Goal: Task Accomplishment & Management: Complete application form

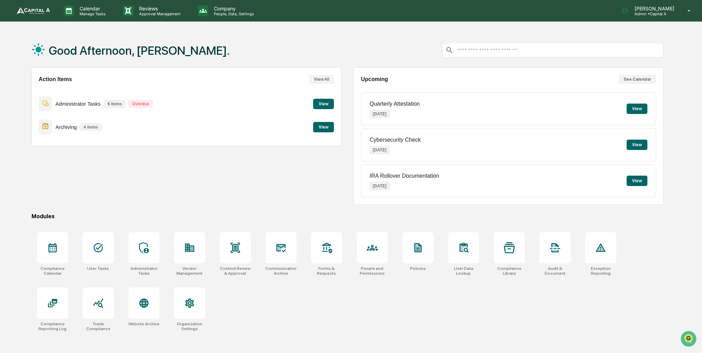
drag, startPoint x: 507, startPoint y: 213, endPoint x: 464, endPoint y: 214, distance: 42.2
click at [464, 214] on div "Modules" at bounding box center [347, 216] width 632 height 7
click at [186, 254] on div at bounding box center [189, 247] width 31 height 31
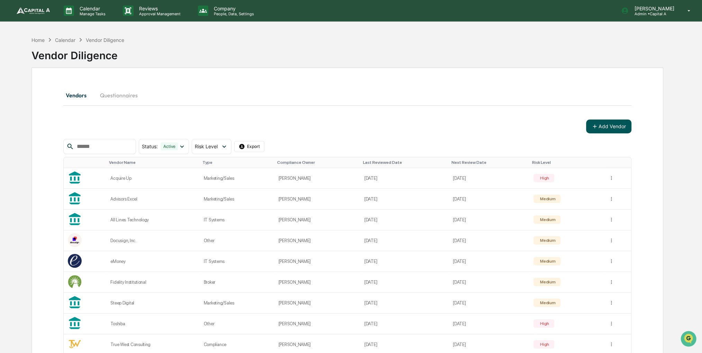
click at [616, 125] on button "Add Vendor" at bounding box center [608, 126] width 45 height 14
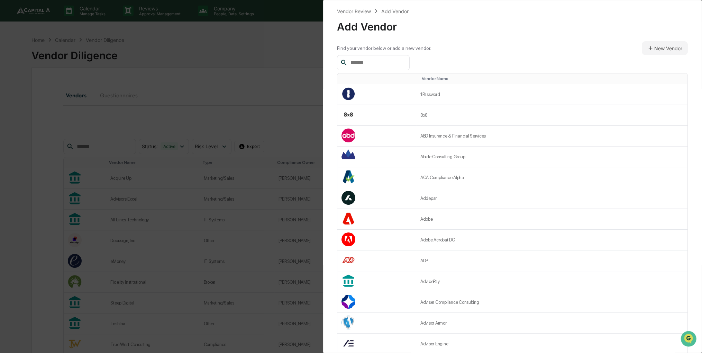
click at [373, 62] on input "text" at bounding box center [377, 62] width 59 height 9
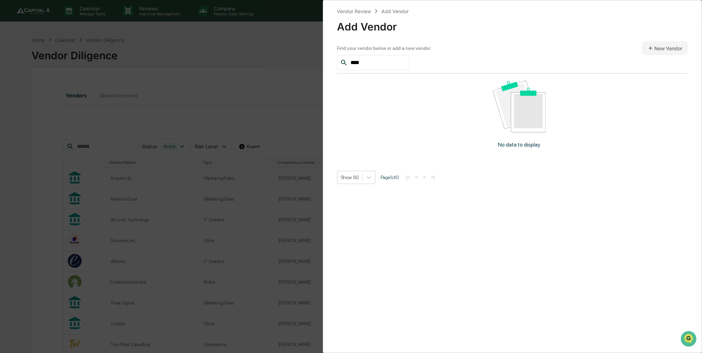
type input "****"
drag, startPoint x: 387, startPoint y: 62, endPoint x: 308, endPoint y: 63, distance: 79.3
click at [309, 62] on div "Vendor Review Add Vendor Add Vendor Find your vendor below or add a new vendor.…" at bounding box center [351, 176] width 702 height 353
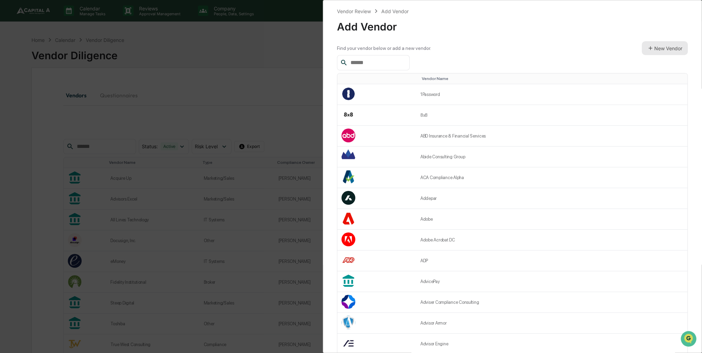
click at [666, 51] on button "New Vendor" at bounding box center [665, 48] width 46 height 14
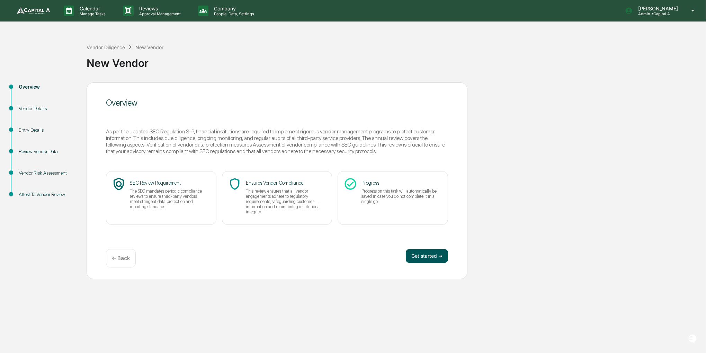
click at [417, 260] on button "Get started ➔" at bounding box center [427, 256] width 42 height 14
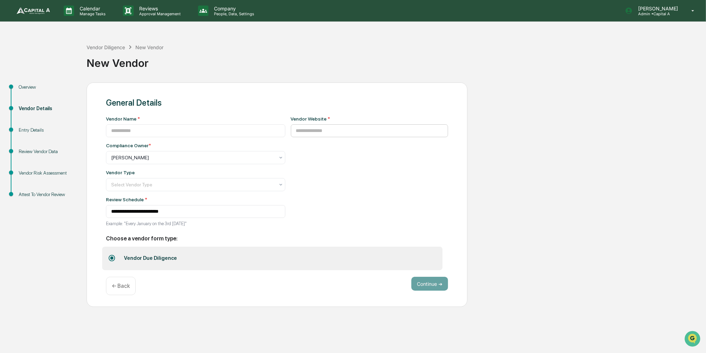
click at [310, 137] on div "Vendor Website *" at bounding box center [369, 173] width 157 height 115
click at [310, 136] on input at bounding box center [369, 130] width 157 height 13
paste input "**********"
type input "**********"
click at [158, 128] on input at bounding box center [195, 130] width 179 height 13
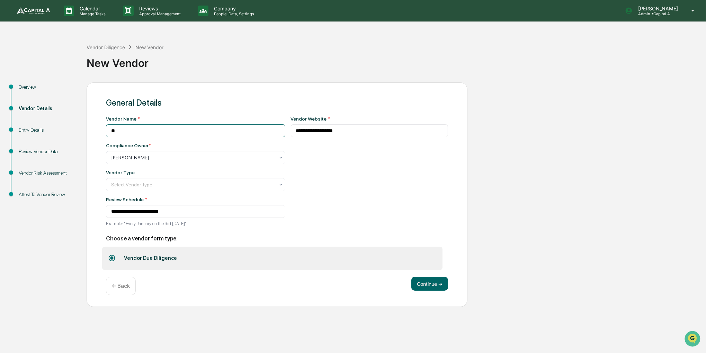
type input "*"
type input "**********"
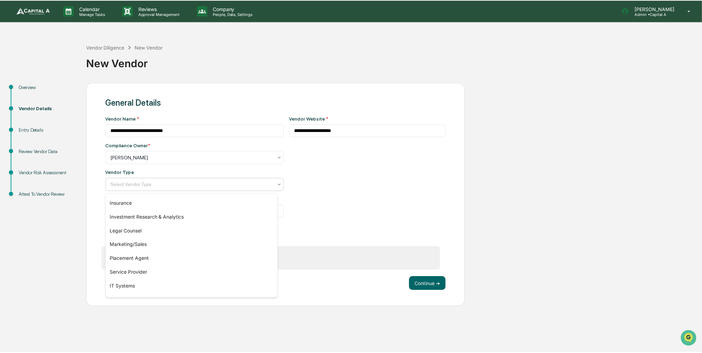
scroll to position [79, 0]
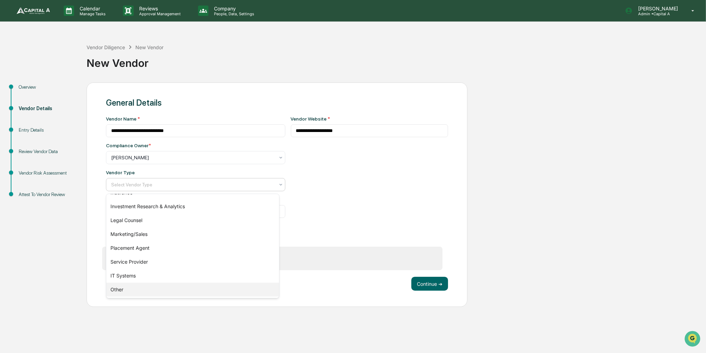
click at [155, 292] on div "Other" at bounding box center [192, 289] width 173 height 14
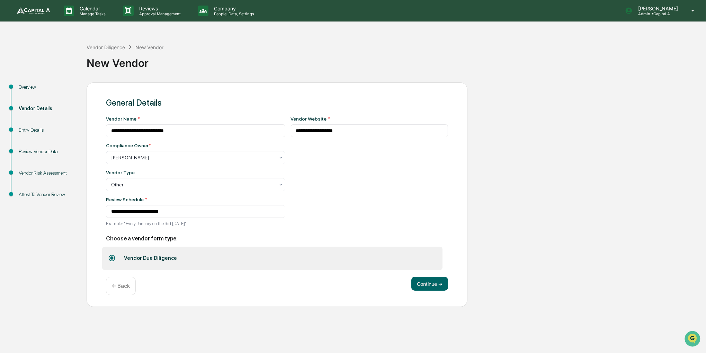
drag, startPoint x: 308, startPoint y: 171, endPoint x: 299, endPoint y: 166, distance: 10.5
click at [299, 166] on div "**********" at bounding box center [369, 173] width 157 height 115
click at [442, 282] on button "Continue ➔" at bounding box center [429, 284] width 37 height 14
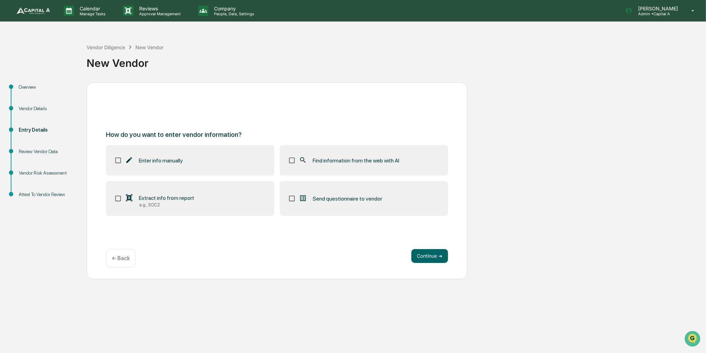
drag, startPoint x: 421, startPoint y: 226, endPoint x: 383, endPoint y: 159, distance: 76.9
click at [418, 203] on div "How do you want to enter vendor information? Enter info manually Find informati…" at bounding box center [277, 180] width 381 height 197
click at [380, 158] on span "Find information from the web with AI" at bounding box center [356, 160] width 87 height 7
click at [428, 252] on button "Continue ➔" at bounding box center [429, 256] width 37 height 14
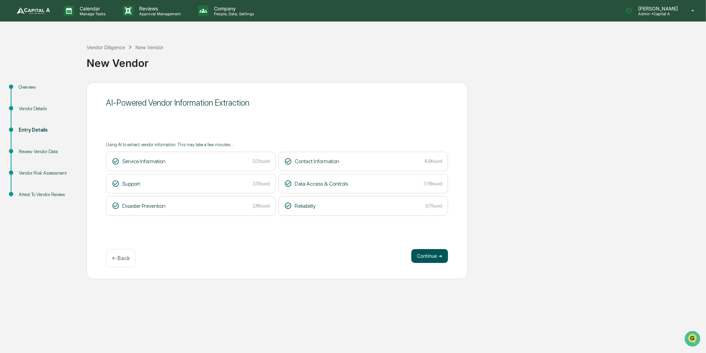
click at [418, 250] on button "Continue ➔" at bounding box center [429, 256] width 37 height 14
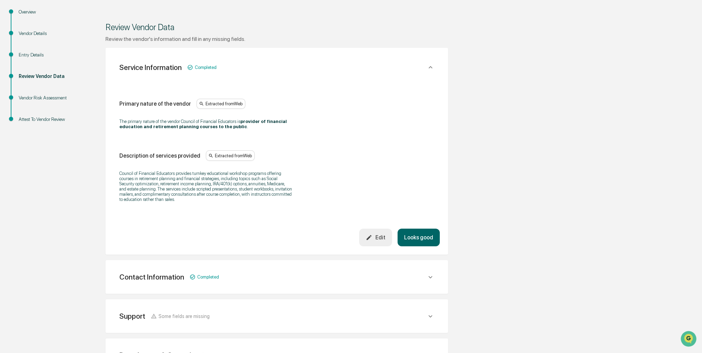
scroll to position [138, 0]
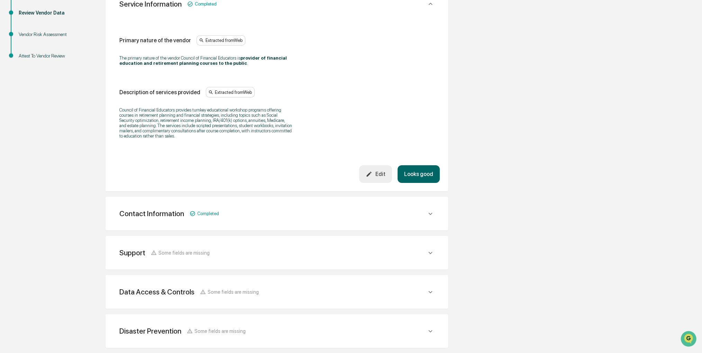
click at [420, 180] on button "Looks good" at bounding box center [419, 174] width 42 height 18
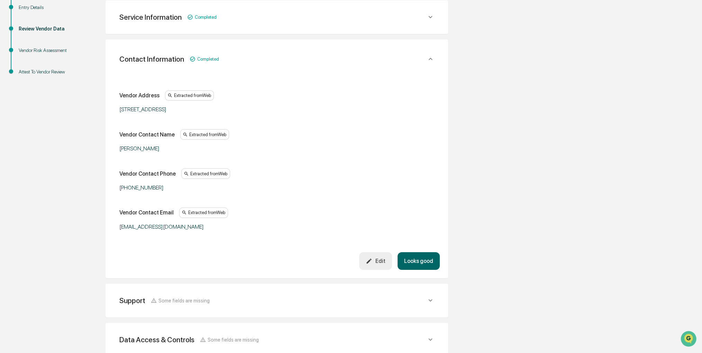
click at [422, 262] on button "Looks good" at bounding box center [419, 261] width 42 height 18
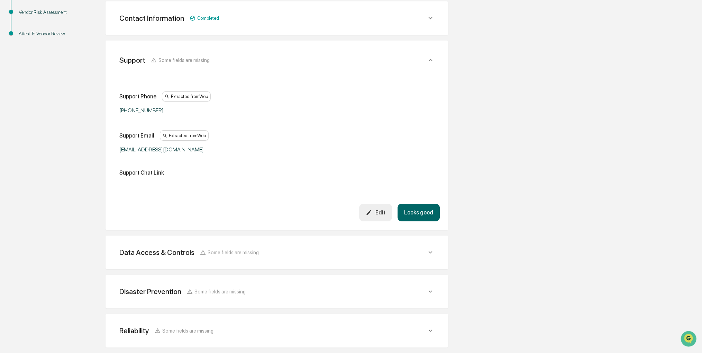
scroll to position [162, 0]
click at [427, 213] on button "Looks good" at bounding box center [419, 211] width 42 height 18
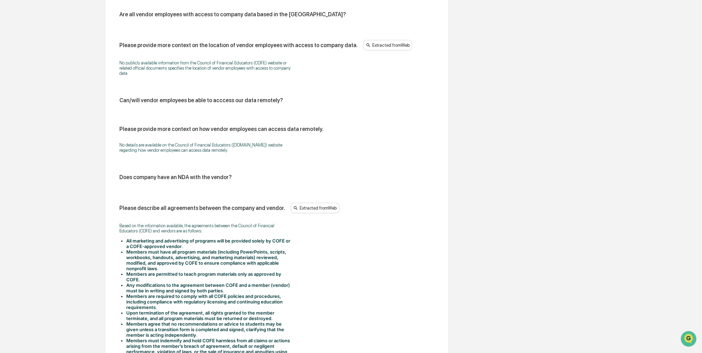
scroll to position [710, 0]
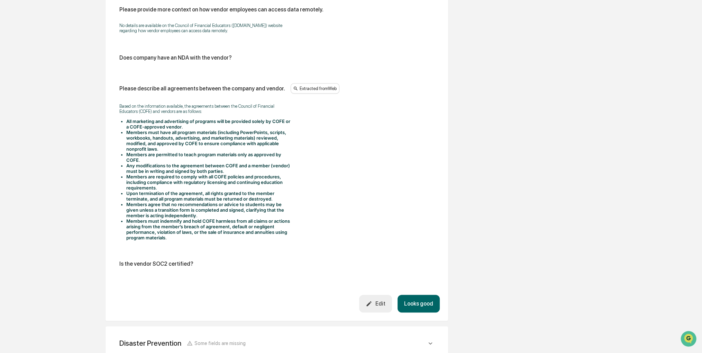
click at [388, 304] on button "Edit" at bounding box center [375, 304] width 33 height 18
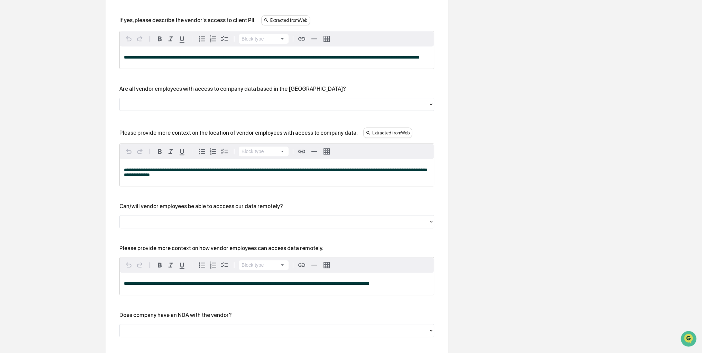
scroll to position [641, 0]
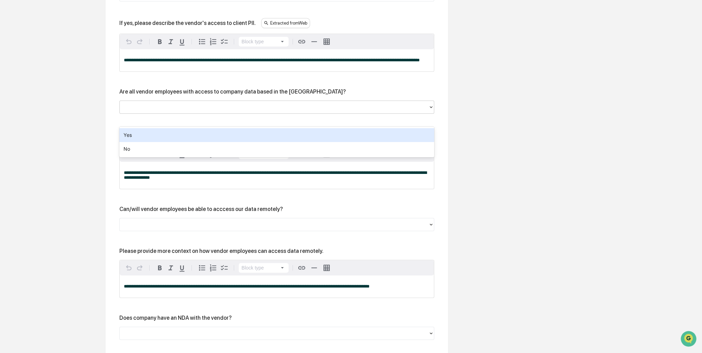
click at [224, 111] on div at bounding box center [274, 107] width 302 height 8
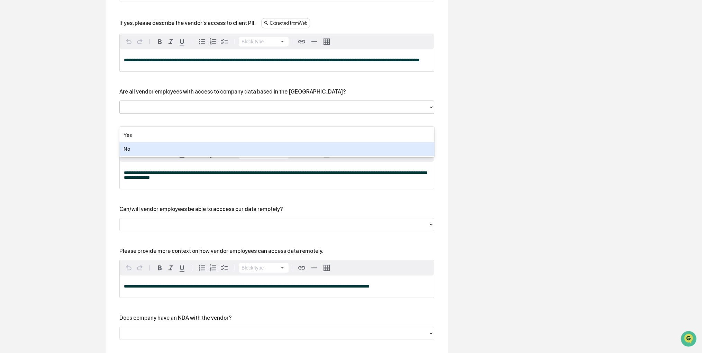
click at [205, 151] on div "No" at bounding box center [276, 149] width 315 height 14
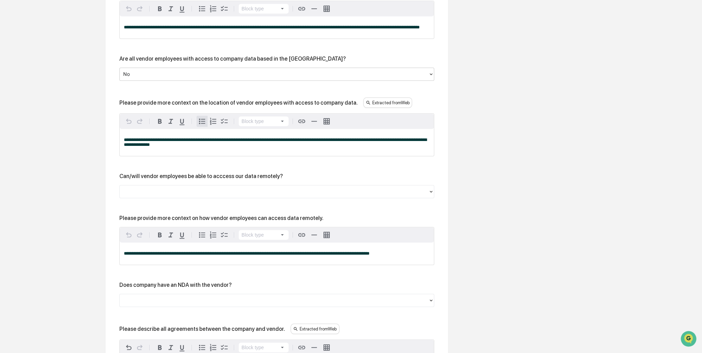
scroll to position [676, 0]
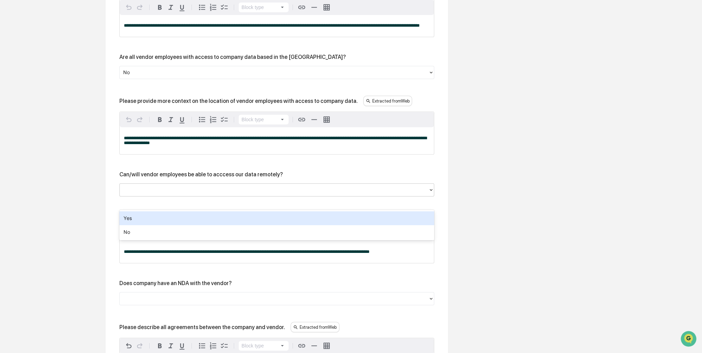
click at [226, 194] on div at bounding box center [274, 190] width 302 height 8
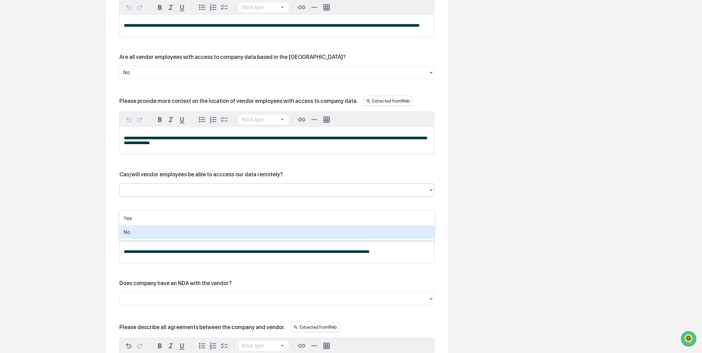
click at [200, 230] on div "No" at bounding box center [276, 232] width 315 height 14
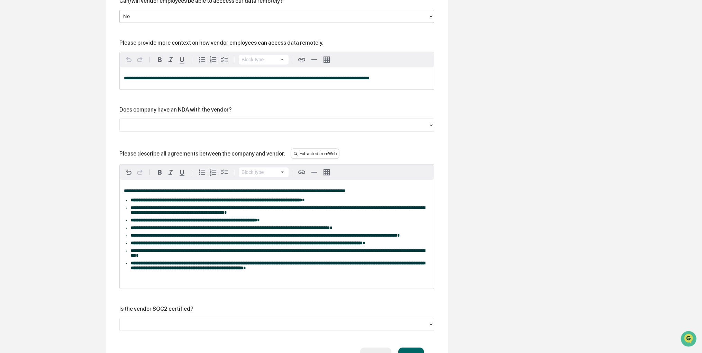
scroll to position [849, 0]
click at [214, 129] on div at bounding box center [274, 125] width 302 height 8
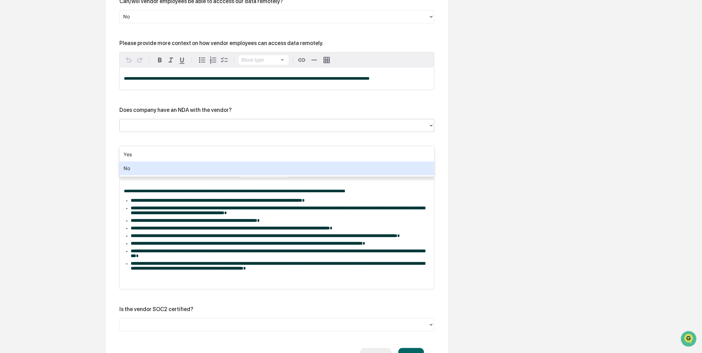
click at [191, 166] on div "No" at bounding box center [276, 168] width 315 height 14
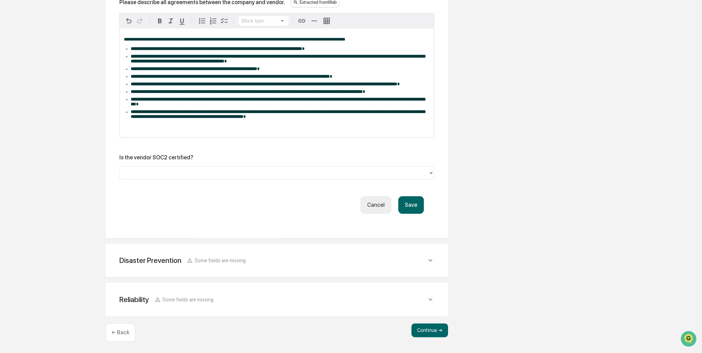
scroll to position [1023, 0]
drag, startPoint x: 414, startPoint y: 211, endPoint x: 328, endPoint y: 189, distance: 87.9
click at [333, 209] on div "Save Cancel" at bounding box center [277, 205] width 294 height 18
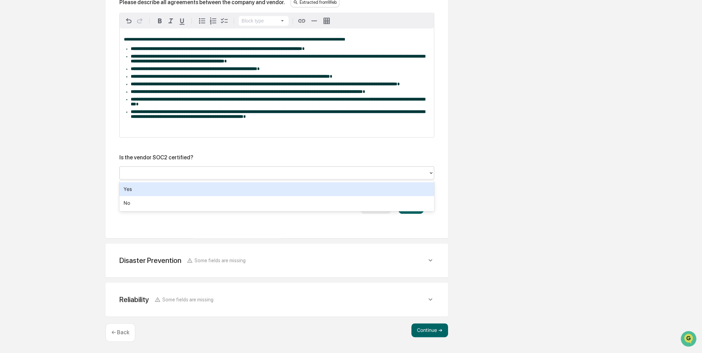
click at [326, 173] on div at bounding box center [274, 173] width 302 height 8
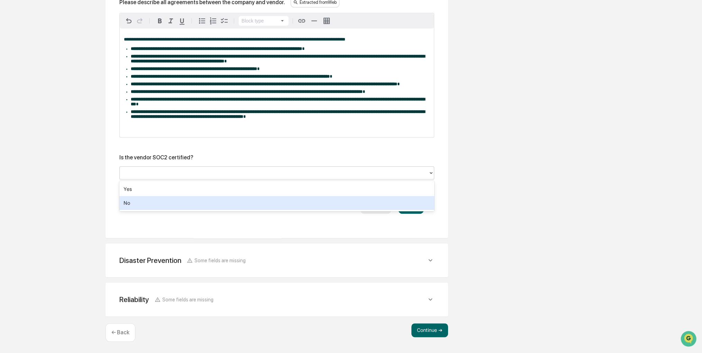
drag, startPoint x: 305, startPoint y: 195, endPoint x: 304, endPoint y: 200, distance: 5.2
click at [304, 200] on div "Yes No" at bounding box center [276, 196] width 315 height 30
click at [306, 203] on div "No" at bounding box center [276, 203] width 315 height 14
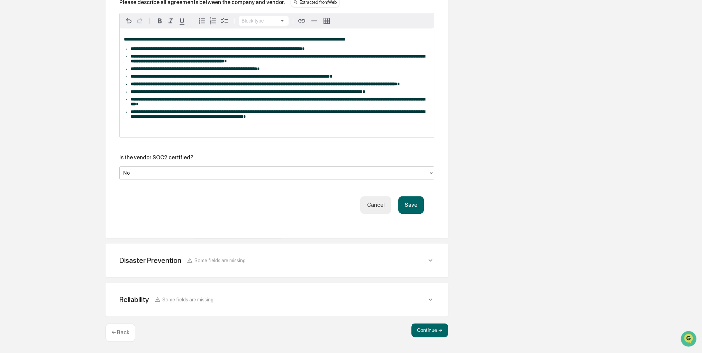
click at [411, 209] on button "Save" at bounding box center [411, 205] width 26 height 18
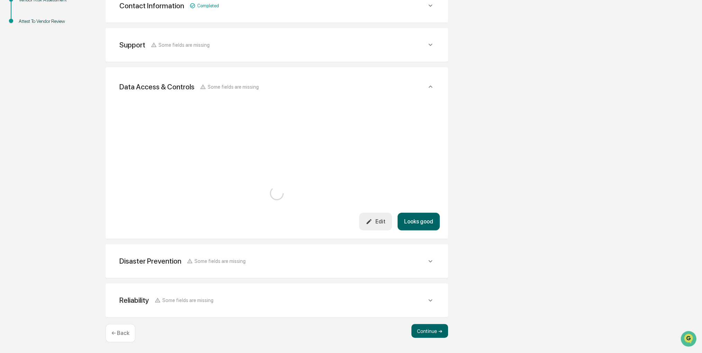
scroll to position [821, 0]
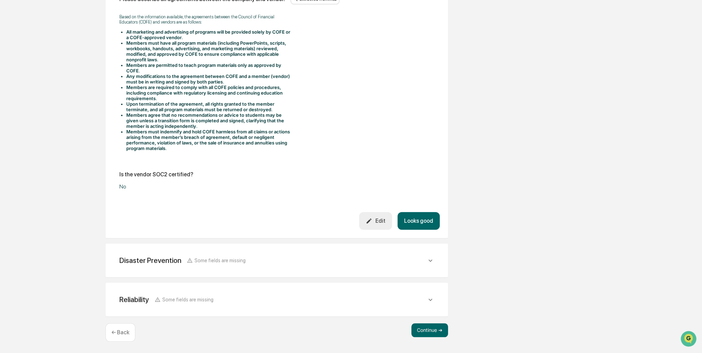
click at [422, 221] on button "Looks good" at bounding box center [419, 221] width 42 height 18
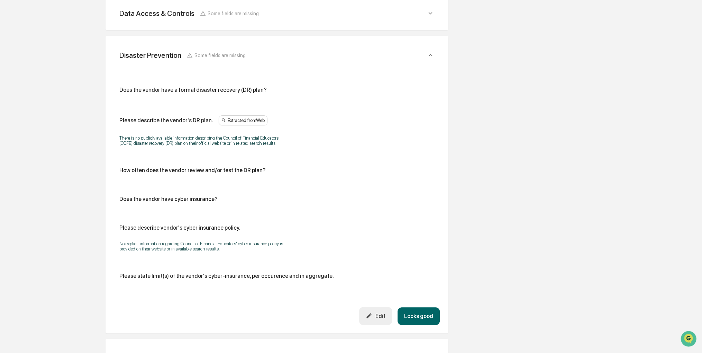
scroll to position [239, 0]
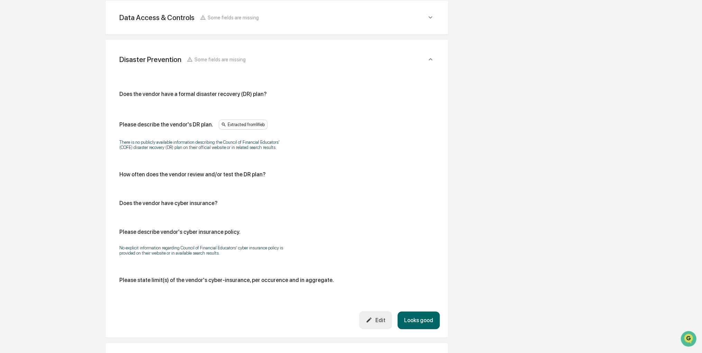
click at [366, 313] on button "Edit" at bounding box center [375, 320] width 33 height 18
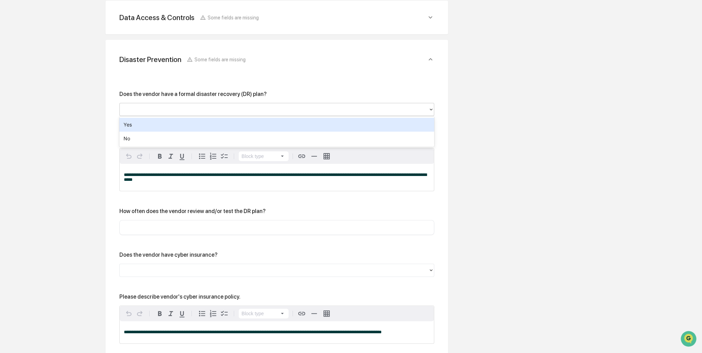
click at [299, 112] on div at bounding box center [274, 109] width 302 height 8
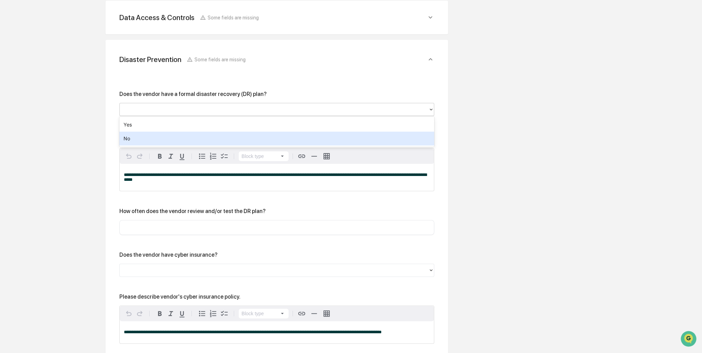
click at [243, 138] on div "No" at bounding box center [276, 139] width 315 height 14
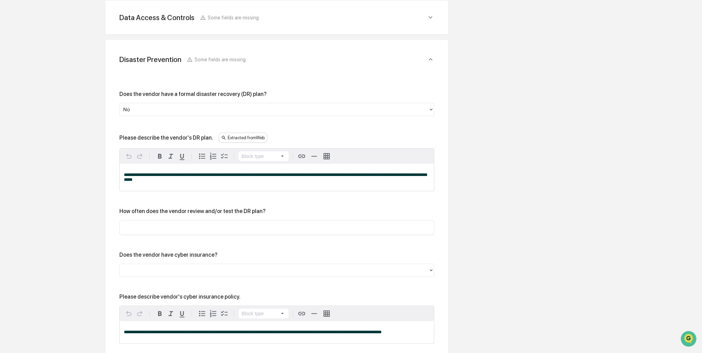
drag, startPoint x: 518, startPoint y: 127, endPoint x: 507, endPoint y: 98, distance: 31.1
click at [507, 98] on div "Overview Vendor Details Entry Details Review Vendor Data Vendor Risk Assessment…" at bounding box center [350, 182] width 695 height 678
click at [233, 227] on input "text" at bounding box center [277, 227] width 305 height 7
type input "*******"
click at [217, 277] on div "**********" at bounding box center [276, 239] width 315 height 296
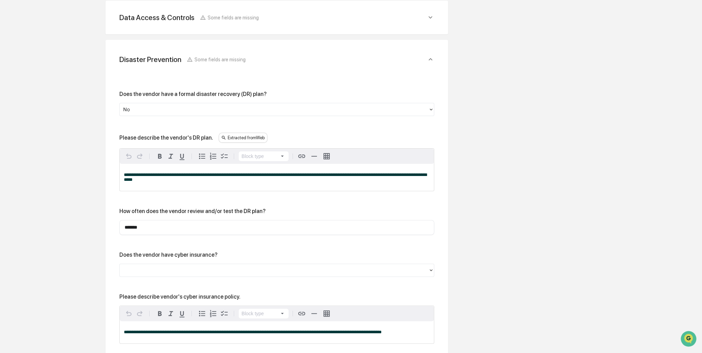
click at [251, 267] on div at bounding box center [274, 270] width 302 height 8
click at [473, 245] on div "Overview Vendor Details Entry Details Review Vendor Data Vendor Risk Assessment…" at bounding box center [350, 182] width 695 height 678
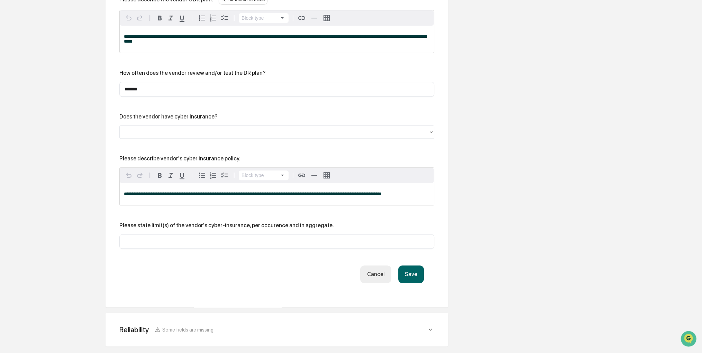
scroll to position [378, 0]
click at [408, 266] on button "Save" at bounding box center [411, 274] width 26 height 18
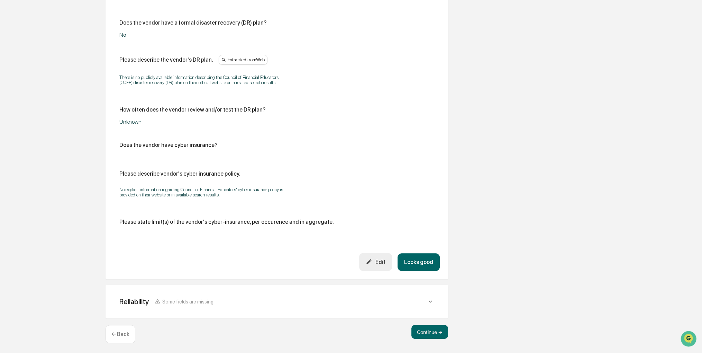
scroll to position [313, 0]
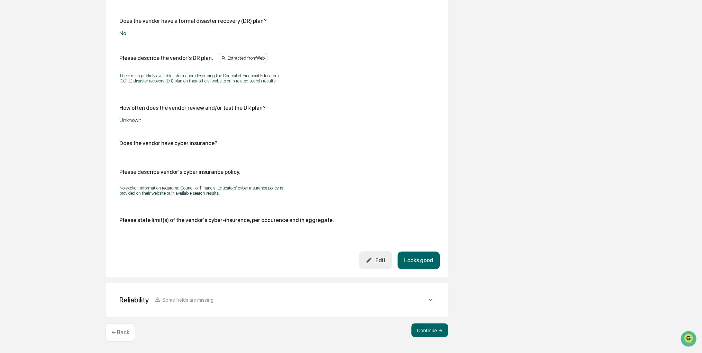
click at [412, 261] on button "Looks good" at bounding box center [419, 260] width 42 height 18
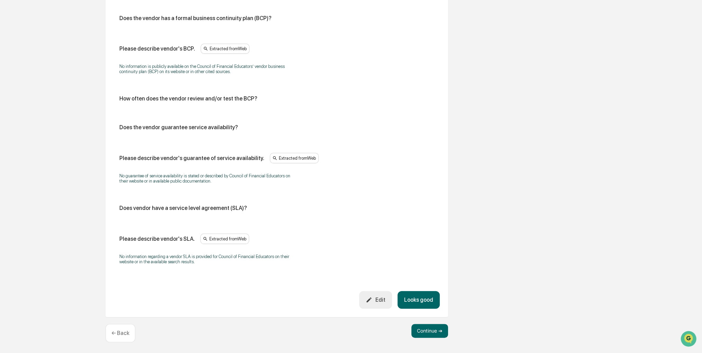
scroll to position [355, 0]
click at [380, 293] on button "Edit" at bounding box center [375, 299] width 33 height 18
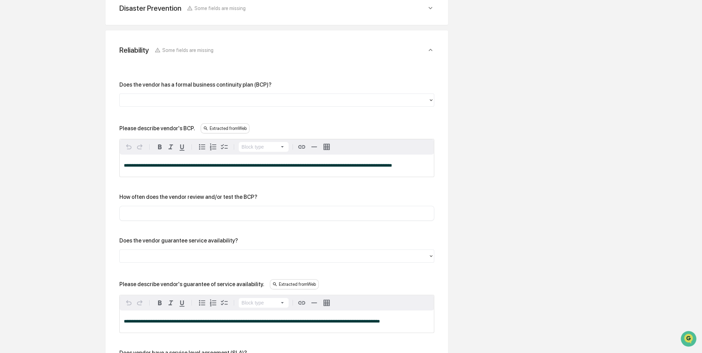
scroll to position [286, 0]
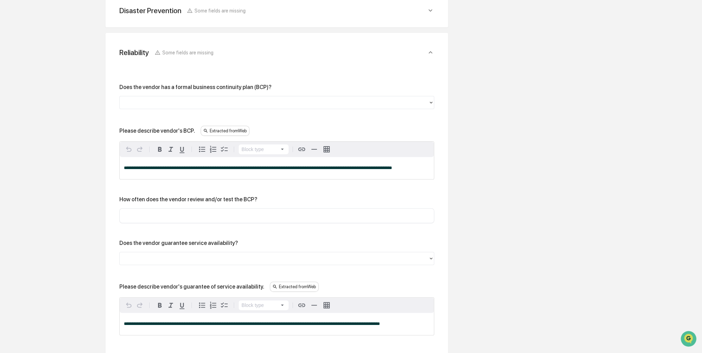
click at [220, 98] on div at bounding box center [274, 102] width 302 height 8
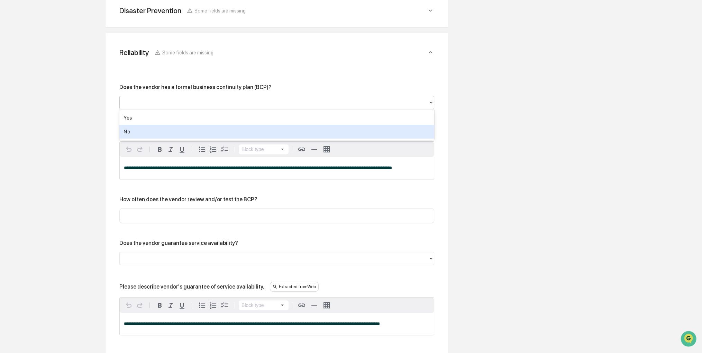
drag, startPoint x: 206, startPoint y: 133, endPoint x: 206, endPoint y: 137, distance: 4.5
click at [206, 134] on div "No" at bounding box center [276, 132] width 315 height 14
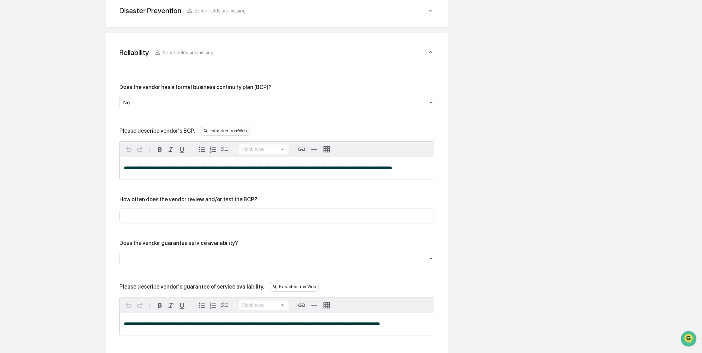
click at [207, 216] on input "text" at bounding box center [277, 215] width 305 height 7
type input "*******"
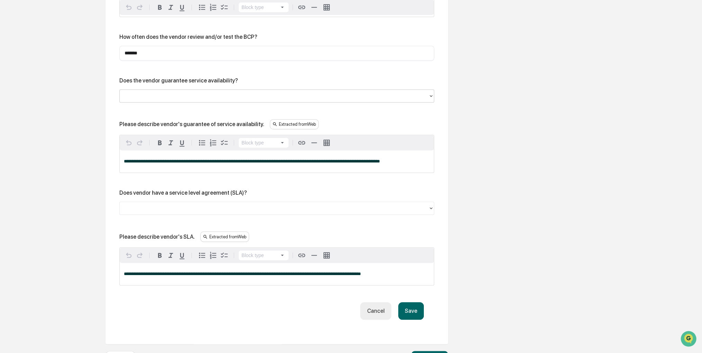
scroll to position [459, 0]
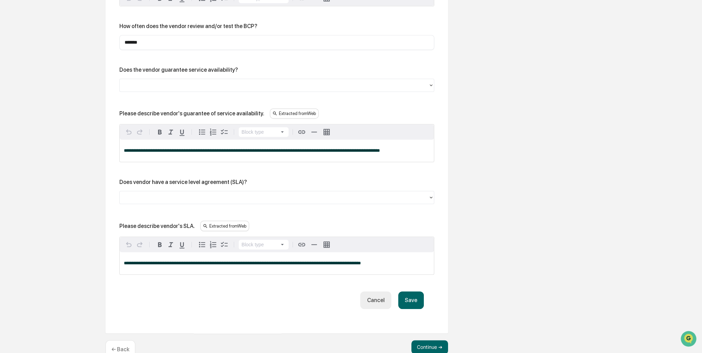
click at [416, 299] on button "Save" at bounding box center [411, 300] width 26 height 18
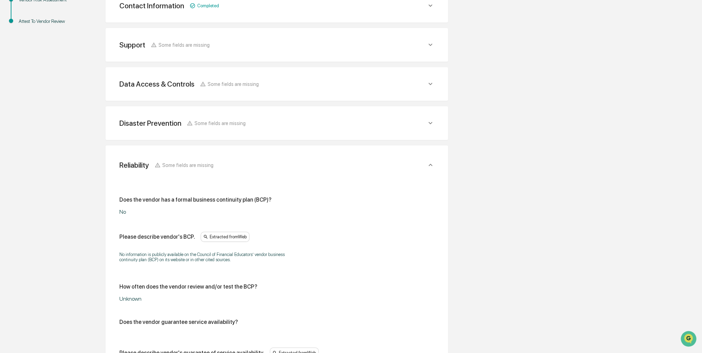
scroll to position [368, 0]
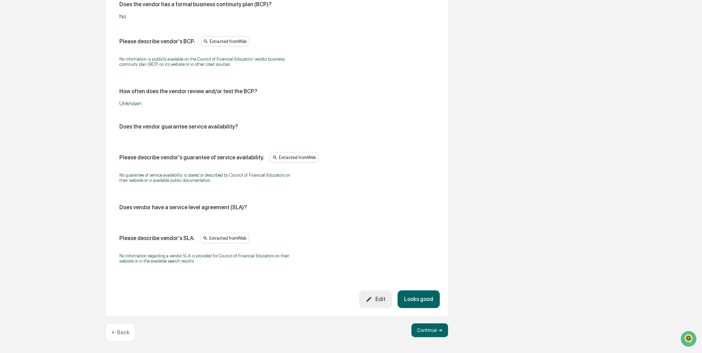
drag, startPoint x: 433, startPoint y: 331, endPoint x: 431, endPoint y: 300, distance: 30.2
click at [431, 300] on div "Review Vendor Data Review the vendor's information and fill in any missing fiel…" at bounding box center [277, 33] width 381 height 639
click at [429, 300] on button "Looks good" at bounding box center [419, 299] width 42 height 18
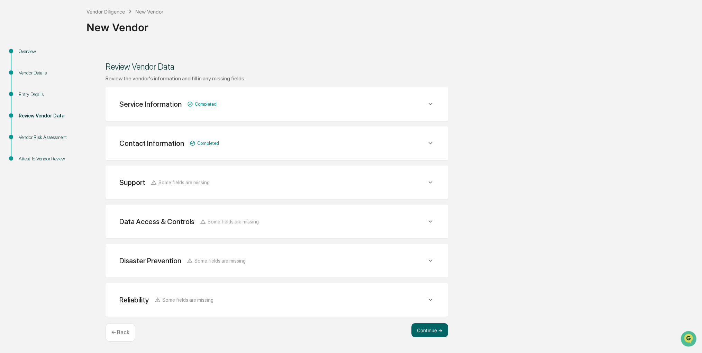
scroll to position [35, 0]
click at [424, 330] on button "Continue ➔" at bounding box center [430, 331] width 37 height 14
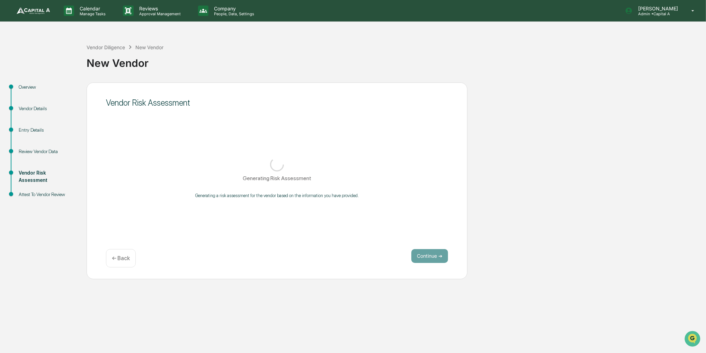
drag, startPoint x: 505, startPoint y: 210, endPoint x: 494, endPoint y: 191, distance: 22.2
click at [494, 191] on div "Overview Vendor Details Entry Details Review Vendor Data Vendor Risk Assessment…" at bounding box center [352, 180] width 699 height 197
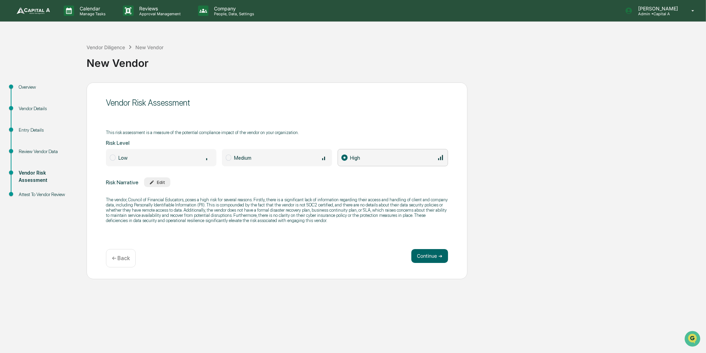
click at [158, 162] on span "Low" at bounding box center [161, 157] width 110 height 17
click at [407, 167] on div "This risk assessment is a measure of the potential compliance impact of the ven…" at bounding box center [277, 176] width 342 height 102
click at [402, 160] on div "High" at bounding box center [397, 158] width 94 height 8
click at [29, 85] on div "Overview" at bounding box center [47, 86] width 57 height 7
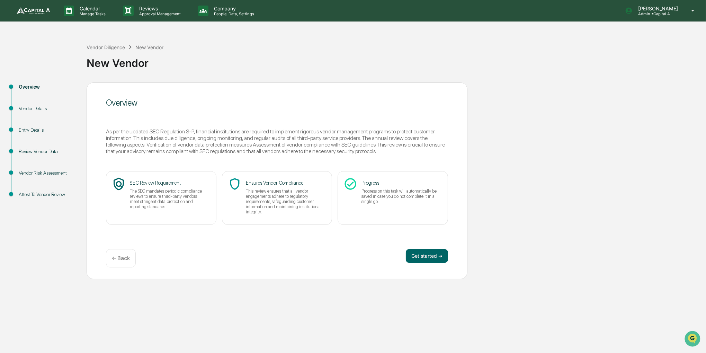
click at [40, 107] on div "Vendor Details" at bounding box center [47, 108] width 57 height 7
click at [417, 250] on button "Get started ➔" at bounding box center [427, 256] width 42 height 14
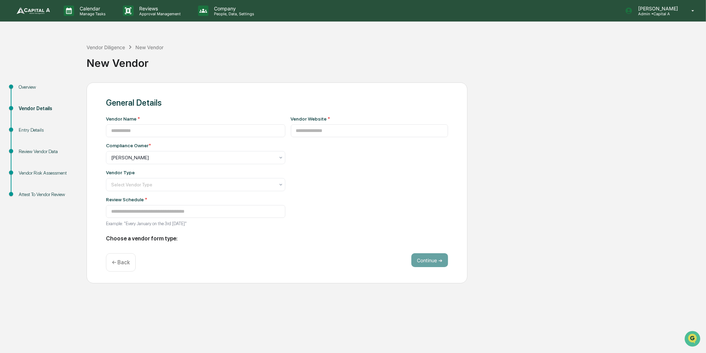
type input "**********"
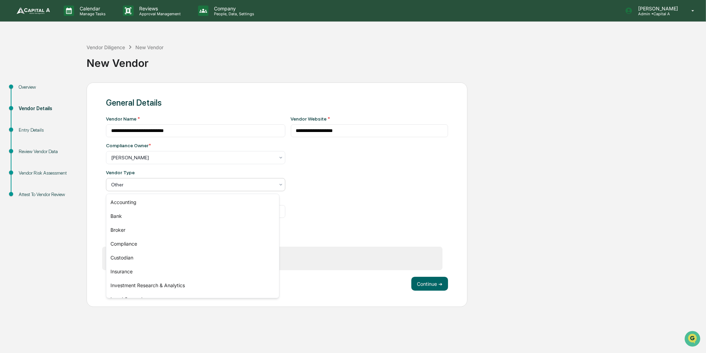
click at [241, 188] on div at bounding box center [192, 184] width 163 height 7
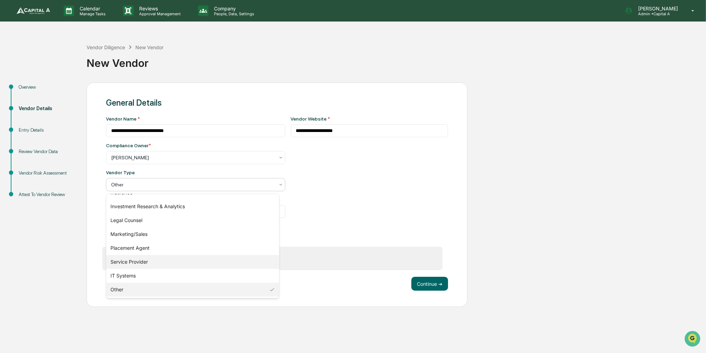
click at [187, 263] on div "Service Provider" at bounding box center [192, 262] width 173 height 14
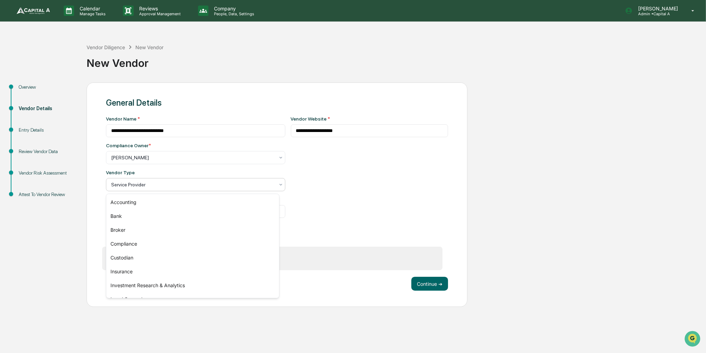
click at [230, 191] on div "Service Provider" at bounding box center [195, 184] width 179 height 13
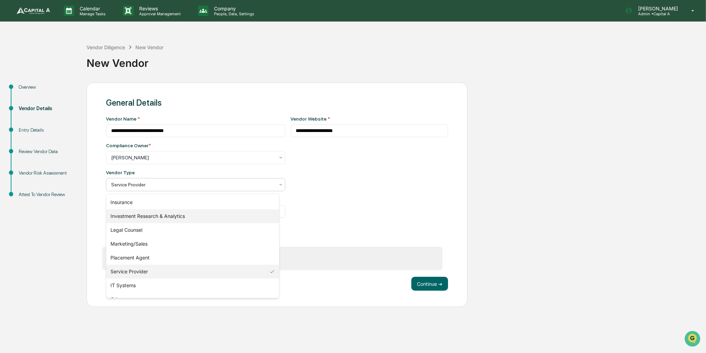
click at [189, 220] on div "Investment Research & Analytics" at bounding box center [192, 216] width 173 height 14
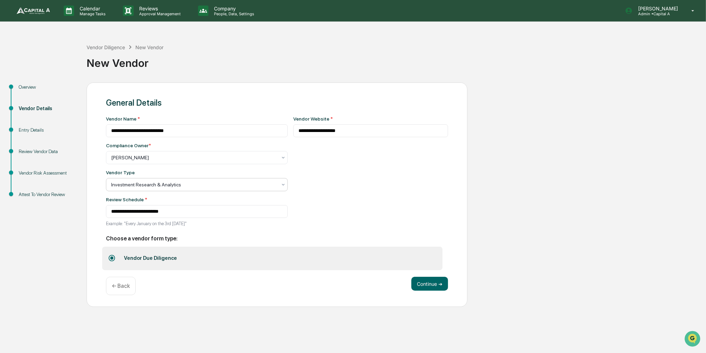
click at [252, 188] on div at bounding box center [194, 184] width 166 height 7
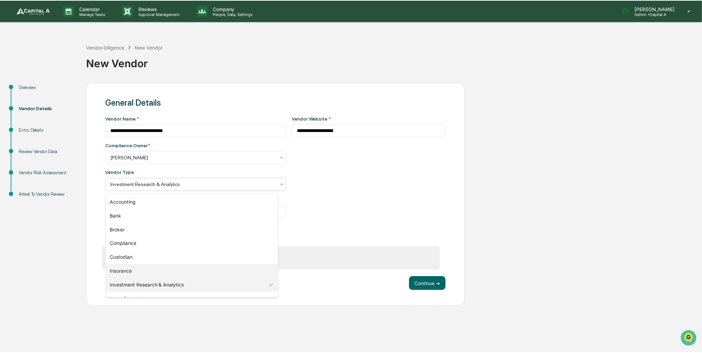
scroll to position [79, 0]
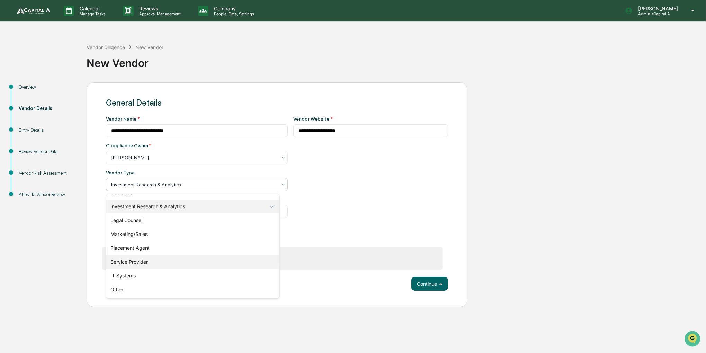
click at [199, 262] on div "Service Provider" at bounding box center [192, 262] width 173 height 14
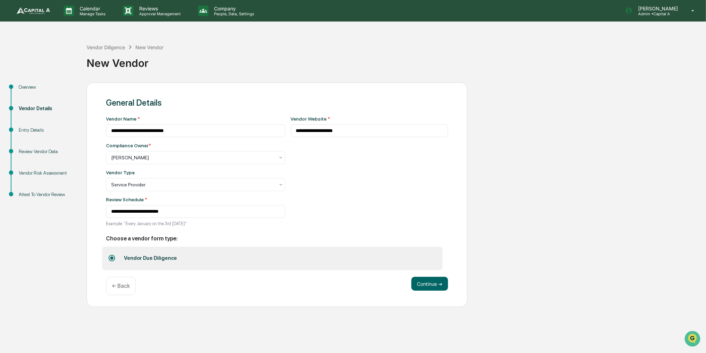
click at [424, 294] on div "Continue ➔ ← Back" at bounding box center [277, 286] width 342 height 18
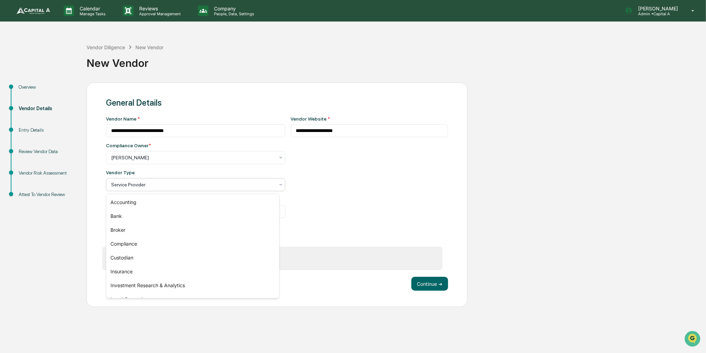
click at [253, 182] on div at bounding box center [192, 184] width 163 height 7
click at [190, 281] on div "Investment Research & Analytics" at bounding box center [192, 285] width 173 height 14
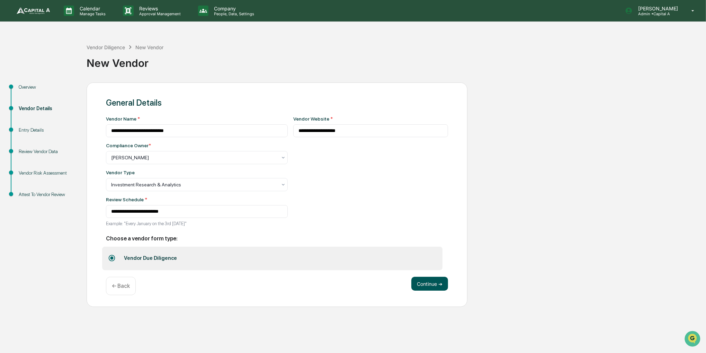
click at [426, 290] on button "Continue ➔" at bounding box center [429, 284] width 37 height 14
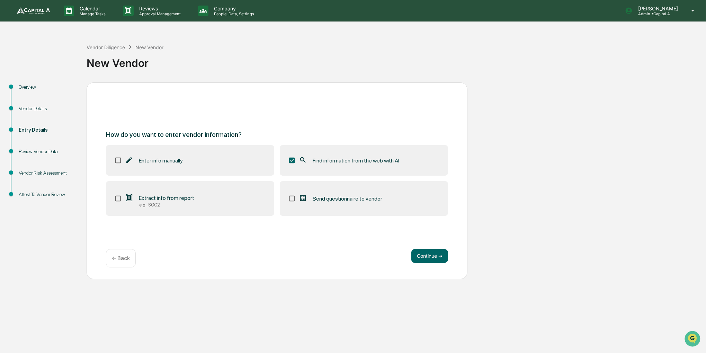
click at [432, 265] on div "Continue ➔ ← Back" at bounding box center [277, 258] width 342 height 18
click at [431, 256] on button "Continue ➔" at bounding box center [429, 256] width 37 height 14
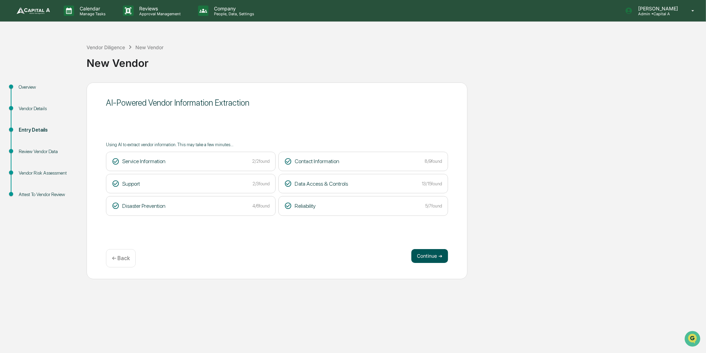
click at [419, 255] on button "Continue ➔" at bounding box center [429, 256] width 37 height 14
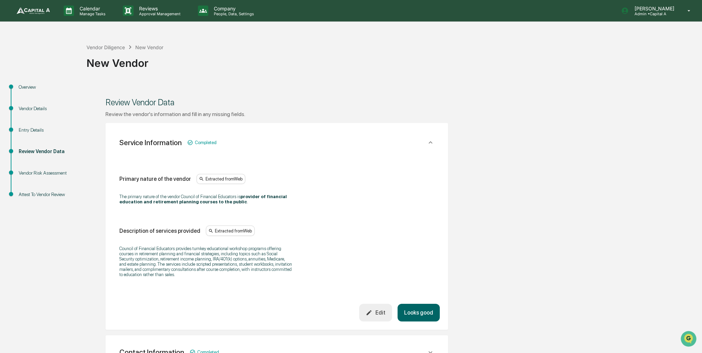
click at [424, 317] on button "Looks good" at bounding box center [419, 313] width 42 height 18
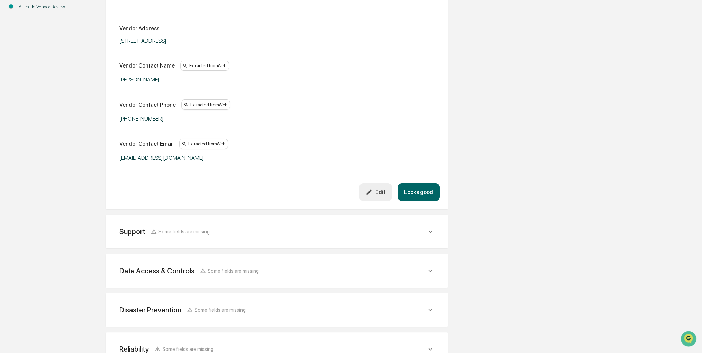
scroll to position [192, 0]
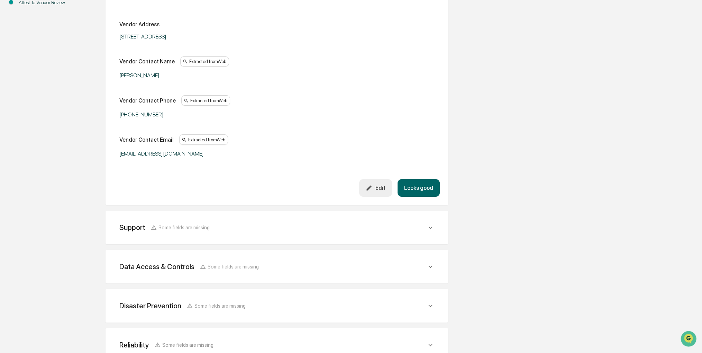
click at [428, 189] on button "Looks good" at bounding box center [419, 188] width 42 height 18
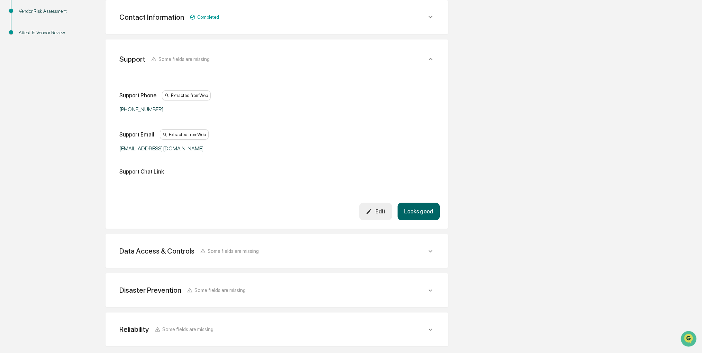
click at [426, 205] on button "Looks good" at bounding box center [419, 211] width 42 height 18
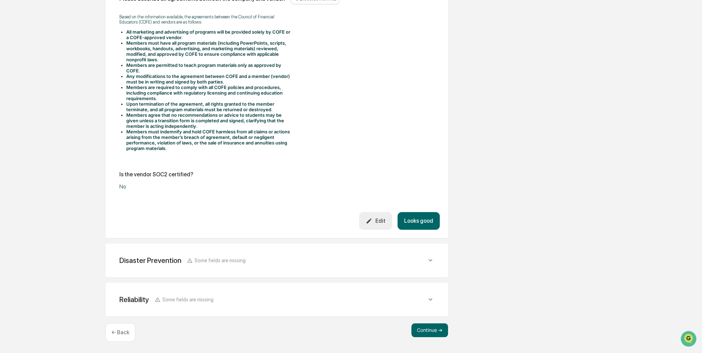
click at [421, 217] on button "Looks good" at bounding box center [419, 221] width 42 height 18
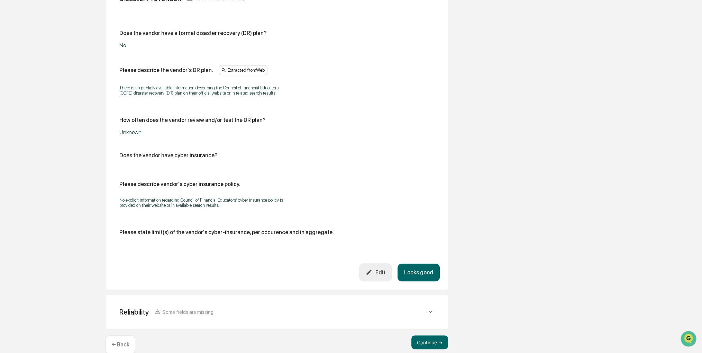
click at [423, 264] on button "Looks good" at bounding box center [419, 272] width 42 height 18
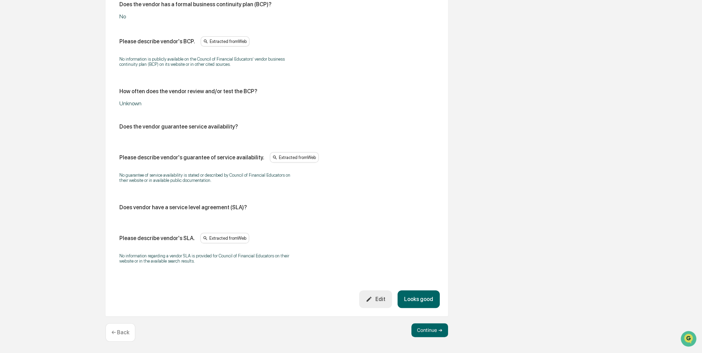
click at [428, 300] on button "Looks good" at bounding box center [419, 299] width 42 height 18
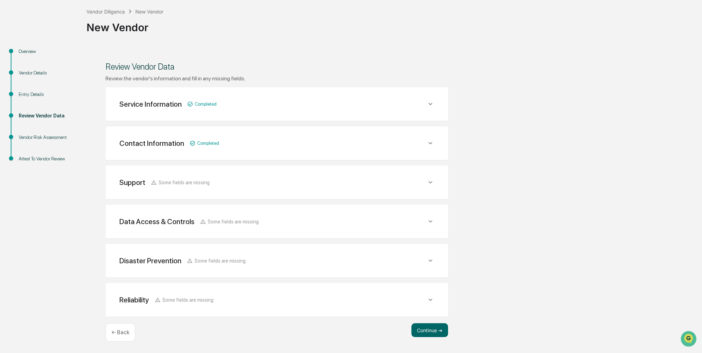
scroll to position [35, 0]
click at [435, 326] on button "Continue ➔" at bounding box center [430, 331] width 37 height 14
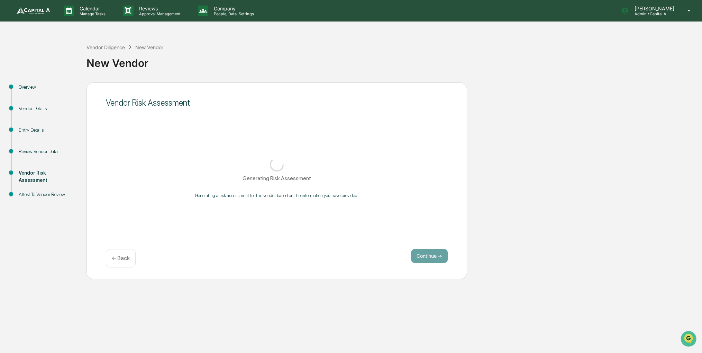
scroll to position [0, 0]
drag, startPoint x: 578, startPoint y: 174, endPoint x: 551, endPoint y: 180, distance: 28.0
click at [551, 180] on div "Overview Vendor Details Entry Details Review Vendor Data Vendor Risk Assessment…" at bounding box center [352, 180] width 699 height 197
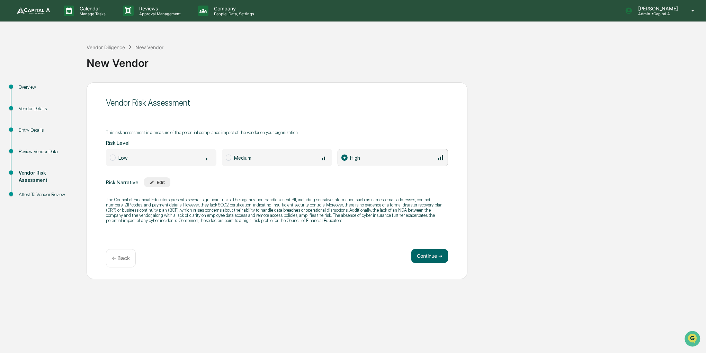
drag, startPoint x: 361, startPoint y: 252, endPoint x: 349, endPoint y: 251, distance: 11.8
click at [349, 251] on div "Continue ➔ ← Back" at bounding box center [277, 258] width 342 height 18
click at [31, 91] on div "Overview" at bounding box center [47, 94] width 68 height 21
click at [31, 82] on ul "Overview Vendor Details Entry Details Review Vendor Data Vendor Risk Assessment…" at bounding box center [44, 148] width 83 height 133
click at [31, 87] on div "Overview" at bounding box center [47, 86] width 57 height 7
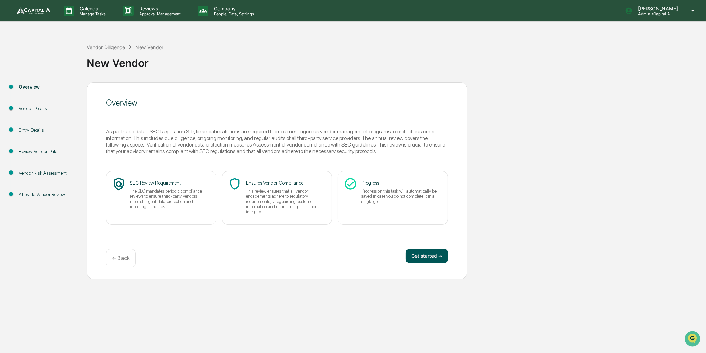
click at [424, 253] on button "Get started ➔" at bounding box center [427, 256] width 42 height 14
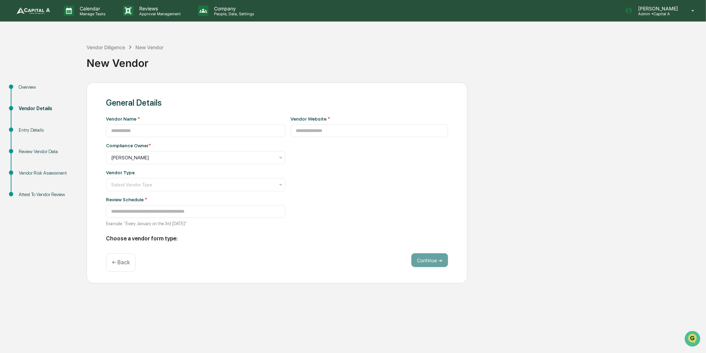
type input "**********"
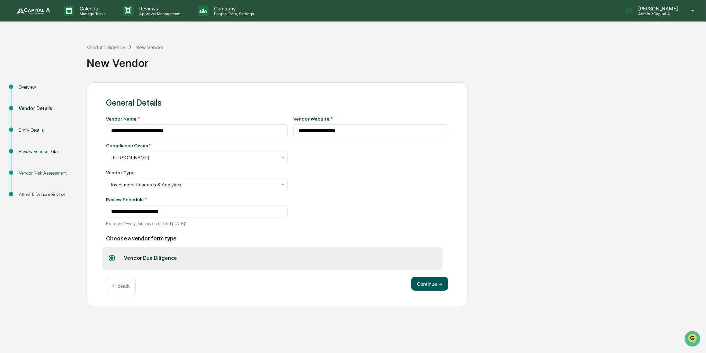
click at [417, 289] on button "Continue ➔" at bounding box center [429, 284] width 37 height 14
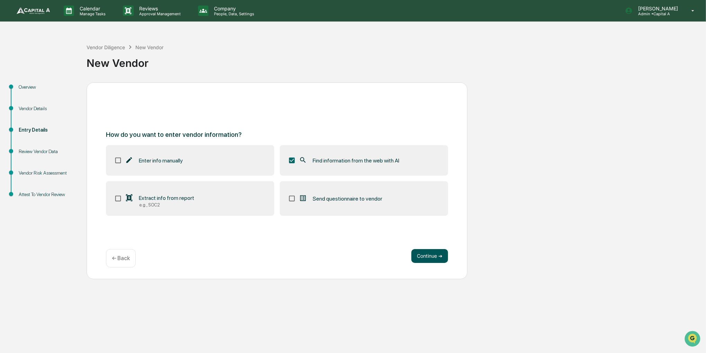
click at [421, 262] on div "Continue ➔ ← Back" at bounding box center [277, 258] width 342 height 18
click at [421, 259] on button "Continue ➔" at bounding box center [429, 256] width 37 height 14
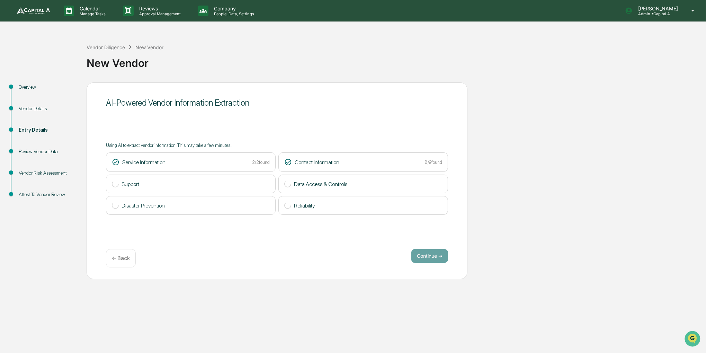
drag, startPoint x: 497, startPoint y: 207, endPoint x: 481, endPoint y: 208, distance: 15.6
click at [481, 208] on div "Overview Vendor Details Entry Details Review Vendor Data Vendor Risk Assessment…" at bounding box center [352, 180] width 699 height 197
drag, startPoint x: 545, startPoint y: 206, endPoint x: 523, endPoint y: 211, distance: 23.4
click at [523, 211] on div "Overview Vendor Details Entry Details Review Vendor Data Vendor Risk Assessment…" at bounding box center [352, 180] width 699 height 197
drag, startPoint x: 555, startPoint y: 169, endPoint x: 541, endPoint y: 169, distance: 14.5
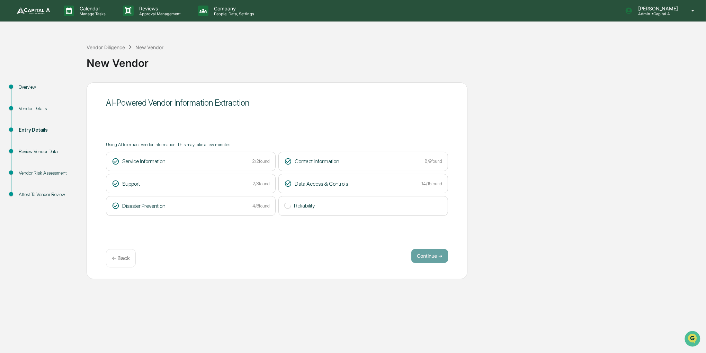
click at [541, 169] on div "Overview Vendor Details Entry Details Review Vendor Data Vendor Risk Assessment…" at bounding box center [352, 180] width 699 height 197
drag, startPoint x: 534, startPoint y: 171, endPoint x: 514, endPoint y: 170, distance: 20.5
click at [514, 170] on div "Overview Vendor Details Entry Details Review Vendor Data Vendor Risk Assessment…" at bounding box center [352, 180] width 699 height 197
click at [441, 248] on div "AI-Powered Vendor Information Extraction Using AI to extract vendor information…" at bounding box center [277, 180] width 381 height 197
click at [439, 259] on button "Continue ➔" at bounding box center [429, 256] width 37 height 14
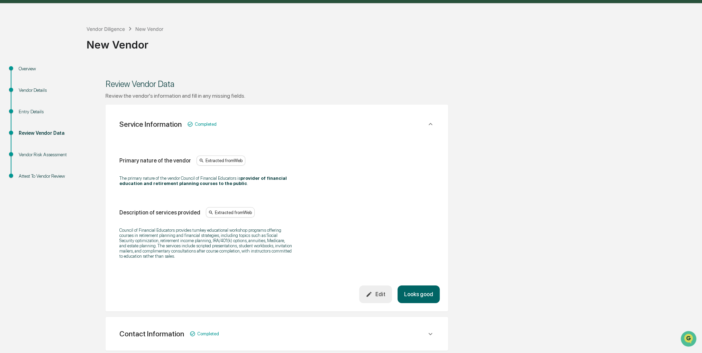
scroll to position [35, 0]
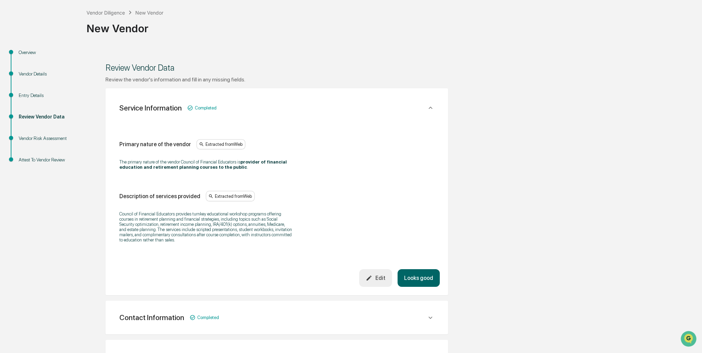
click at [425, 273] on button "Looks good" at bounding box center [419, 278] width 42 height 18
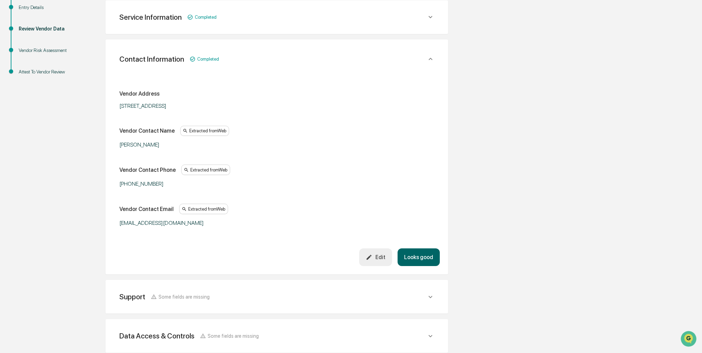
click at [434, 258] on button "Looks good" at bounding box center [419, 257] width 42 height 18
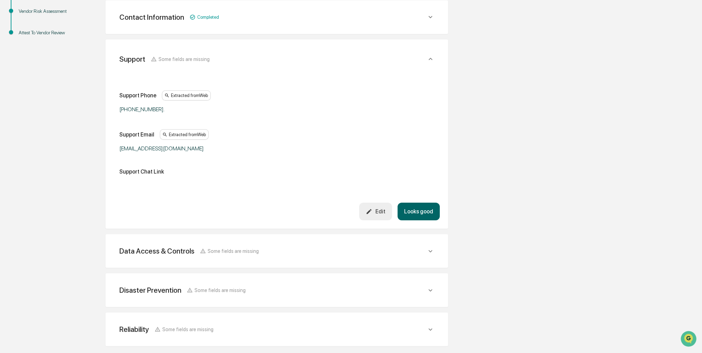
click at [421, 215] on button "Looks good" at bounding box center [419, 211] width 42 height 18
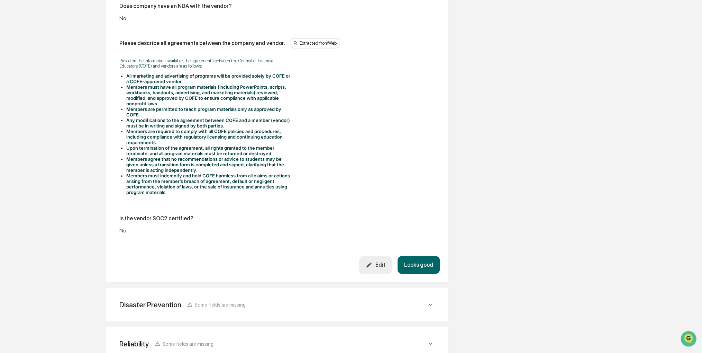
scroll to position [849, 0]
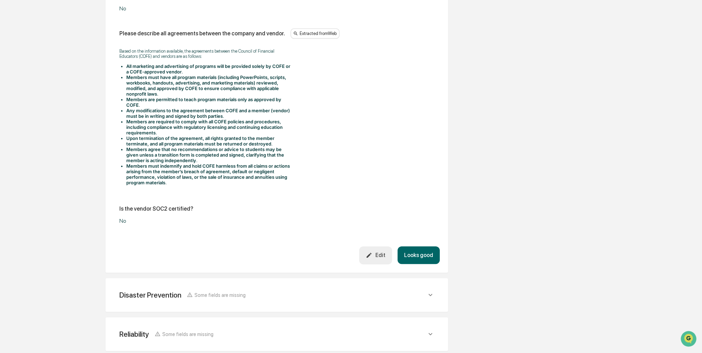
click at [389, 251] on button "Edit" at bounding box center [375, 255] width 33 height 18
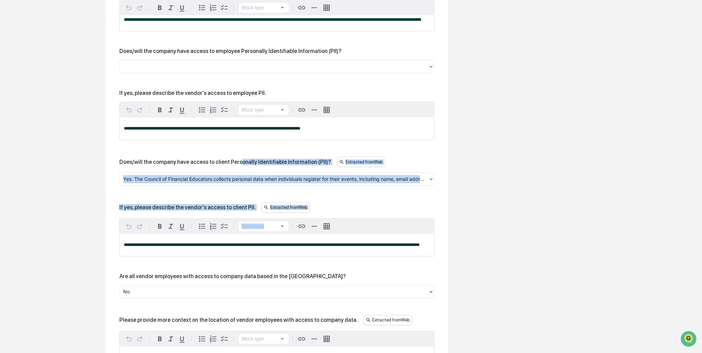
drag, startPoint x: 253, startPoint y: 196, endPoint x: 236, endPoint y: 169, distance: 32.0
click at [236, 169] on div "**********" at bounding box center [276, 273] width 315 height 900
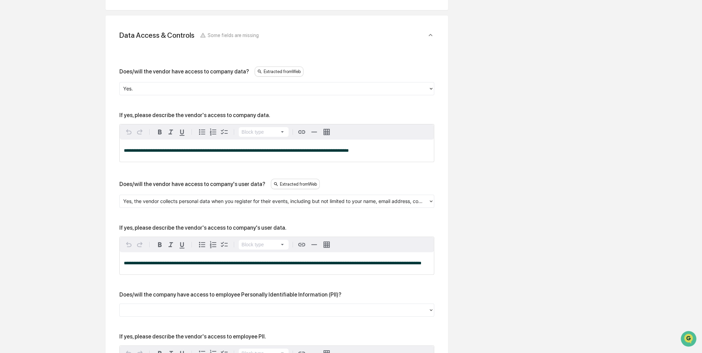
scroll to position [226, 0]
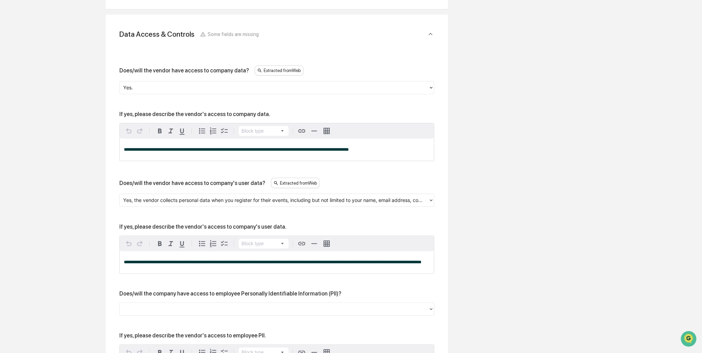
drag, startPoint x: 508, startPoint y: 169, endPoint x: 493, endPoint y: 168, distance: 15.3
click at [360, 200] on div at bounding box center [274, 200] width 302 height 8
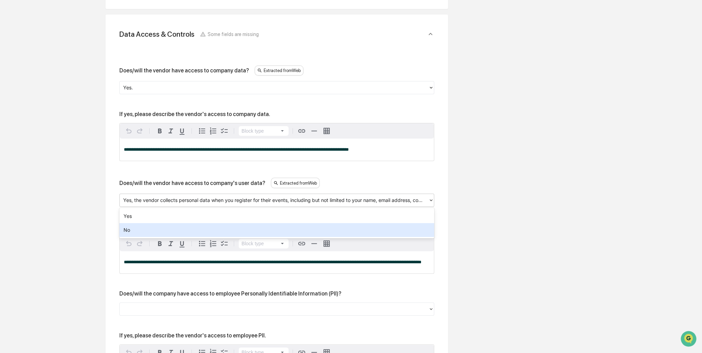
click at [350, 227] on div "No" at bounding box center [276, 230] width 315 height 14
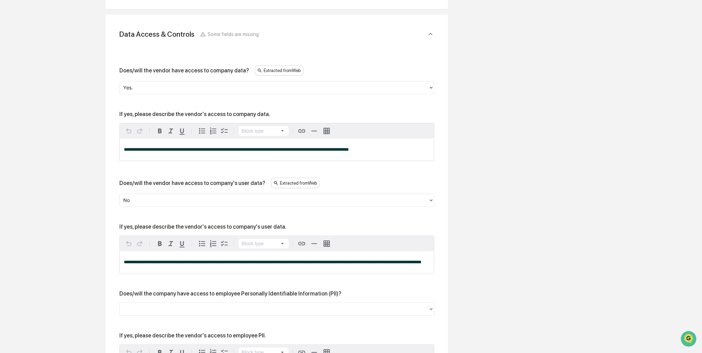
drag, startPoint x: 490, startPoint y: 213, endPoint x: 469, endPoint y: 219, distance: 21.5
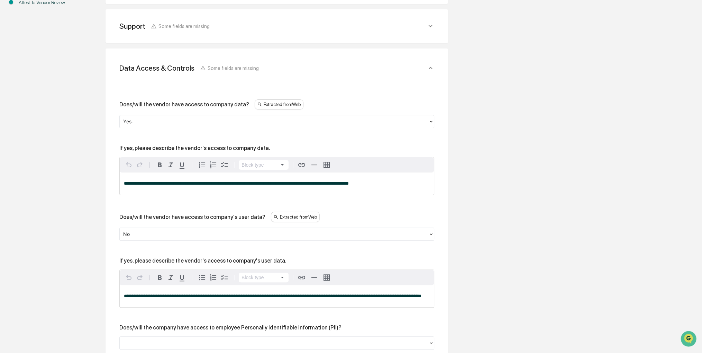
scroll to position [191, 0]
click at [330, 125] on div at bounding box center [274, 122] width 302 height 8
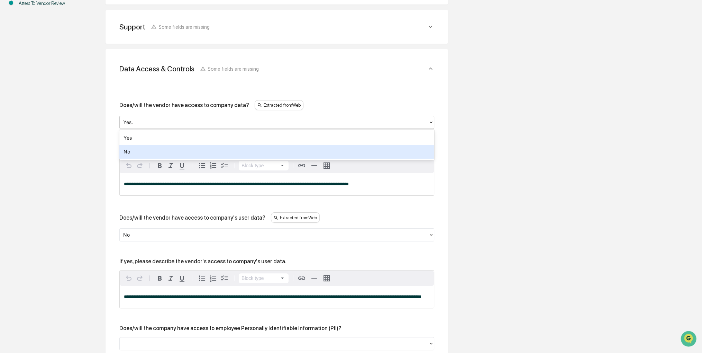
click at [252, 157] on div "No" at bounding box center [276, 152] width 315 height 14
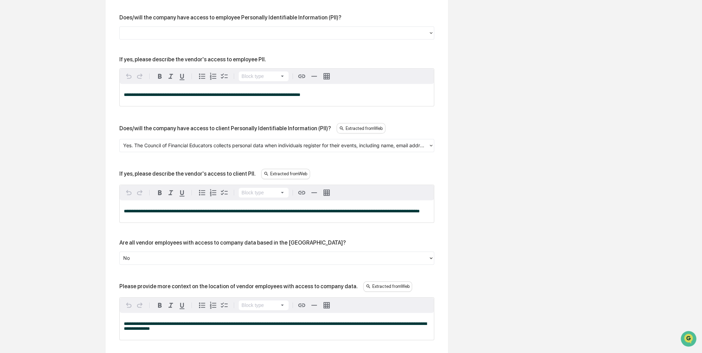
scroll to position [503, 0]
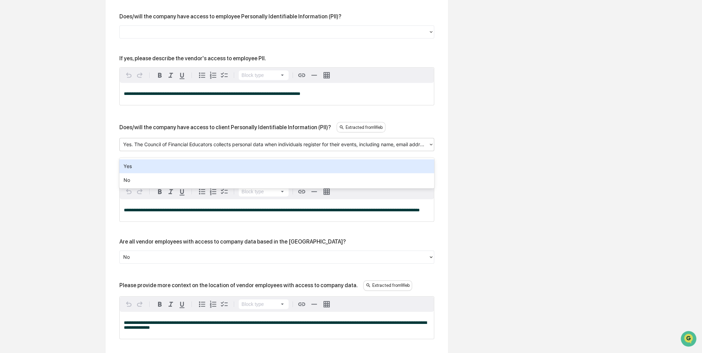
click at [350, 148] on div at bounding box center [274, 144] width 302 height 8
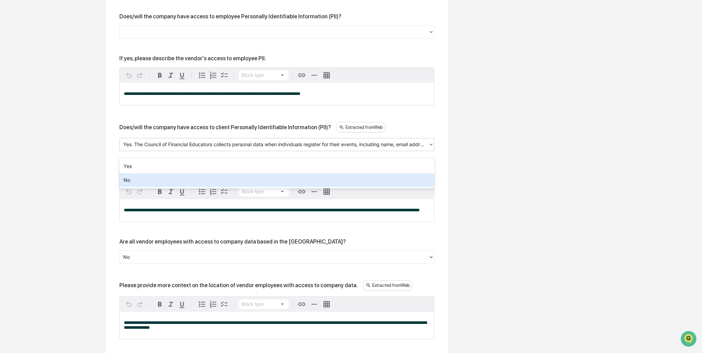
click at [332, 177] on div "No" at bounding box center [276, 180] width 315 height 14
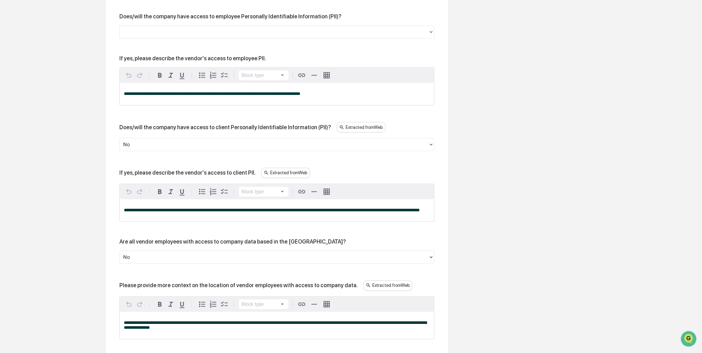
drag, startPoint x: 464, startPoint y: 207, endPoint x: 449, endPoint y: 214, distance: 17.2
click at [449, 214] on div "Review Vendor Data Review the vendor's information and fill in any missing fiel…" at bounding box center [277, 221] width 381 height 1282
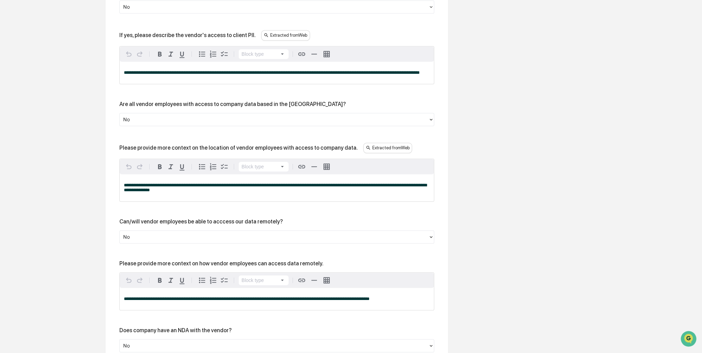
scroll to position [641, 0]
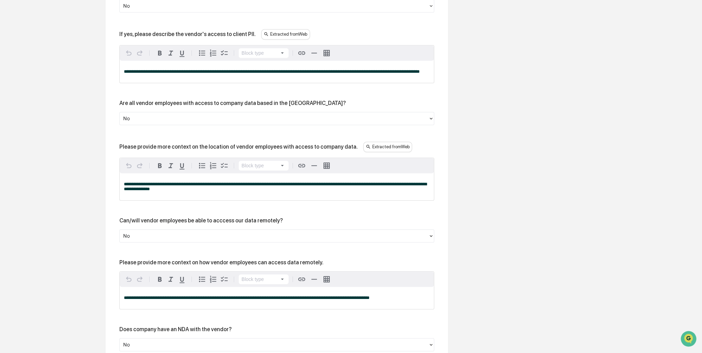
click at [223, 74] on p "**********" at bounding box center [277, 71] width 306 height 5
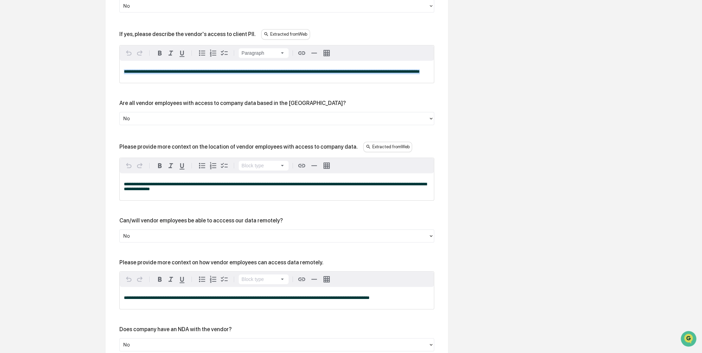
drag, startPoint x: 109, startPoint y: 84, endPoint x: 81, endPoint y: 62, distance: 35.8
click at [81, 62] on div "Overview Vendor Details Entry Details Review Vendor Data Vendor Risk Assessment…" at bounding box center [350, 82] width 695 height 1282
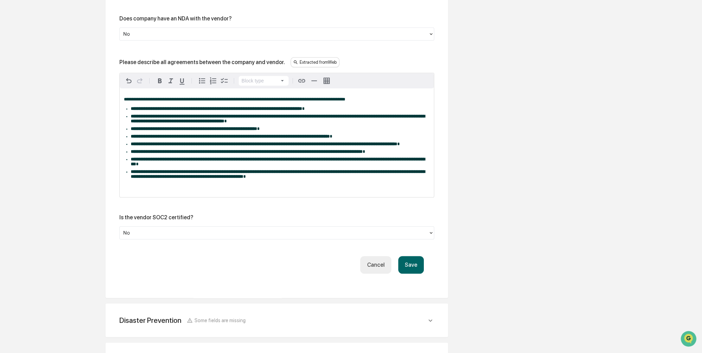
scroll to position [952, 0]
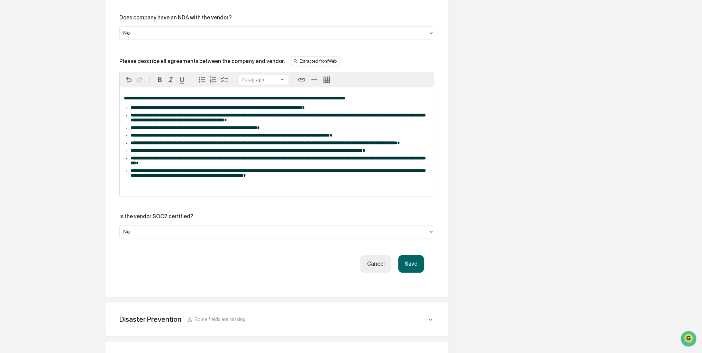
drag, startPoint x: 392, startPoint y: 213, endPoint x: 370, endPoint y: 216, distance: 22.0
click at [416, 272] on button "Save" at bounding box center [411, 264] width 26 height 18
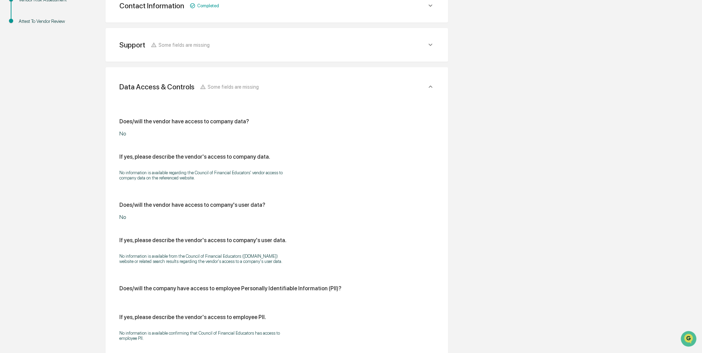
scroll to position [832, 0]
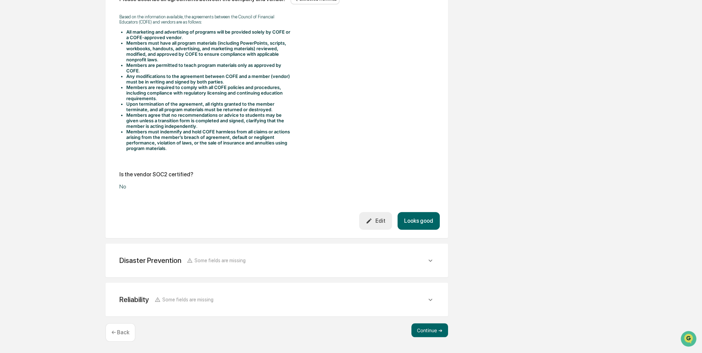
click at [417, 226] on button "Looks good" at bounding box center [419, 221] width 42 height 18
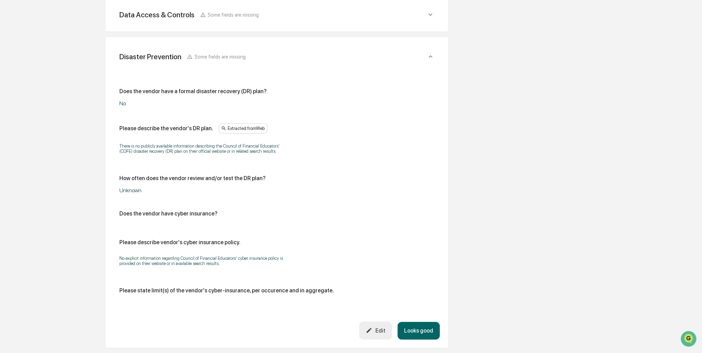
scroll to position [239, 0]
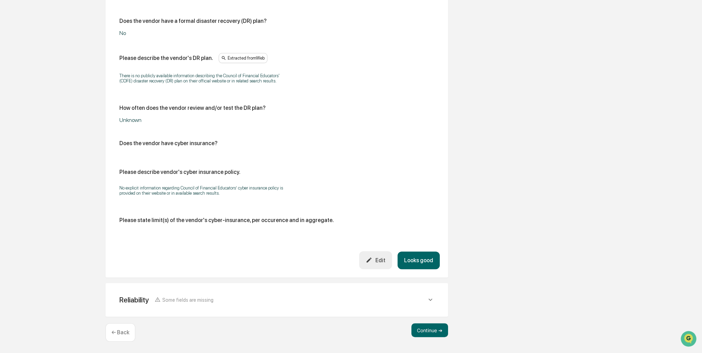
click at [414, 257] on button "Looks good" at bounding box center [419, 260] width 42 height 18
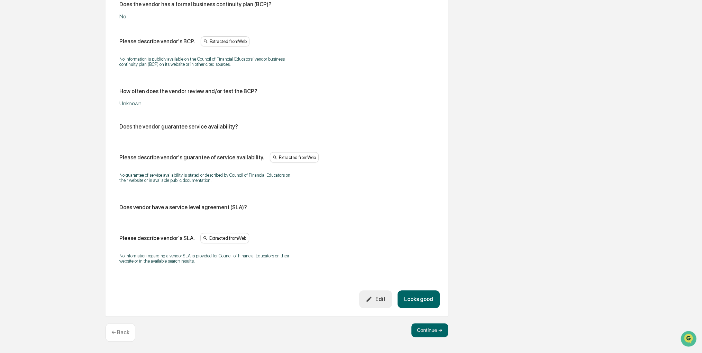
click at [423, 297] on button "Looks good" at bounding box center [419, 299] width 42 height 18
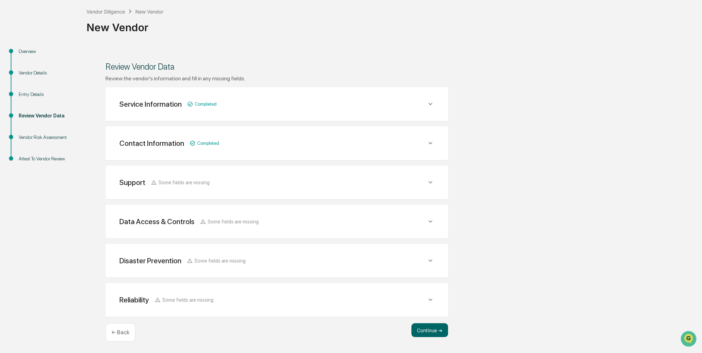
scroll to position [35, 0]
click at [431, 330] on button "Continue ➔" at bounding box center [430, 331] width 37 height 14
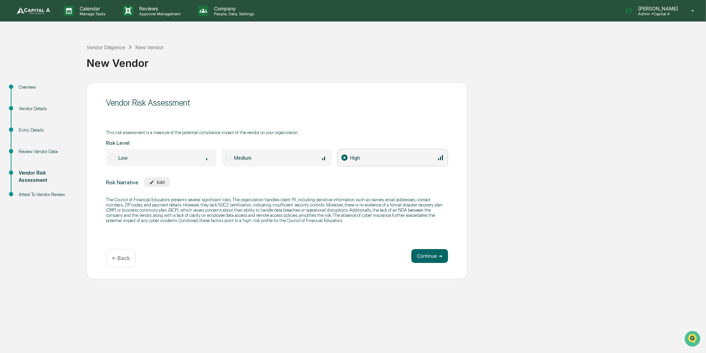
drag, startPoint x: 202, startPoint y: 199, endPoint x: 187, endPoint y: 206, distance: 17.6
click at [187, 206] on p "The Council of Financial Educators presents several significant risks. The orga…" at bounding box center [277, 210] width 342 height 26
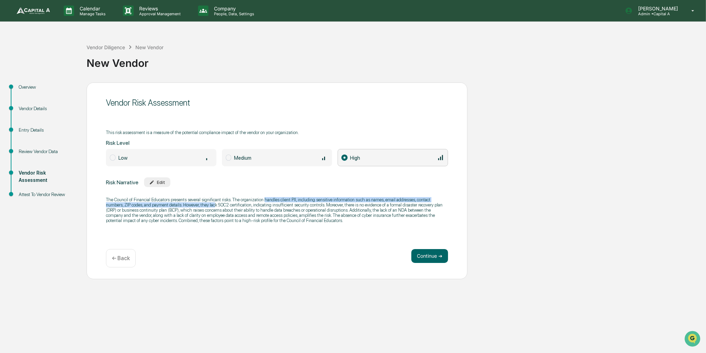
click at [272, 202] on p "The Council of Financial Educators presents several significant risks. The orga…" at bounding box center [277, 210] width 342 height 26
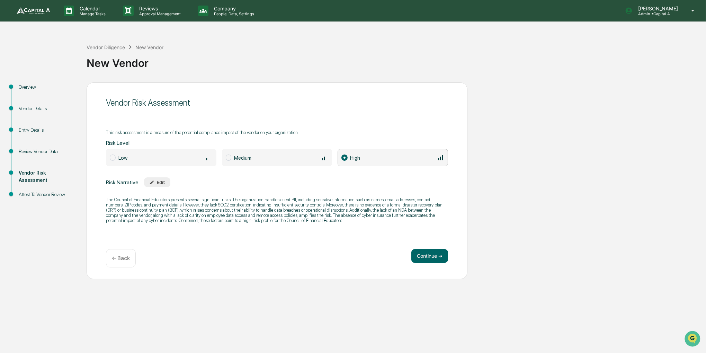
drag, startPoint x: 272, startPoint y: 202, endPoint x: 237, endPoint y: 210, distance: 35.3
click at [237, 210] on p "The Council of Financial Educators presents several significant risks. The orga…" at bounding box center [277, 210] width 342 height 26
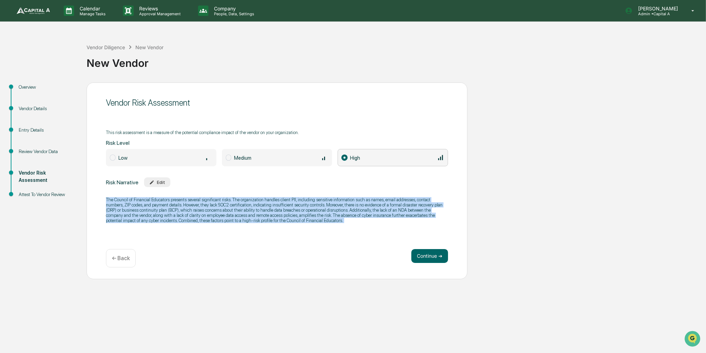
drag, startPoint x: 237, startPoint y: 210, endPoint x: 192, endPoint y: 213, distance: 45.1
click at [192, 213] on p "The Council of Financial Educators presents several significant risks. The orga…" at bounding box center [277, 210] width 342 height 26
click at [155, 181] on div "Edit" at bounding box center [157, 182] width 16 height 5
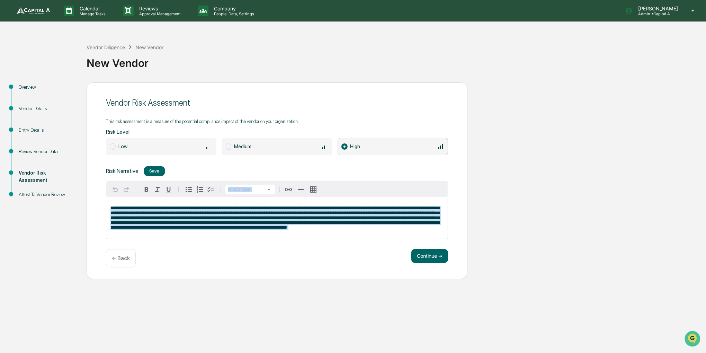
click at [175, 217] on span "**********" at bounding box center [274, 218] width 329 height 24
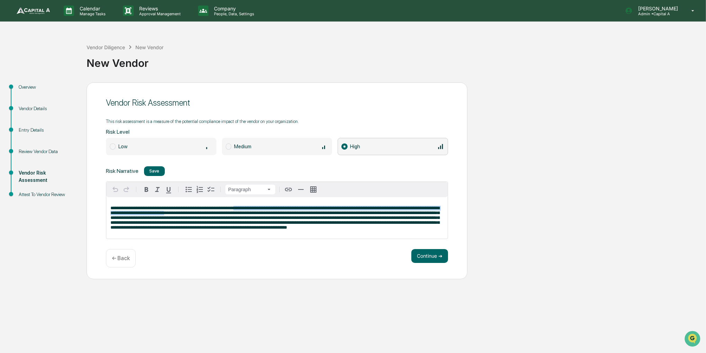
drag, startPoint x: 235, startPoint y: 206, endPoint x: 187, endPoint y: 214, distance: 49.1
click at [187, 214] on span "**********" at bounding box center [274, 218] width 329 height 24
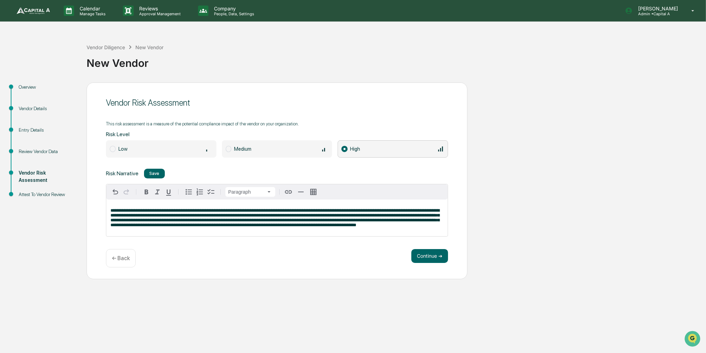
click at [242, 210] on span "**********" at bounding box center [274, 217] width 329 height 19
click at [148, 173] on button "Save" at bounding box center [154, 174] width 21 height 10
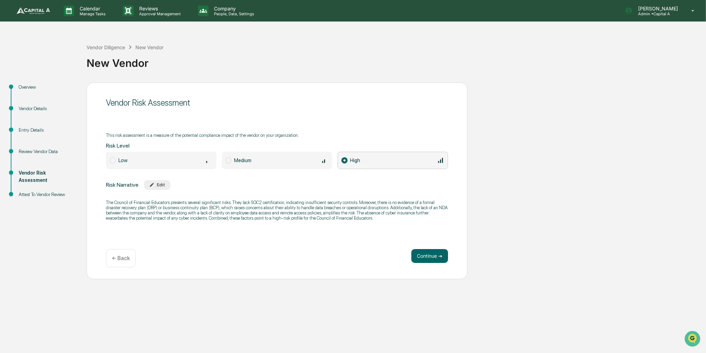
click at [136, 160] on div "Low" at bounding box center [165, 160] width 94 height 8
click at [413, 257] on button "Continue ➔" at bounding box center [429, 256] width 37 height 14
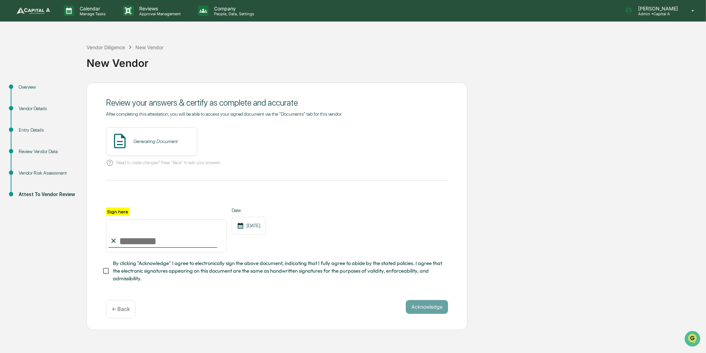
click at [148, 242] on input "Sign here" at bounding box center [166, 235] width 121 height 33
type input "**********"
click at [222, 141] on button "View" at bounding box center [231, 141] width 18 height 11
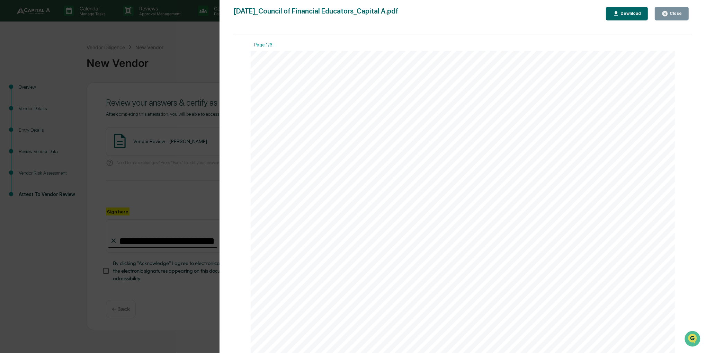
click at [661, 17] on button "Close" at bounding box center [671, 13] width 34 height 13
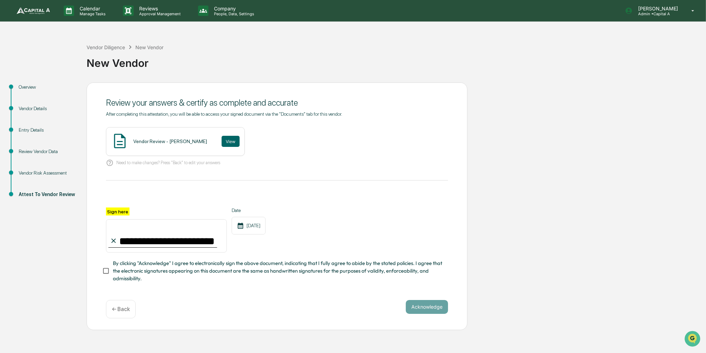
click at [223, 267] on span "By clicking "Acknowledge" I agree to electronically sign the above document, in…" at bounding box center [277, 270] width 329 height 23
click at [416, 312] on button "Acknowledge" at bounding box center [427, 307] width 42 height 14
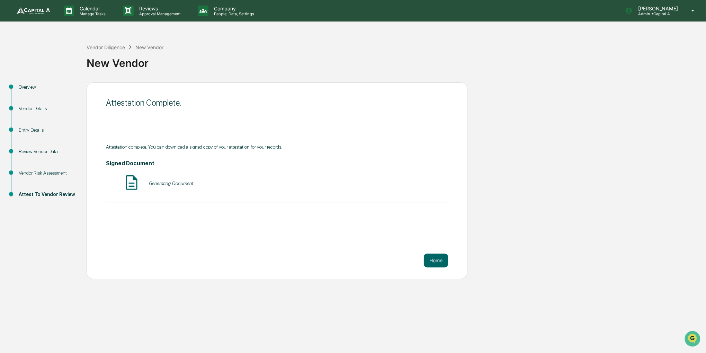
click at [24, 18] on link at bounding box center [38, 10] width 42 height 21
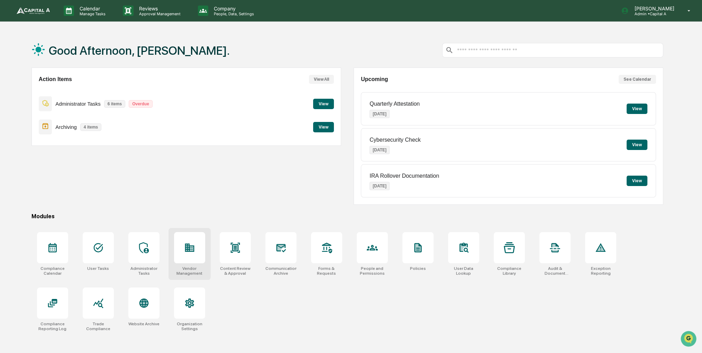
click at [179, 246] on div at bounding box center [189, 247] width 31 height 31
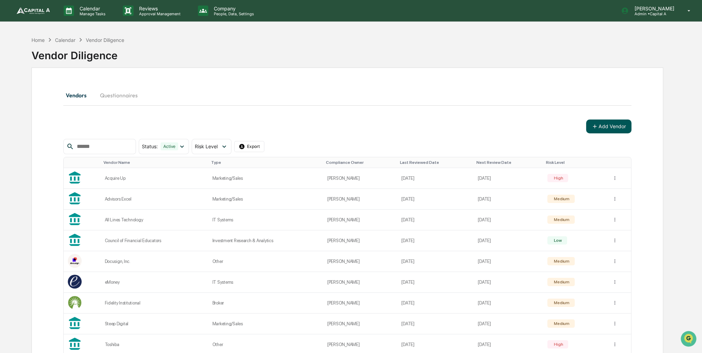
click at [617, 126] on button "Add Vendor" at bounding box center [608, 126] width 45 height 14
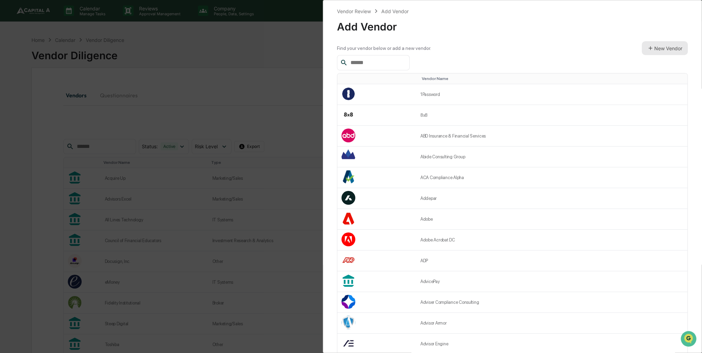
click at [661, 48] on button "New Vendor" at bounding box center [665, 48] width 46 height 14
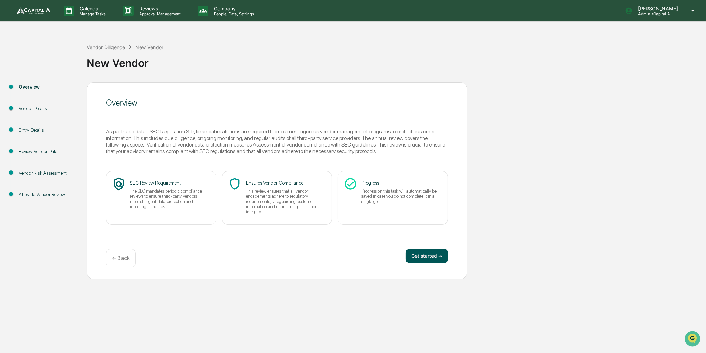
click at [440, 255] on button "Get started ➔" at bounding box center [427, 256] width 42 height 14
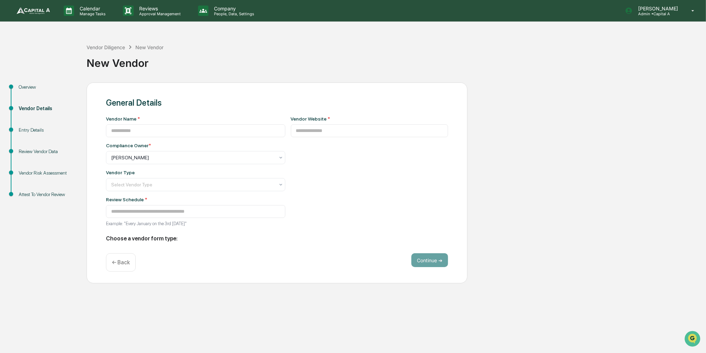
type input "**********"
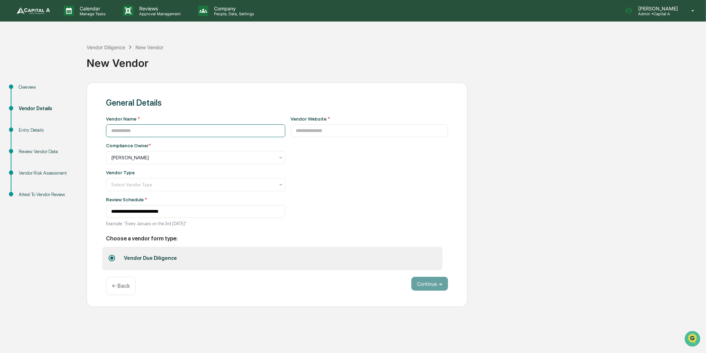
click at [213, 132] on input at bounding box center [195, 130] width 179 height 13
type input "**********"
click at [307, 134] on input at bounding box center [369, 130] width 157 height 13
paste input "**********"
type input "**********"
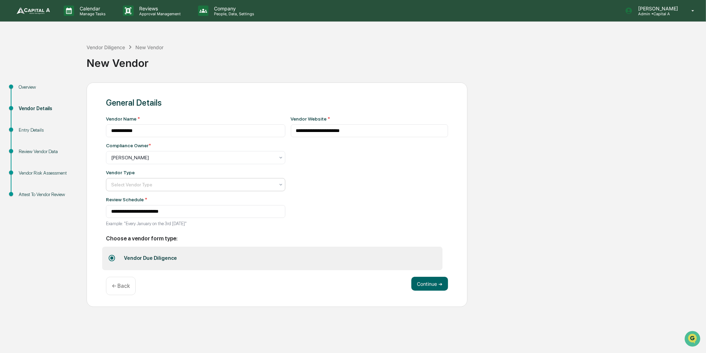
click at [214, 184] on div at bounding box center [192, 184] width 163 height 7
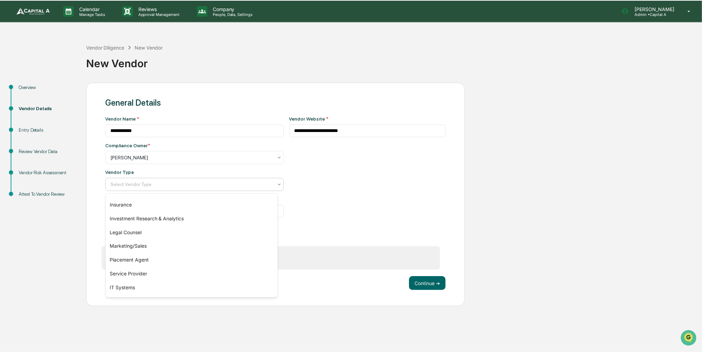
scroll to position [69, 0]
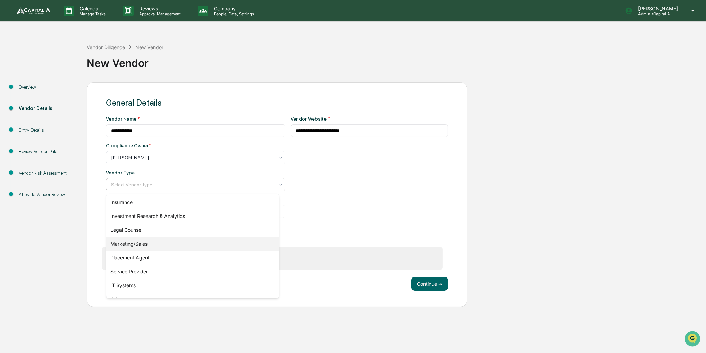
click at [170, 242] on div "Marketing/Sales" at bounding box center [192, 244] width 173 height 14
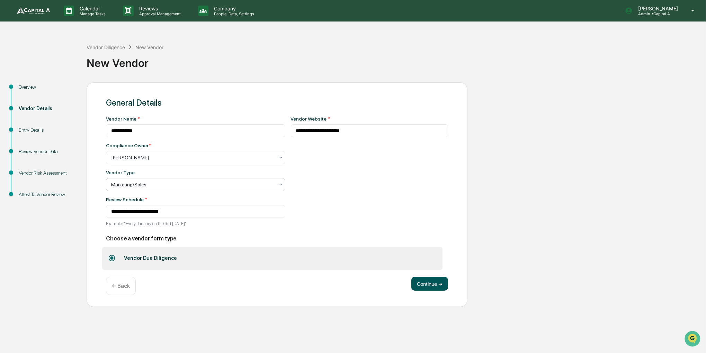
click at [418, 292] on div "Continue ➔ ← Back" at bounding box center [277, 286] width 342 height 18
click at [418, 289] on button "Continue ➔" at bounding box center [429, 284] width 37 height 14
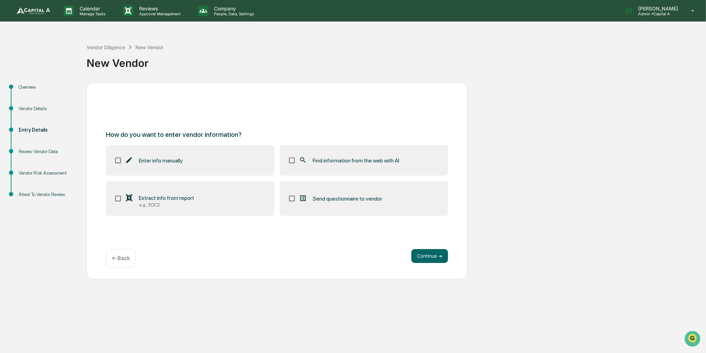
click at [385, 167] on label "Find information from the web with AI" at bounding box center [364, 160] width 168 height 30
click at [441, 254] on button "Continue ➔" at bounding box center [429, 256] width 37 height 14
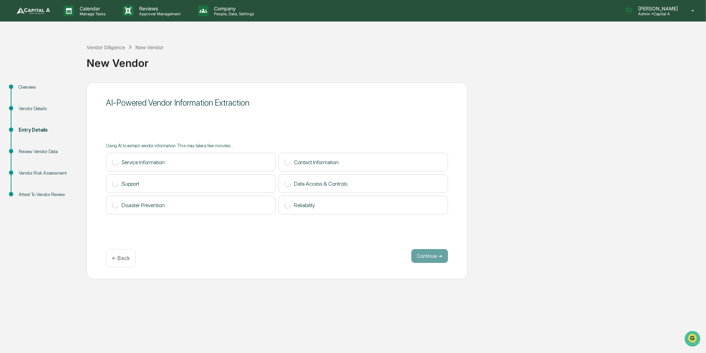
drag, startPoint x: 575, startPoint y: 198, endPoint x: 539, endPoint y: 200, distance: 36.4
drag, startPoint x: 539, startPoint y: 200, endPoint x: 521, endPoint y: 172, distance: 32.9
click at [521, 172] on div "Overview Vendor Details Entry Details Review Vendor Data Vendor Risk Assessment…" at bounding box center [352, 180] width 699 height 197
drag, startPoint x: 523, startPoint y: 183, endPoint x: 491, endPoint y: 175, distance: 32.5
click at [491, 175] on div "Overview Vendor Details Entry Details Review Vendor Data Vendor Risk Assessment…" at bounding box center [352, 180] width 699 height 197
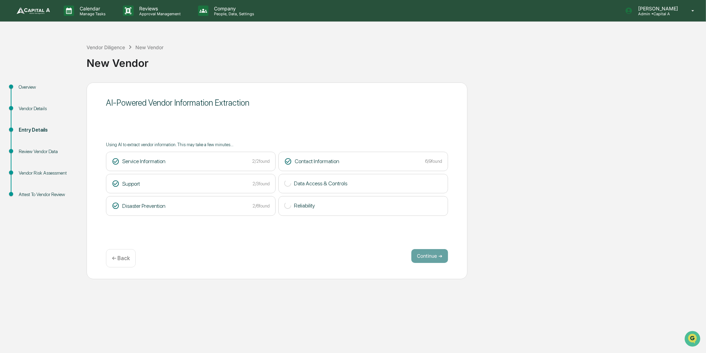
click at [409, 257] on div "Calendar Manage Tasks Reviews Approval Management Company People, Data, Setting…" at bounding box center [353, 176] width 706 height 353
click at [424, 253] on button "Continue ➔" at bounding box center [429, 256] width 37 height 14
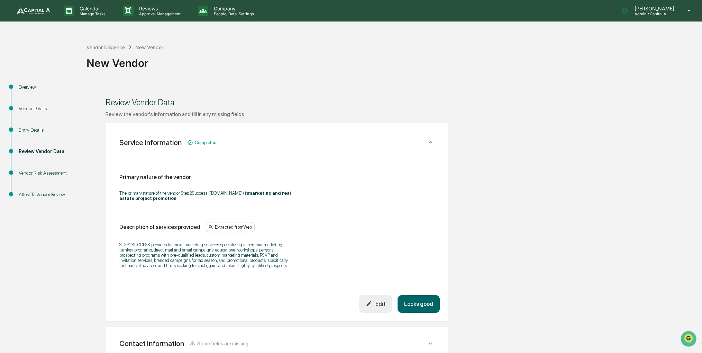
click at [412, 302] on button "Looks good" at bounding box center [419, 304] width 42 height 18
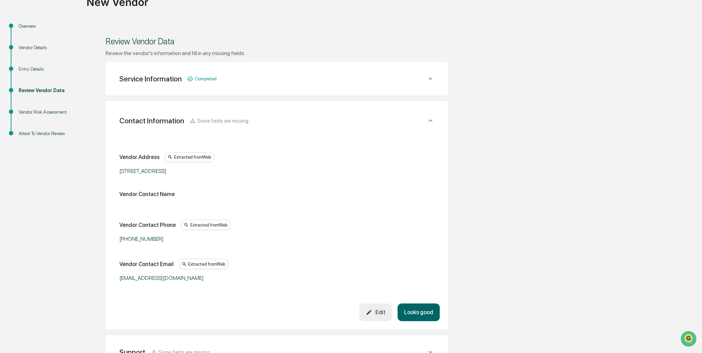
scroll to position [123, 0]
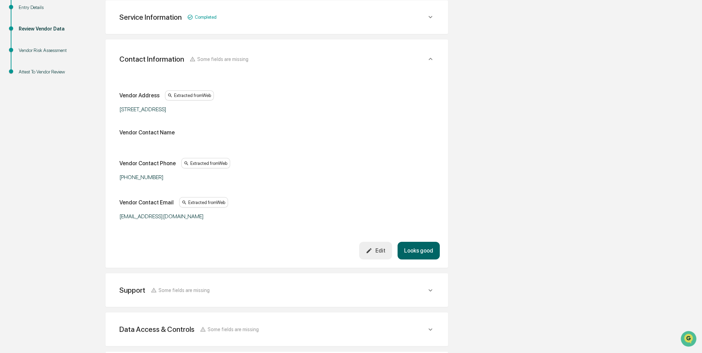
click at [374, 245] on button "Edit" at bounding box center [375, 251] width 33 height 18
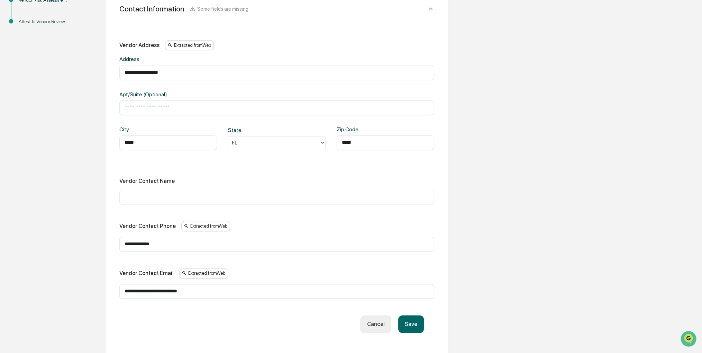
scroll to position [173, 0]
click at [197, 191] on div "​" at bounding box center [276, 196] width 315 height 15
click at [197, 198] on input "text" at bounding box center [277, 196] width 305 height 7
paste input "**********"
type input "**********"
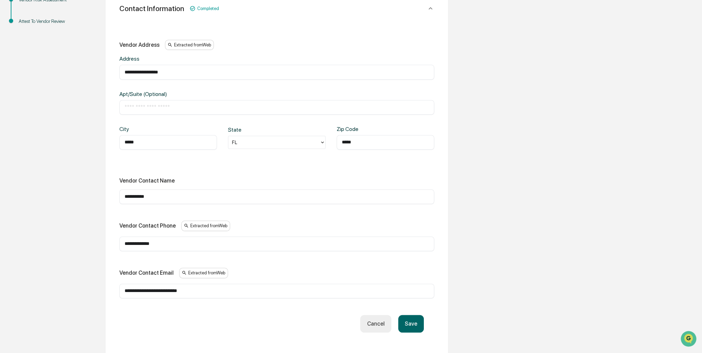
click at [410, 325] on button "Save" at bounding box center [411, 324] width 26 height 18
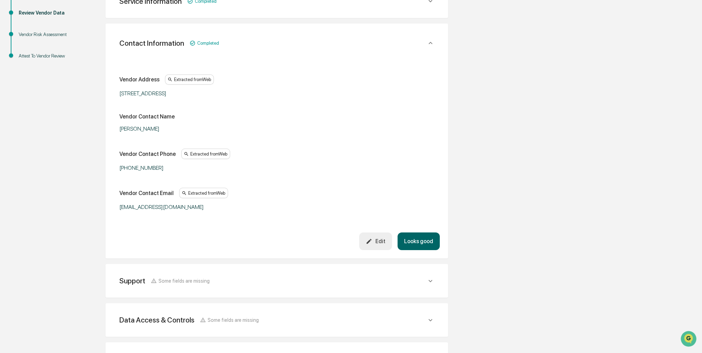
click at [416, 238] on button "Looks good" at bounding box center [419, 241] width 42 height 18
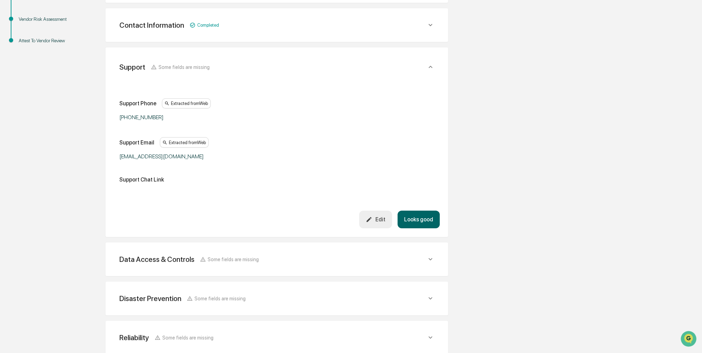
scroll to position [162, 0]
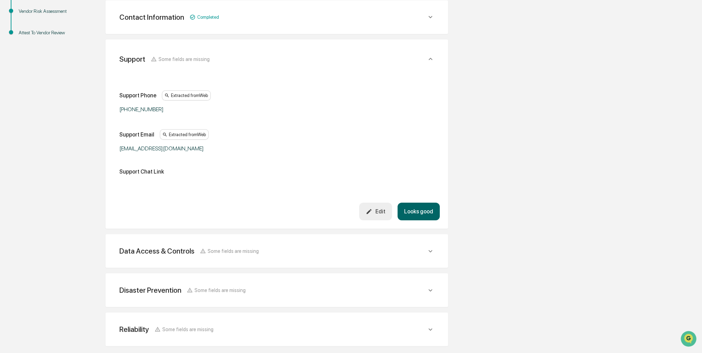
click at [414, 211] on button "Looks good" at bounding box center [419, 211] width 42 height 18
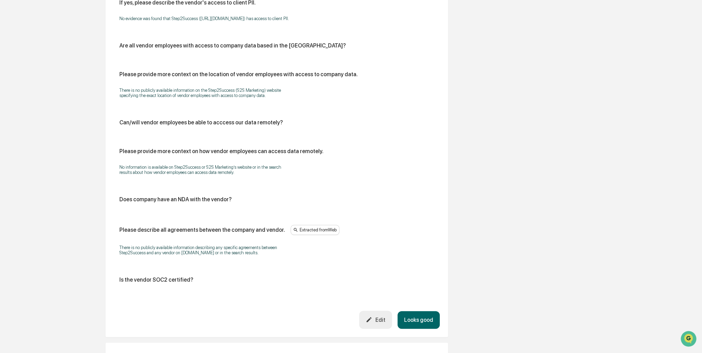
scroll to position [572, 0]
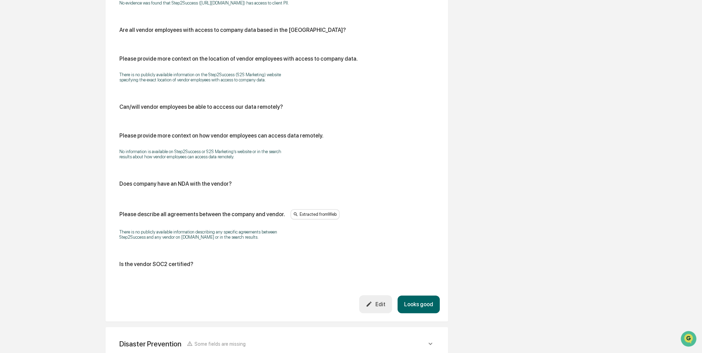
click at [382, 298] on button "Edit" at bounding box center [375, 304] width 33 height 18
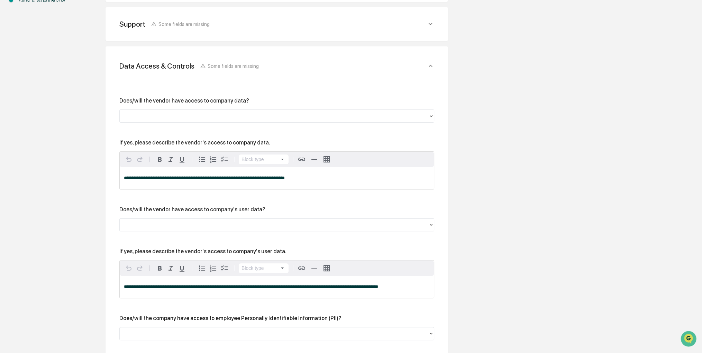
scroll to position [191, 0]
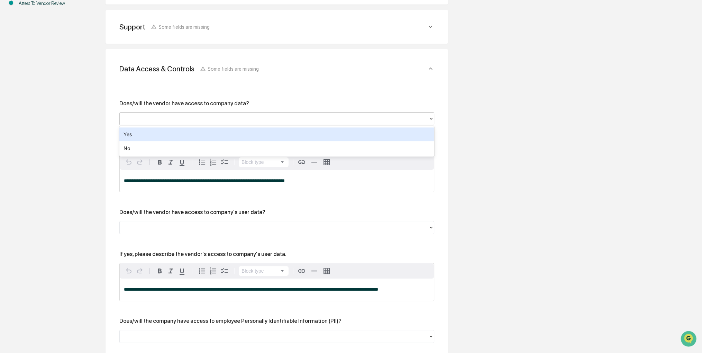
click at [159, 118] on div at bounding box center [274, 119] width 302 height 8
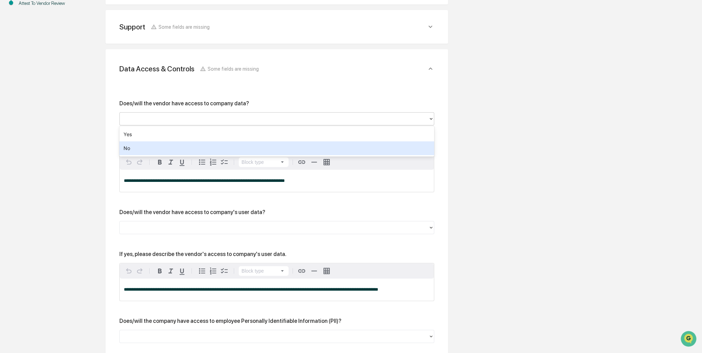
click at [159, 146] on div "No" at bounding box center [276, 148] width 315 height 14
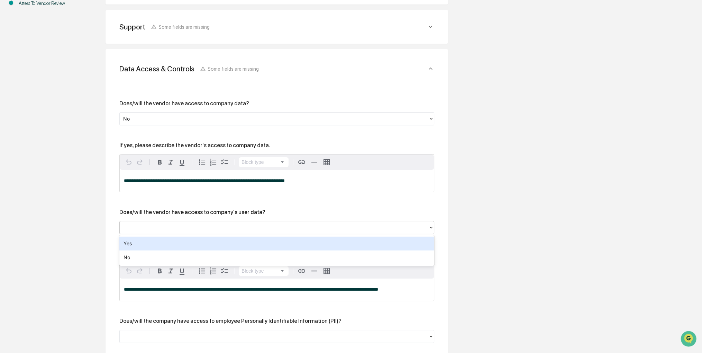
click at [183, 223] on div at bounding box center [274, 227] width 309 height 11
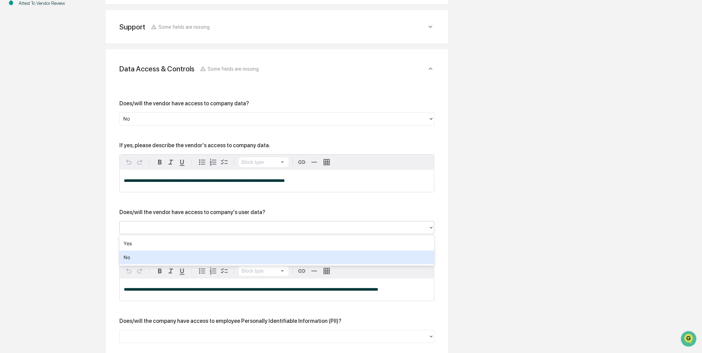
click at [154, 258] on div "No" at bounding box center [276, 257] width 315 height 14
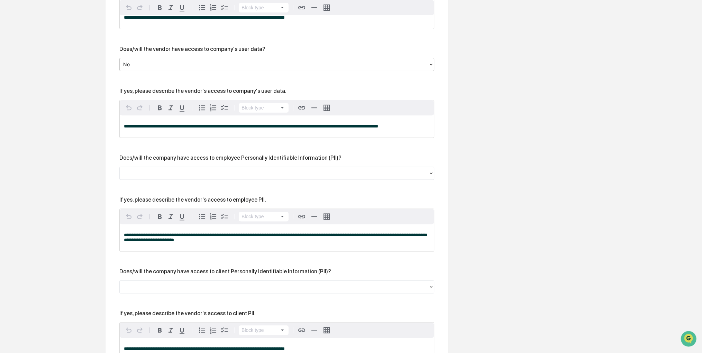
scroll to position [364, 0]
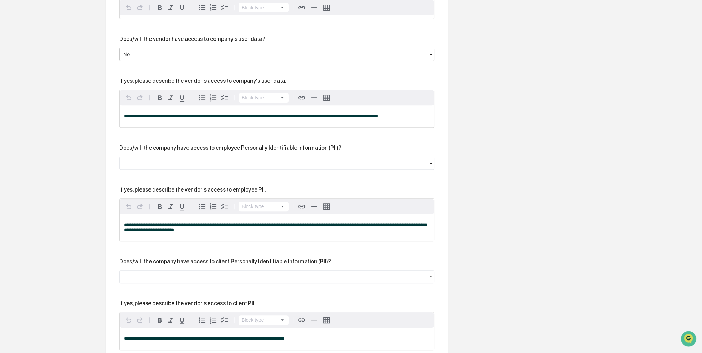
click at [248, 168] on div at bounding box center [274, 162] width 309 height 11
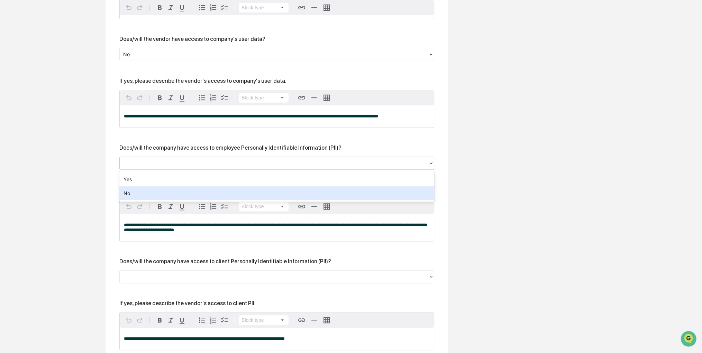
click at [223, 198] on div "No" at bounding box center [276, 193] width 315 height 14
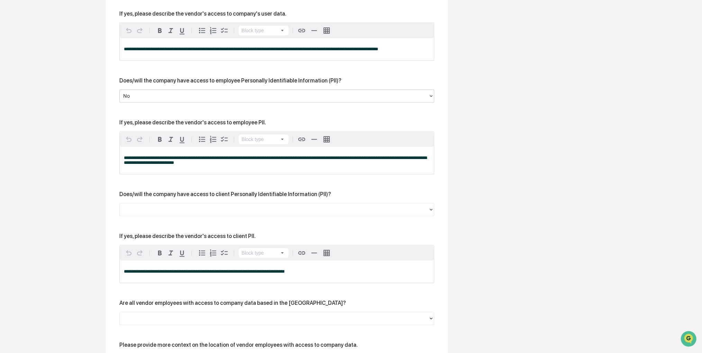
scroll to position [433, 0]
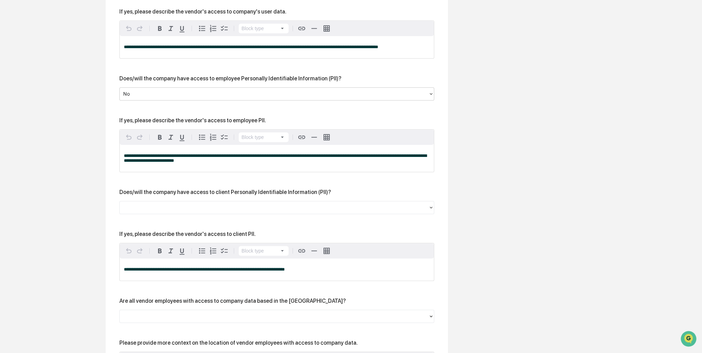
click at [223, 203] on div at bounding box center [276, 207] width 315 height 13
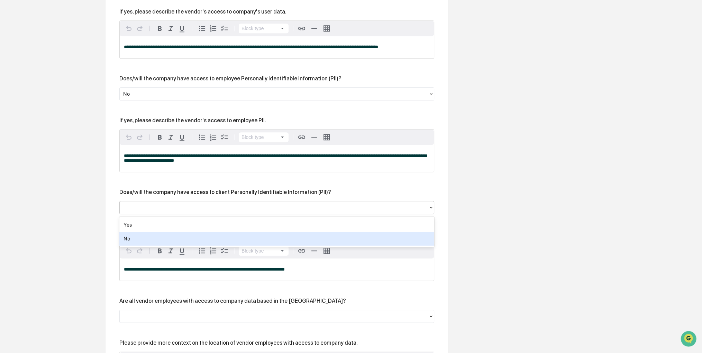
click at [206, 236] on div "No" at bounding box center [276, 239] width 315 height 14
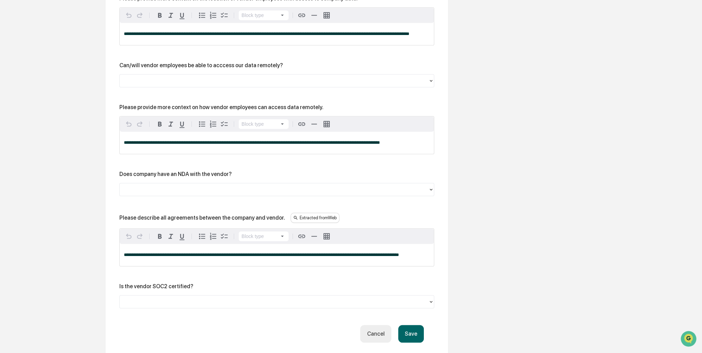
scroll to position [779, 0]
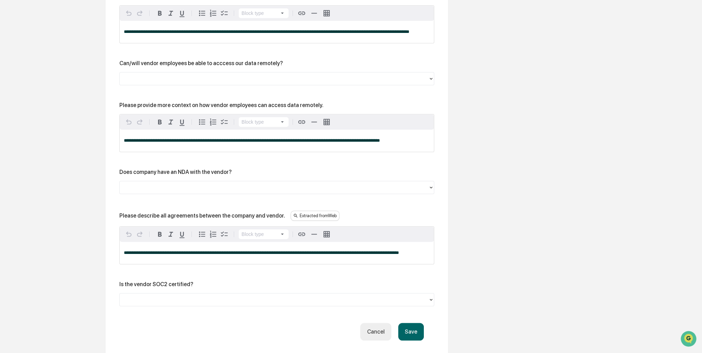
click at [246, 191] on div at bounding box center [274, 187] width 302 height 8
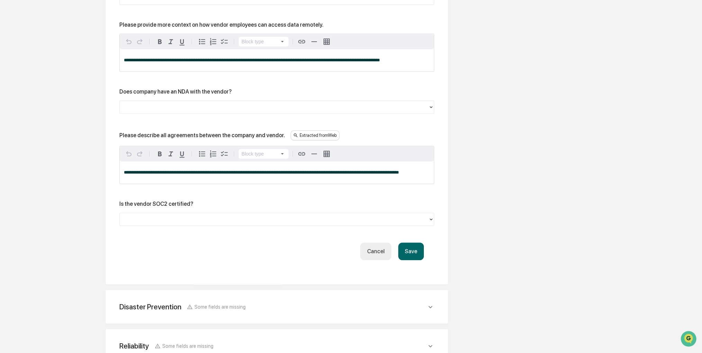
scroll to position [883, 0]
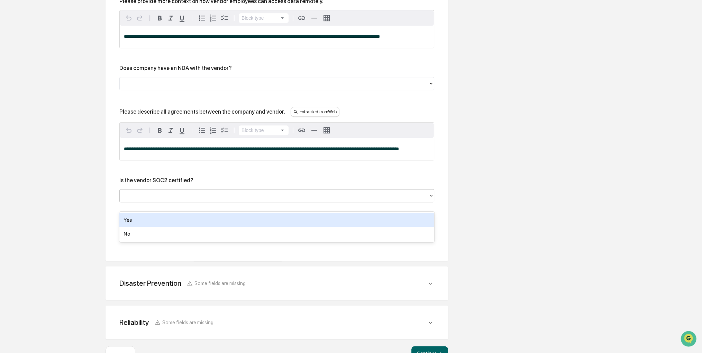
click at [382, 200] on div at bounding box center [274, 196] width 302 height 8
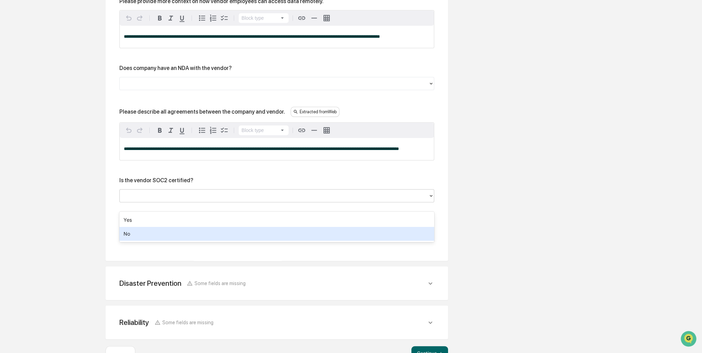
click at [350, 235] on div "No" at bounding box center [276, 234] width 315 height 14
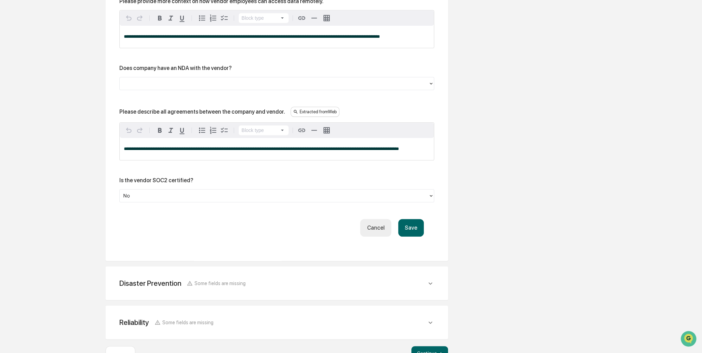
click at [408, 236] on button "Save" at bounding box center [411, 228] width 26 height 18
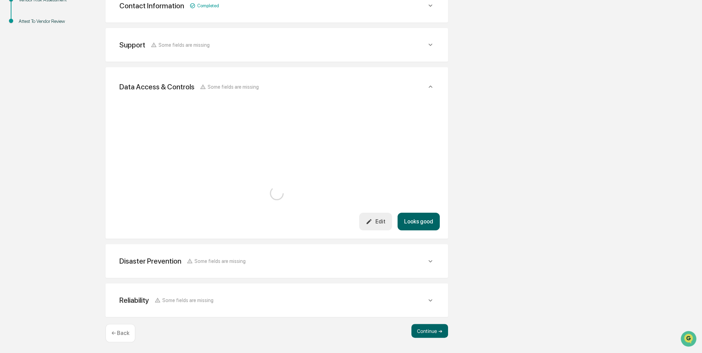
scroll to position [689, 0]
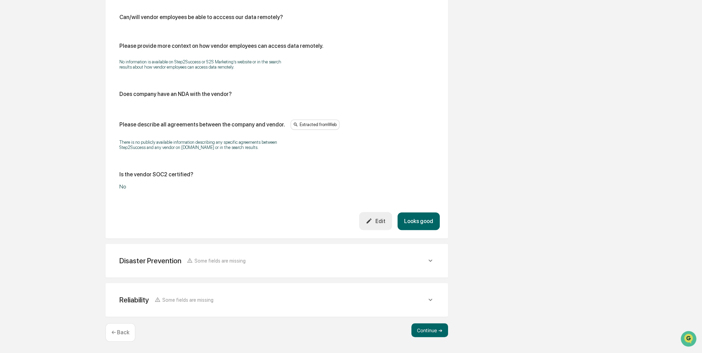
click at [409, 221] on button "Looks good" at bounding box center [419, 221] width 42 height 18
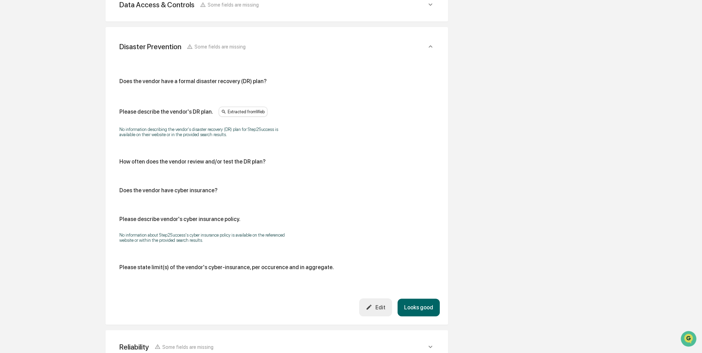
scroll to position [239, 0]
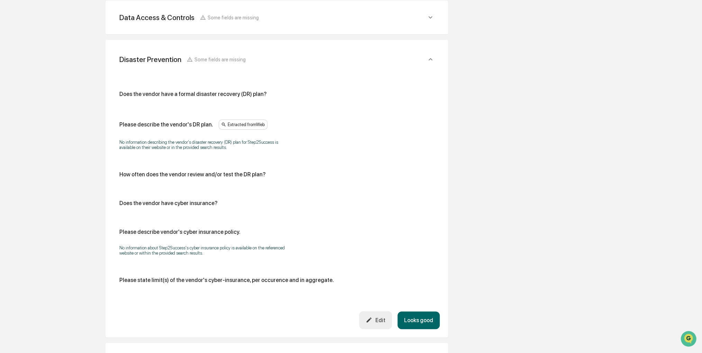
drag, startPoint x: 368, startPoint y: 207, endPoint x: 356, endPoint y: 202, distance: 13.4
click at [356, 202] on div "Does the vendor have a formal disaster recovery (DR) plan? Please describe the …" at bounding box center [276, 190] width 315 height 198
drag, startPoint x: 356, startPoint y: 202, endPoint x: 348, endPoint y: 214, distance: 14.2
click at [348, 214] on div "Does the vendor have a formal disaster recovery (DR) plan? Please describe the …" at bounding box center [276, 190] width 315 height 198
click at [380, 313] on button "Edit" at bounding box center [375, 320] width 33 height 18
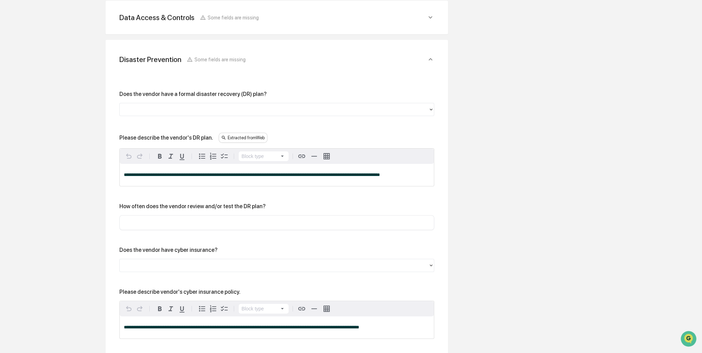
click at [245, 116] on div "**********" at bounding box center [276, 236] width 315 height 291
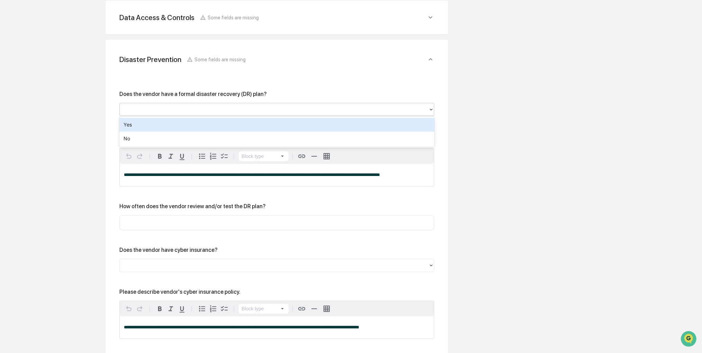
click at [245, 113] on div at bounding box center [274, 109] width 309 height 11
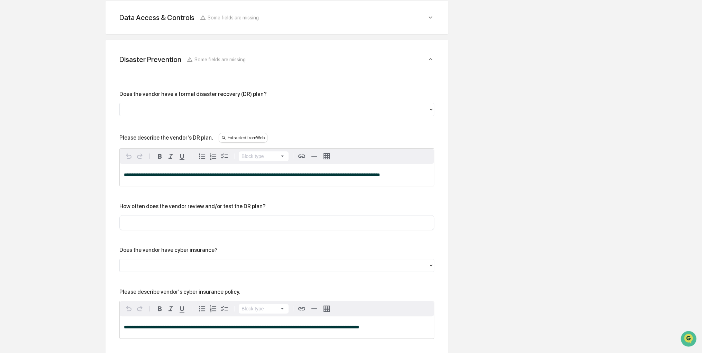
click at [495, 163] on div "Overview Vendor Details Entry Details Review Vendor Data Vendor Risk Assessment…" at bounding box center [350, 179] width 695 height 673
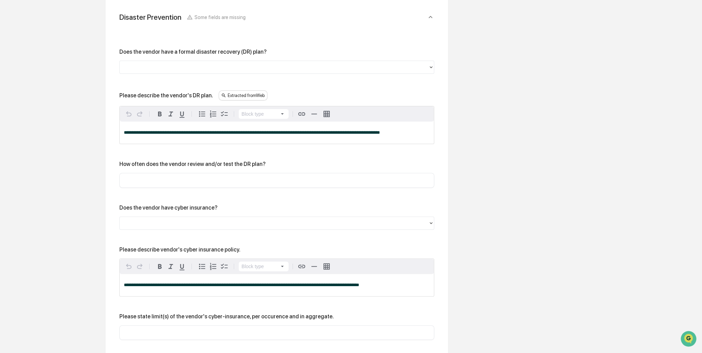
scroll to position [343, 0]
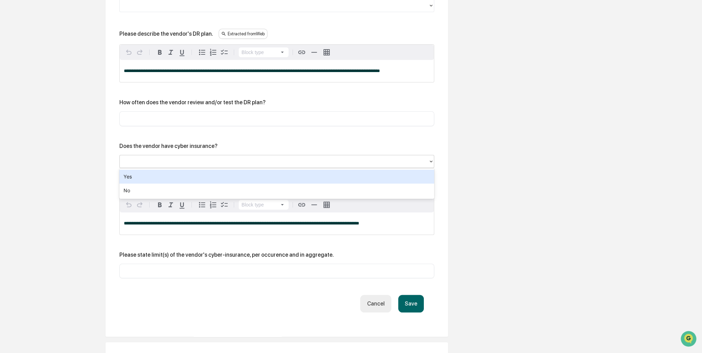
click at [290, 163] on div at bounding box center [274, 161] width 302 height 8
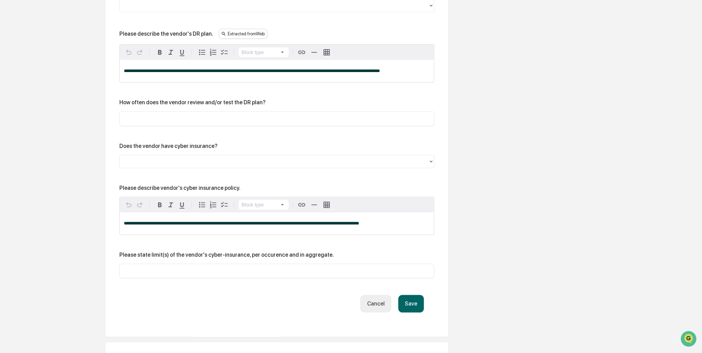
click at [261, 121] on input "text" at bounding box center [277, 118] width 305 height 7
type input "*******"
click at [414, 302] on button "Save" at bounding box center [411, 304] width 26 height 18
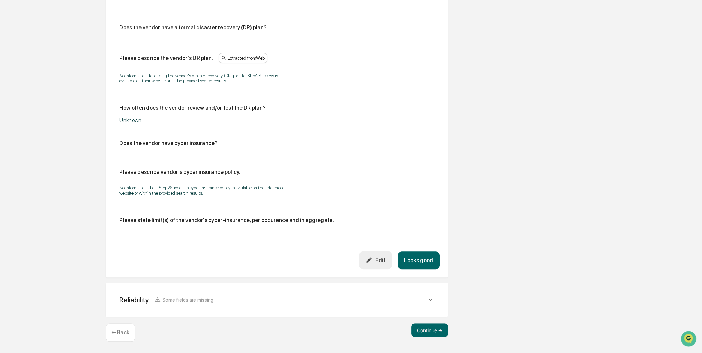
click at [414, 265] on button "Looks good" at bounding box center [419, 260] width 42 height 18
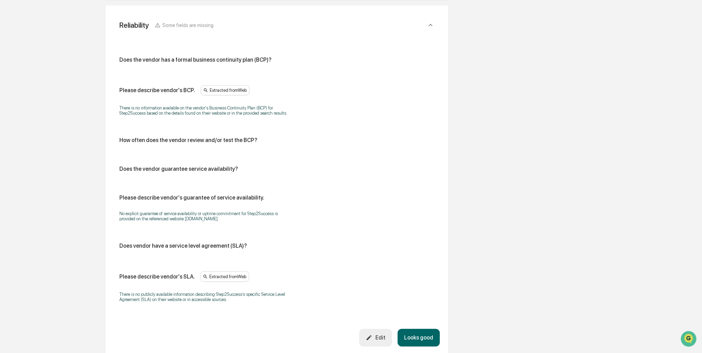
scroll to position [313, 0]
click at [416, 334] on button "Looks good" at bounding box center [419, 337] width 42 height 18
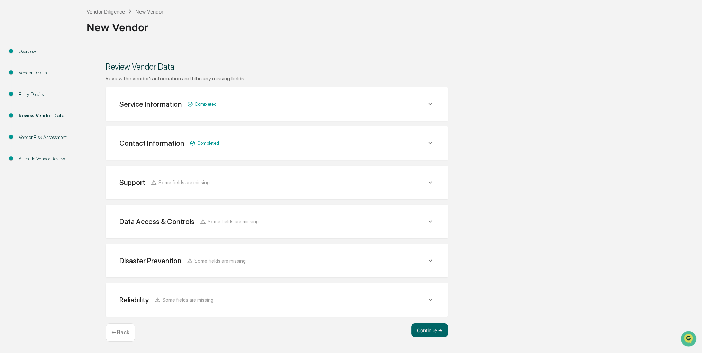
scroll to position [35, 0]
click at [416, 334] on button "Continue ➔" at bounding box center [430, 331] width 37 height 14
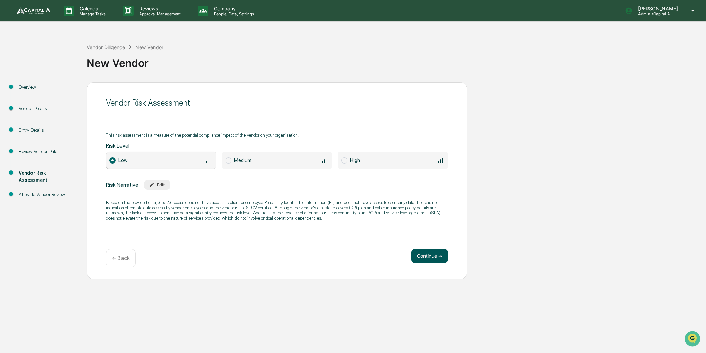
click at [439, 249] on button "Continue ➔" at bounding box center [429, 256] width 37 height 14
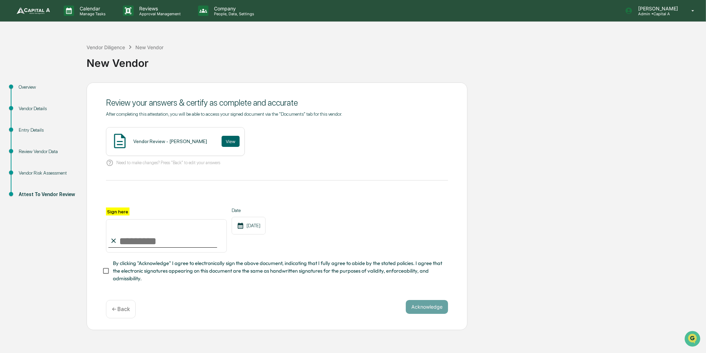
click at [196, 238] on input "Sign here" at bounding box center [166, 235] width 121 height 33
type input "**********"
click at [188, 272] on span "By clicking "Acknowledge" I agree to electronically sign the above document, in…" at bounding box center [277, 270] width 329 height 23
click at [223, 144] on button "View" at bounding box center [231, 141] width 18 height 11
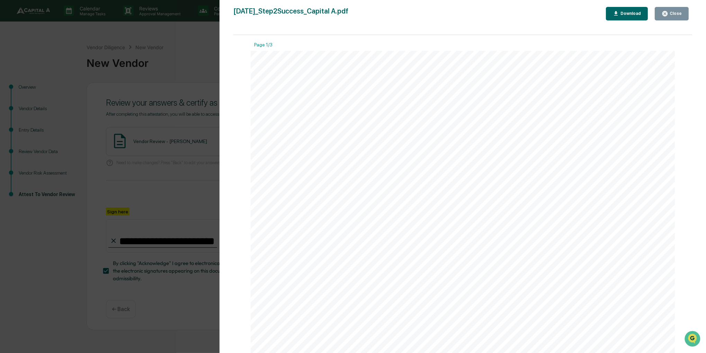
click at [680, 13] on div "Close" at bounding box center [674, 13] width 13 height 5
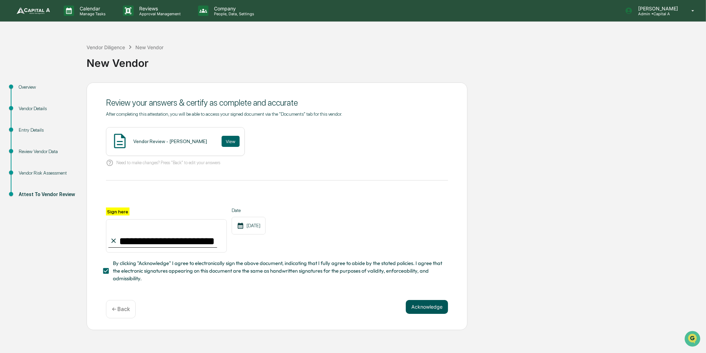
click at [434, 306] on button "Acknowledge" at bounding box center [427, 307] width 42 height 14
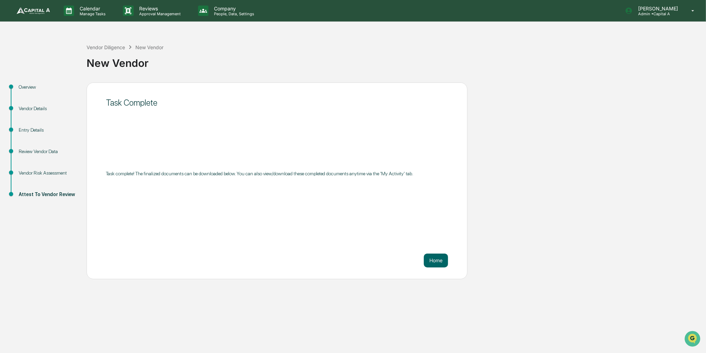
click at [141, 72] on div "Vendor Diligence New Vendor New Vendor Overview Vendor Details Entry Details Re…" at bounding box center [353, 156] width 706 height 246
click at [42, 13] on img at bounding box center [33, 10] width 33 height 7
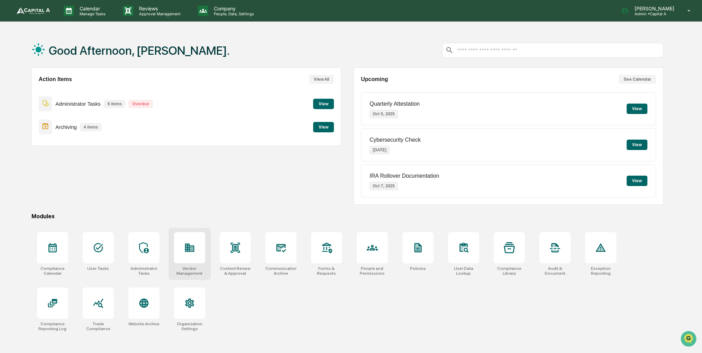
click at [200, 234] on div at bounding box center [189, 247] width 31 height 31
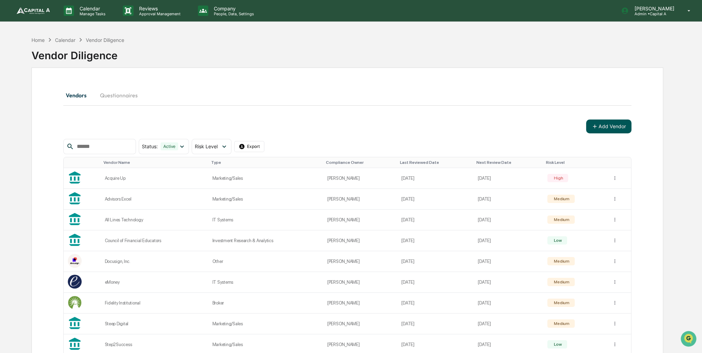
click at [599, 127] on button "Add Vendor" at bounding box center [608, 126] width 45 height 14
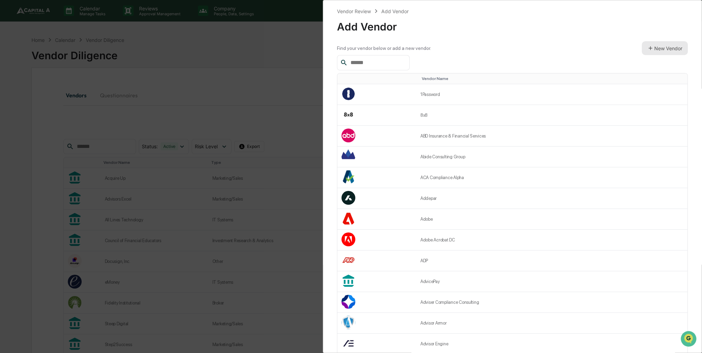
click at [667, 43] on button "New Vendor" at bounding box center [665, 48] width 46 height 14
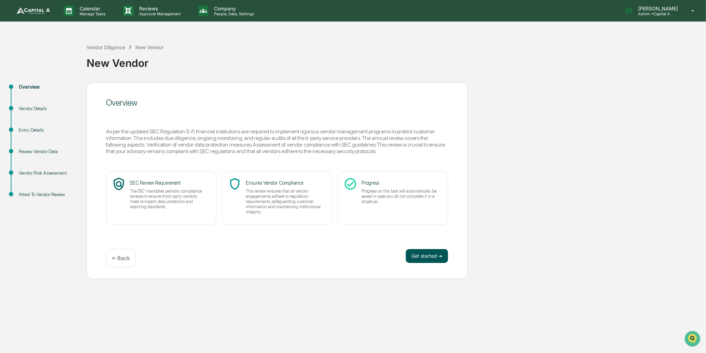
click at [417, 256] on button "Get started ➔" at bounding box center [427, 256] width 42 height 14
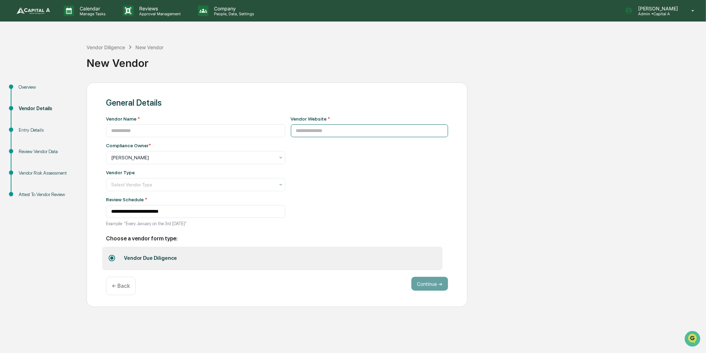
click at [390, 130] on input at bounding box center [369, 130] width 157 height 13
paste input "**********"
drag, startPoint x: 302, startPoint y: 130, endPoint x: 238, endPoint y: 138, distance: 64.9
click at [238, 138] on div "**********" at bounding box center [277, 173] width 342 height 115
click at [353, 141] on div "**********" at bounding box center [369, 173] width 157 height 115
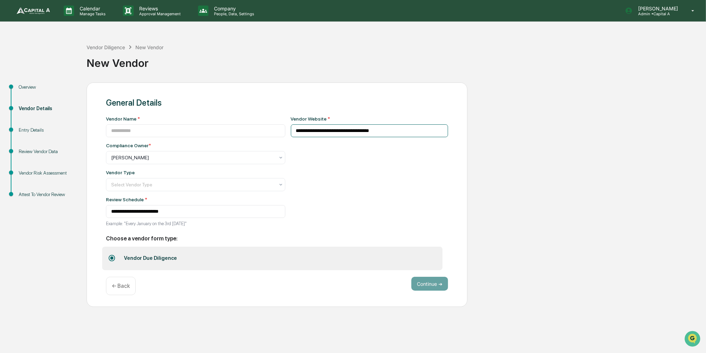
drag, startPoint x: 370, startPoint y: 129, endPoint x: 436, endPoint y: 124, distance: 66.3
click at [436, 124] on div "**********" at bounding box center [369, 126] width 157 height 21
type input "**********"
drag, startPoint x: 378, startPoint y: 136, endPoint x: 303, endPoint y: 135, distance: 74.8
click at [303, 135] on input "**********" at bounding box center [369, 130] width 157 height 13
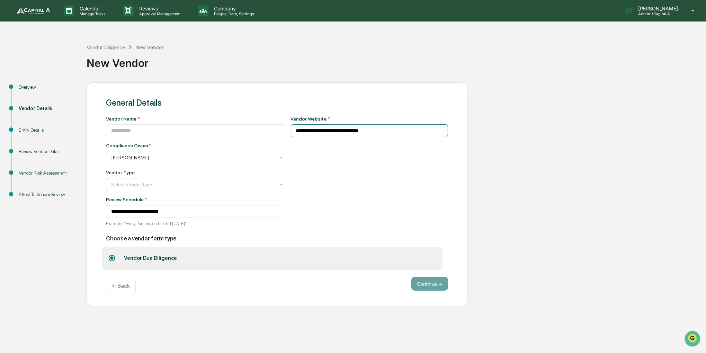
click at [377, 134] on input "**********" at bounding box center [369, 130] width 157 height 13
click at [238, 130] on input at bounding box center [195, 130] width 179 height 13
paste input "**********"
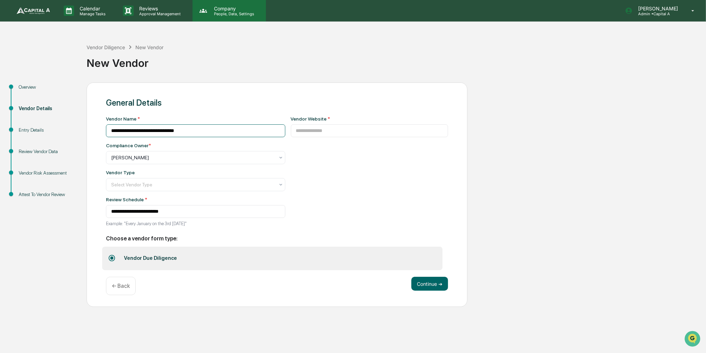
type input "**********"
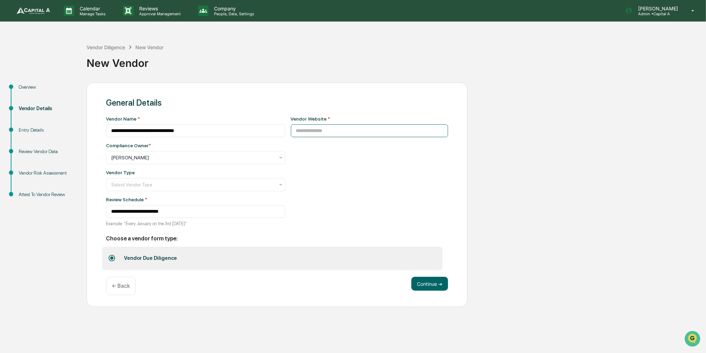
click at [369, 133] on input at bounding box center [369, 130] width 157 height 13
paste input "**********"
type input "**********"
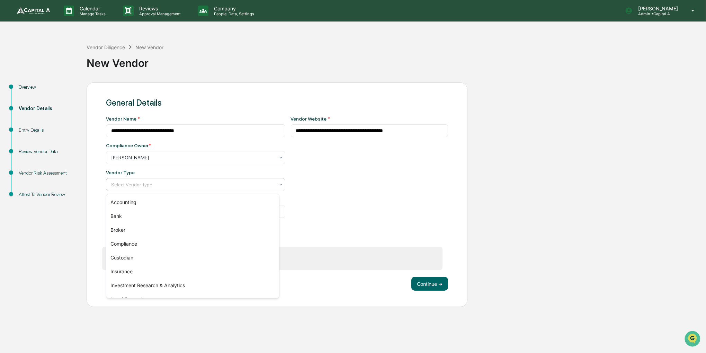
click at [176, 183] on div at bounding box center [192, 184] width 163 height 7
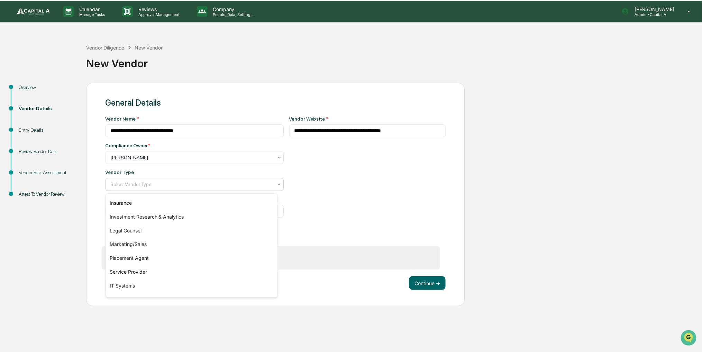
scroll to position [79, 0]
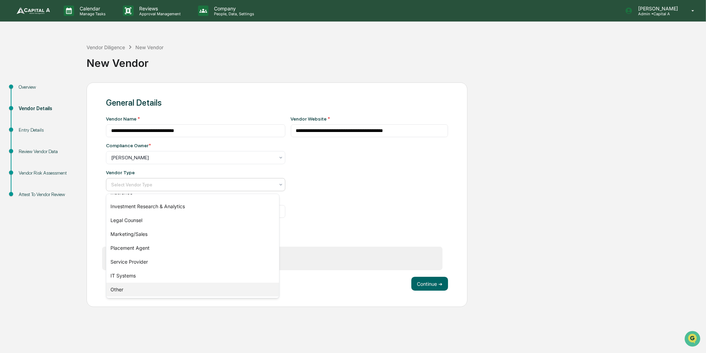
click at [142, 288] on div "Other" at bounding box center [192, 289] width 173 height 14
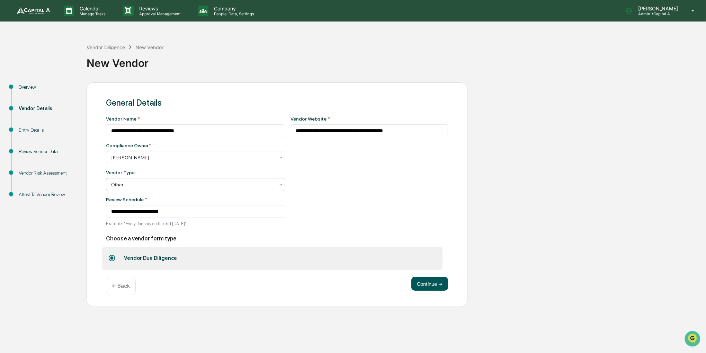
click at [415, 282] on button "Continue ➔" at bounding box center [429, 284] width 37 height 14
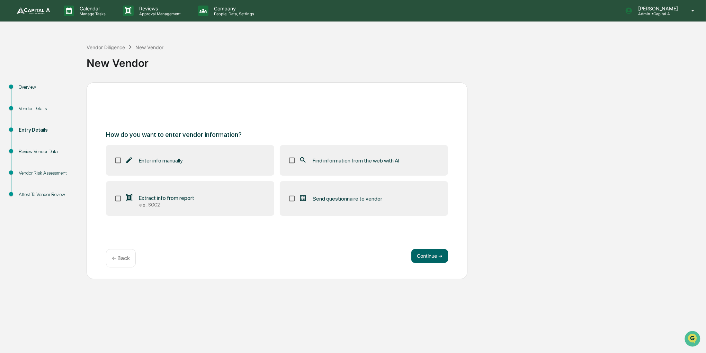
click at [391, 162] on span "Find information from the web with AI" at bounding box center [356, 160] width 87 height 7
click at [426, 250] on button "Continue ➔" at bounding box center [429, 256] width 37 height 14
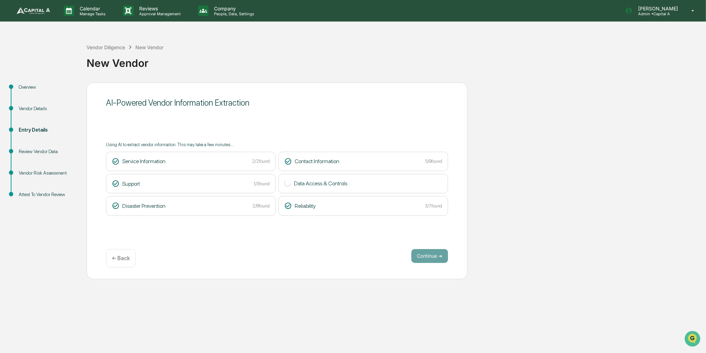
click at [355, 238] on div "AI-Powered Vendor Information Extraction Using AI to extract vendor information…" at bounding box center [277, 180] width 381 height 197
click at [419, 252] on button "Continue ➔" at bounding box center [429, 256] width 37 height 14
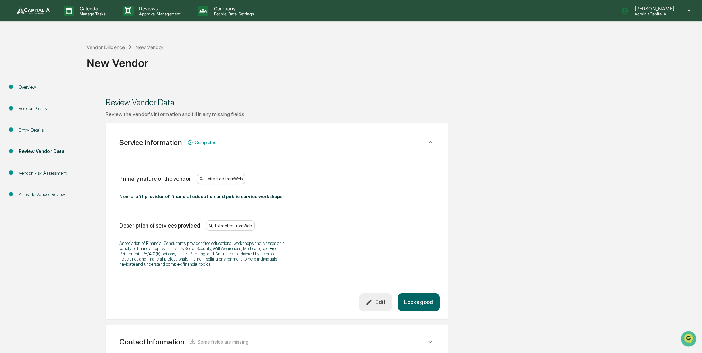
click at [418, 296] on button "Looks good" at bounding box center [419, 302] width 42 height 18
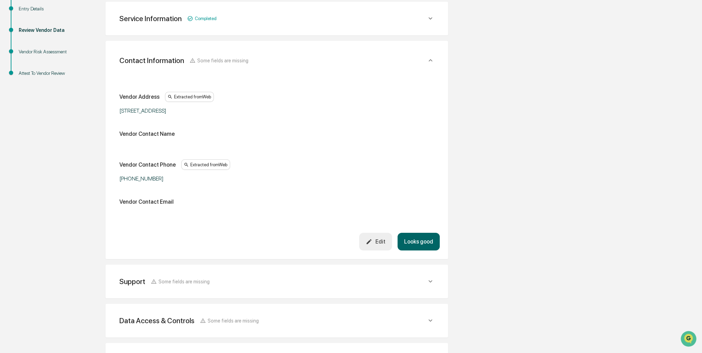
scroll to position [123, 0]
click at [385, 239] on div "Edit" at bounding box center [375, 240] width 19 height 7
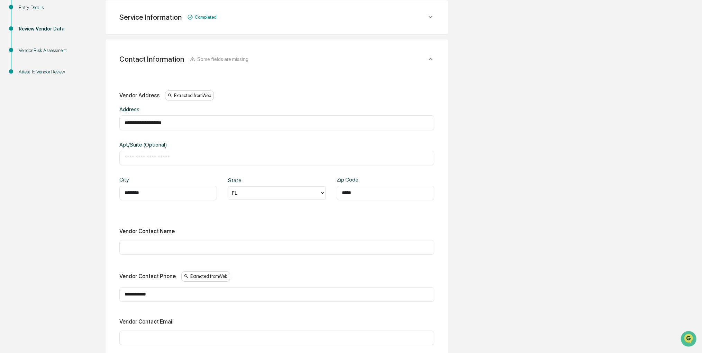
click at [225, 247] on input "text" at bounding box center [277, 247] width 305 height 7
paste input "**********"
type input "**********"
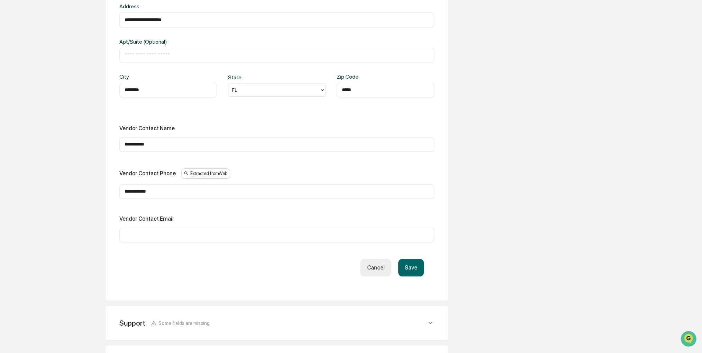
scroll to position [226, 0]
click at [271, 231] on input "text" at bounding box center [277, 233] width 305 height 7
paste input "**********"
type input "**********"
click at [415, 267] on button "Save" at bounding box center [411, 266] width 26 height 18
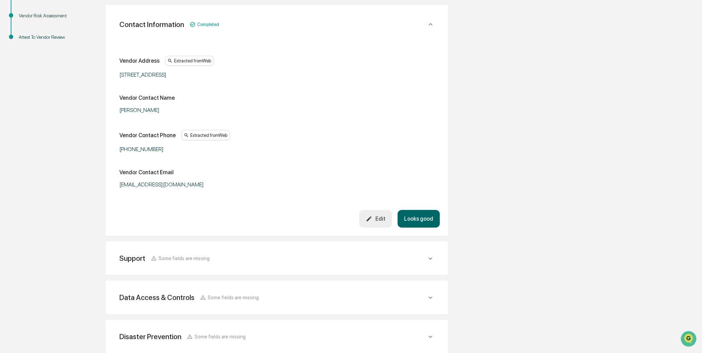
click at [413, 218] on button "Looks good" at bounding box center [419, 219] width 42 height 18
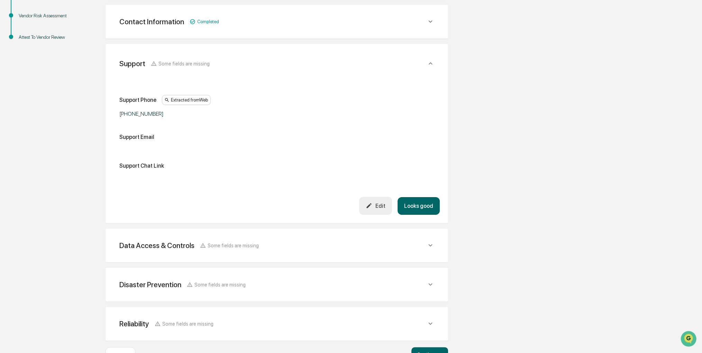
scroll to position [162, 0]
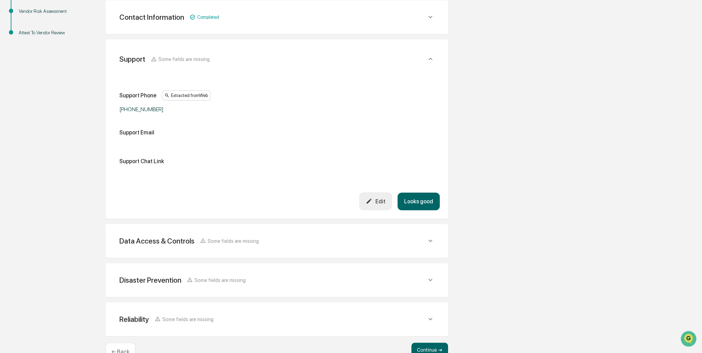
click at [383, 205] on button "Edit" at bounding box center [375, 201] width 33 height 18
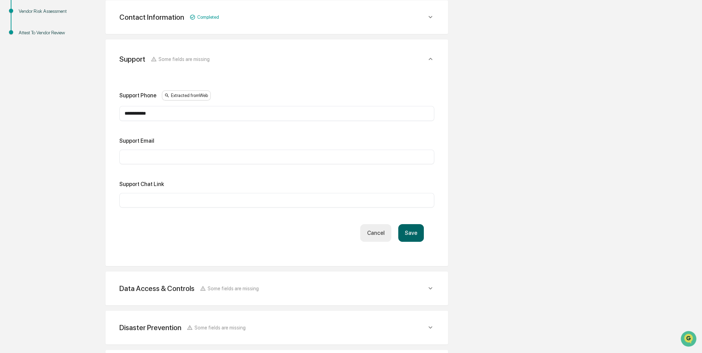
click at [211, 154] on input "text" at bounding box center [277, 156] width 305 height 7
paste input "**********"
type input "**********"
click at [412, 228] on button "Save" at bounding box center [411, 233] width 26 height 18
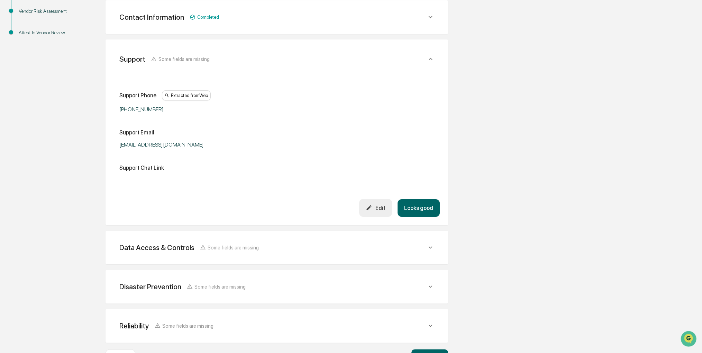
click at [415, 208] on button "Looks good" at bounding box center [419, 208] width 42 height 18
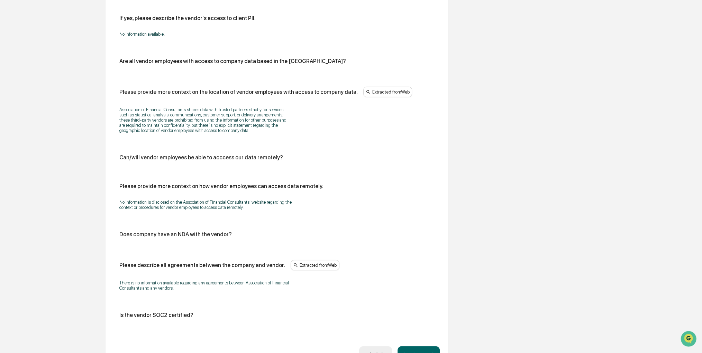
scroll to position [568, 0]
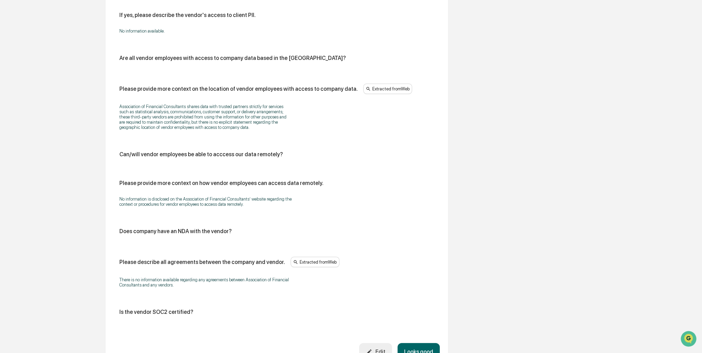
click at [385, 349] on div "Edit" at bounding box center [375, 351] width 19 height 7
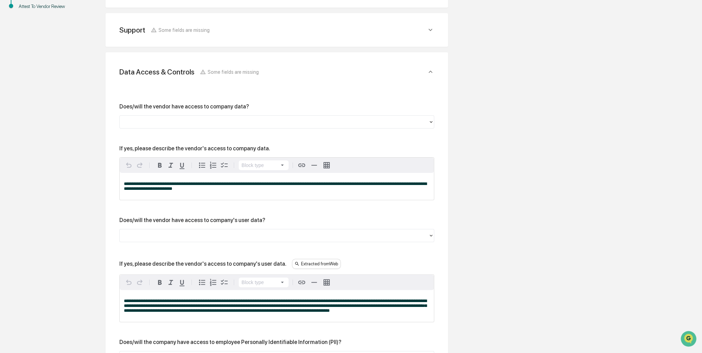
scroll to position [187, 0]
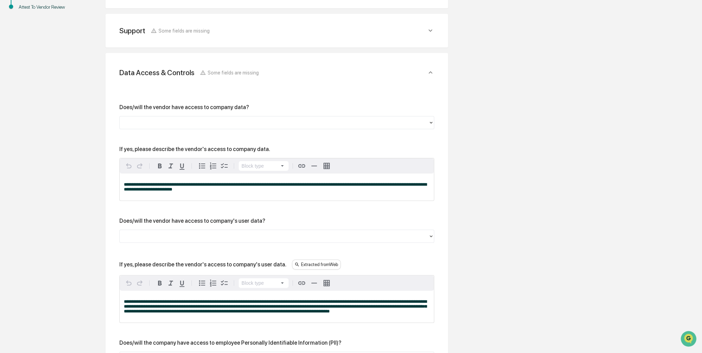
click at [249, 121] on div at bounding box center [274, 122] width 302 height 8
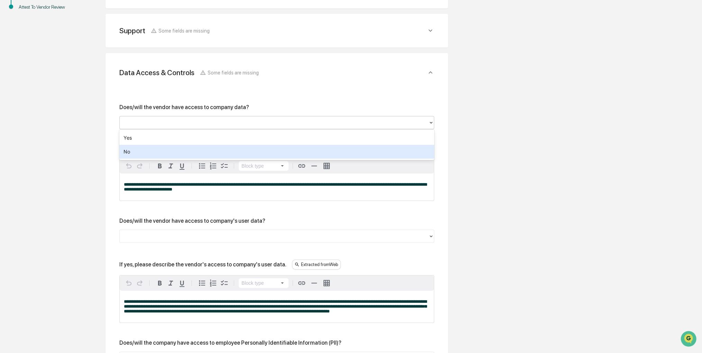
click at [228, 152] on div "No" at bounding box center [276, 152] width 315 height 14
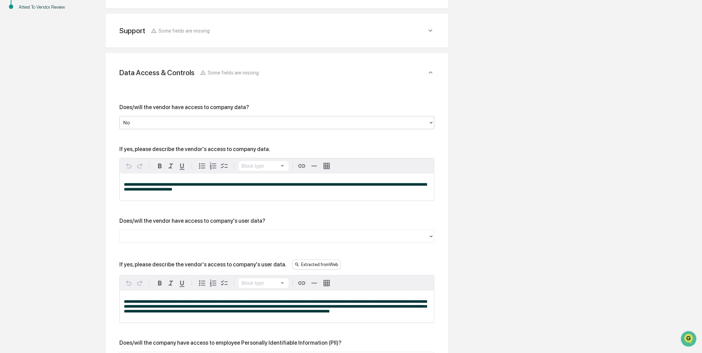
click at [231, 239] on div at bounding box center [274, 236] width 302 height 8
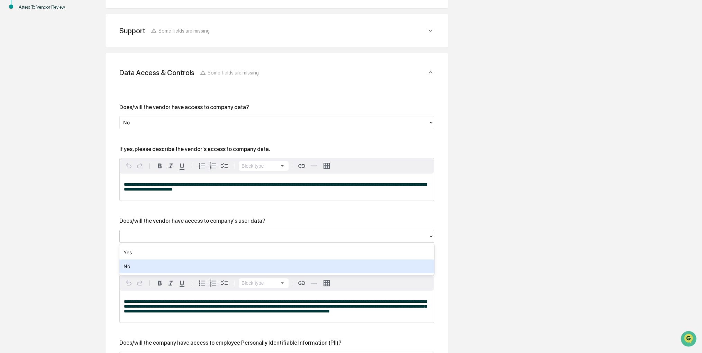
click at [193, 270] on div "No" at bounding box center [276, 266] width 315 height 14
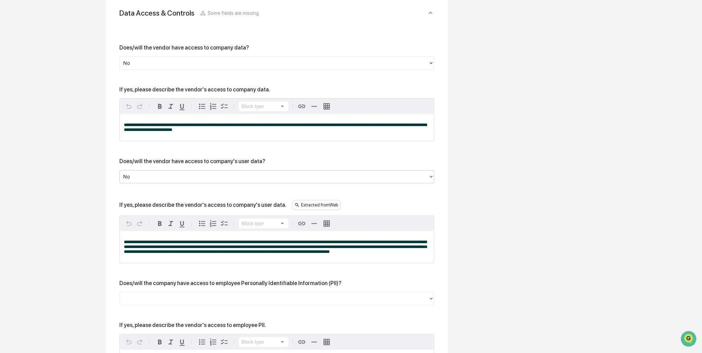
scroll to position [256, 0]
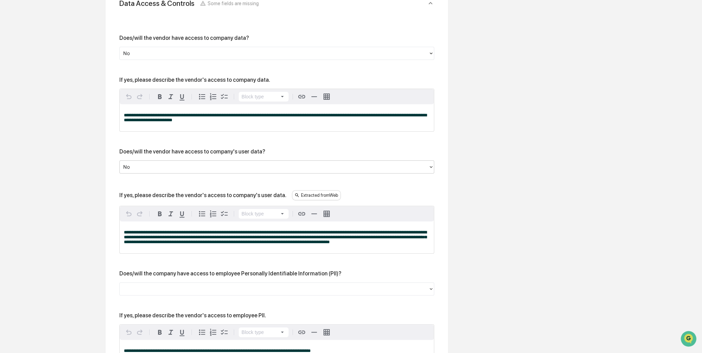
click at [375, 244] on p "**********" at bounding box center [277, 237] width 306 height 15
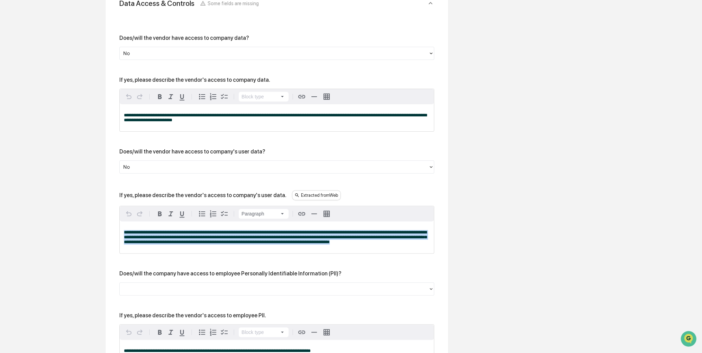
drag, startPoint x: 372, startPoint y: 247, endPoint x: 85, endPoint y: 223, distance: 287.9
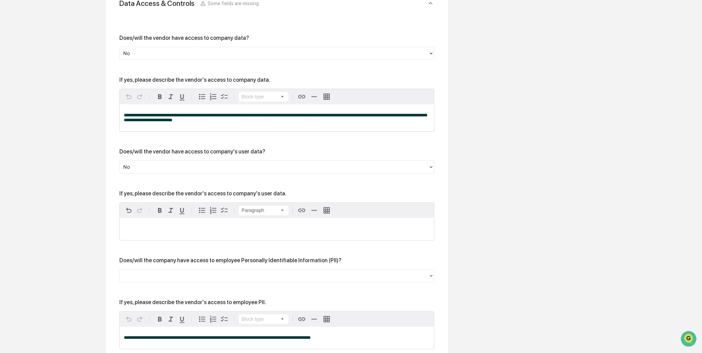
click at [181, 282] on div at bounding box center [276, 275] width 315 height 13
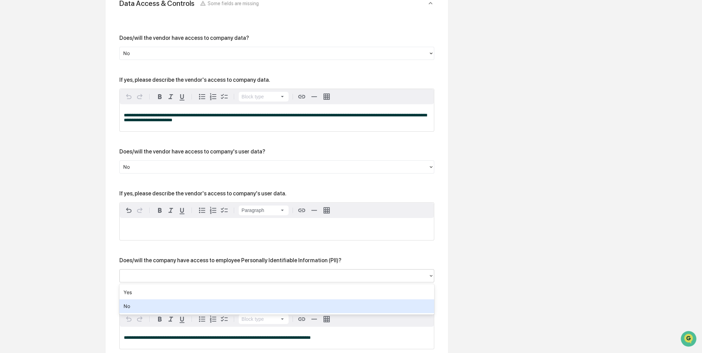
click at [159, 304] on div "No" at bounding box center [276, 306] width 315 height 14
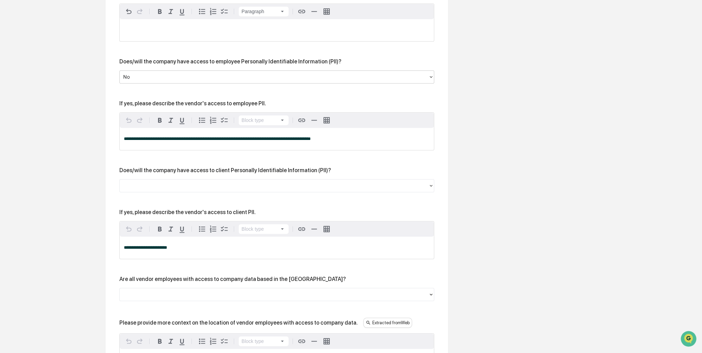
scroll to position [464, 0]
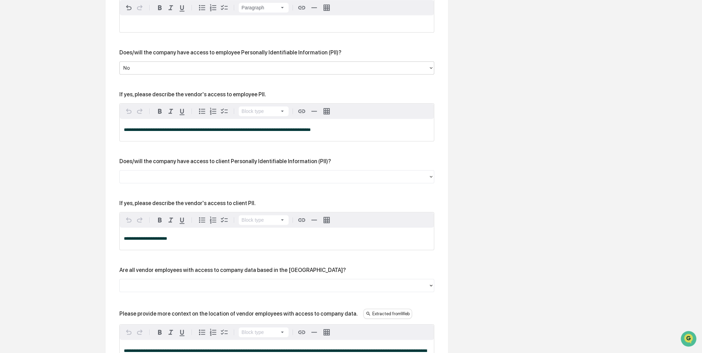
click at [205, 182] on div at bounding box center [274, 176] width 309 height 11
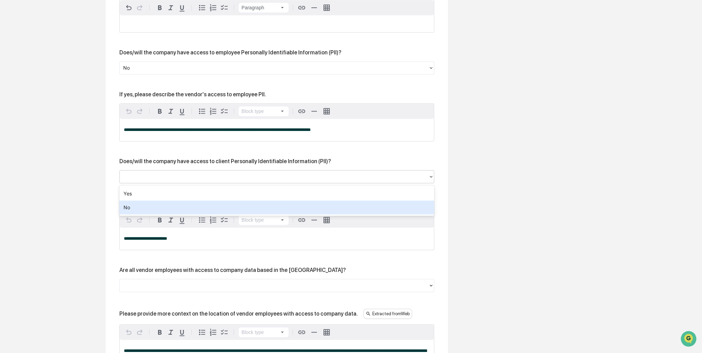
click at [200, 208] on div "No" at bounding box center [276, 207] width 315 height 14
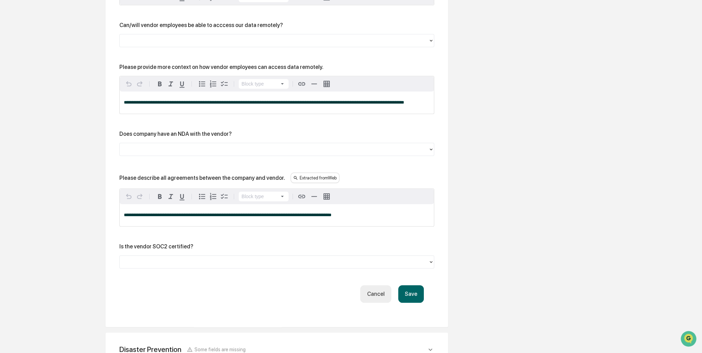
scroll to position [845, 0]
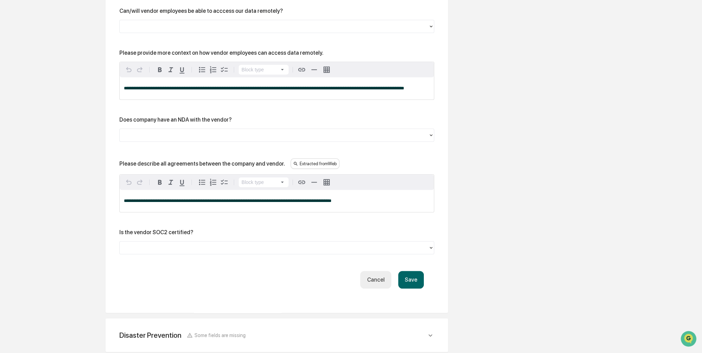
click at [418, 278] on button "Save" at bounding box center [411, 280] width 26 height 18
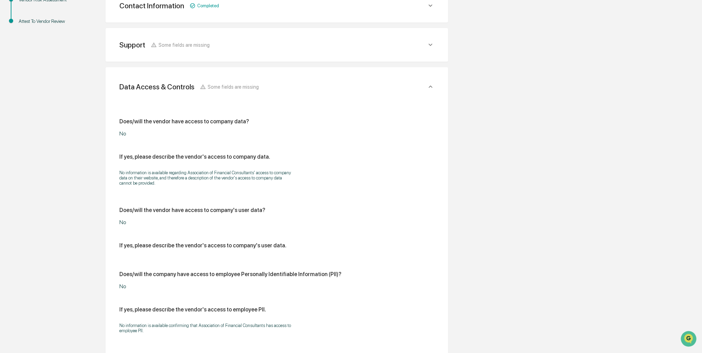
scroll to position [683, 0]
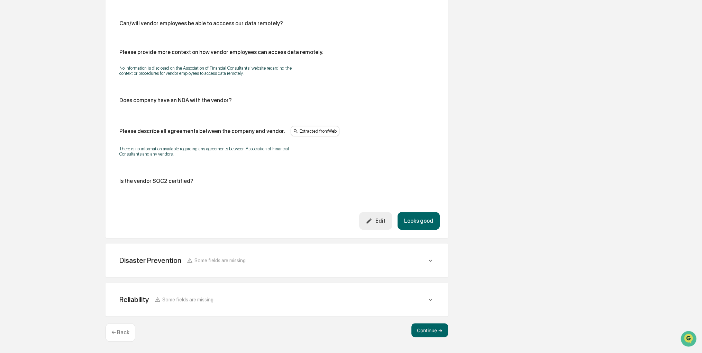
click at [425, 218] on button "Looks good" at bounding box center [419, 221] width 42 height 18
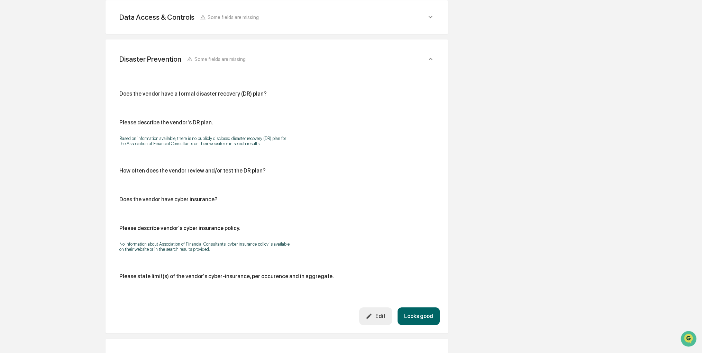
scroll to position [239, 0]
click at [419, 319] on button "Looks good" at bounding box center [419, 316] width 42 height 18
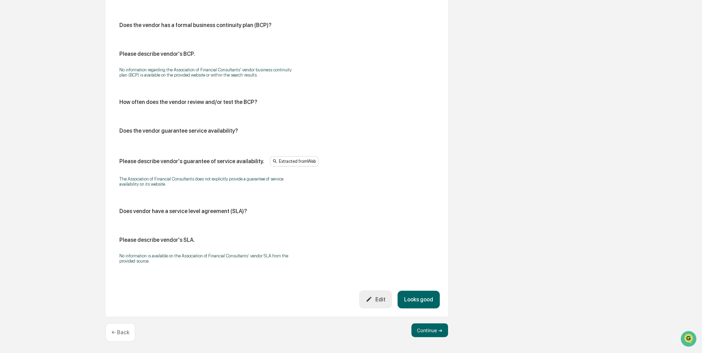
click at [420, 304] on button "Looks good" at bounding box center [419, 299] width 42 height 18
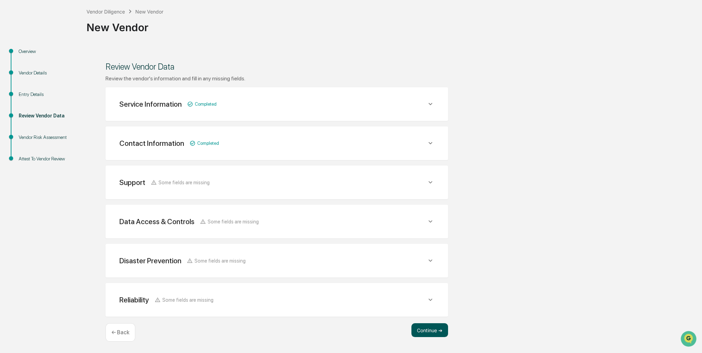
scroll to position [35, 0]
click at [430, 329] on button "Continue ➔" at bounding box center [430, 331] width 37 height 14
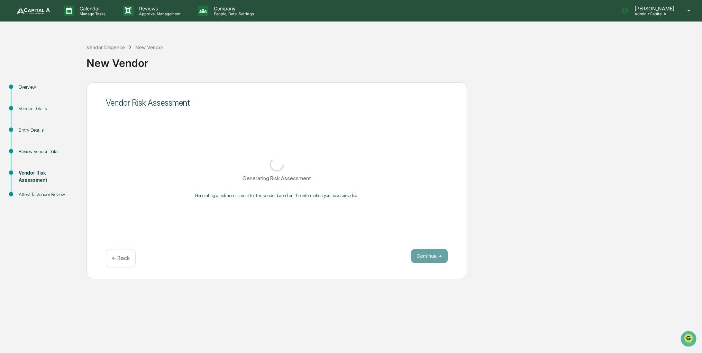
scroll to position [0, 0]
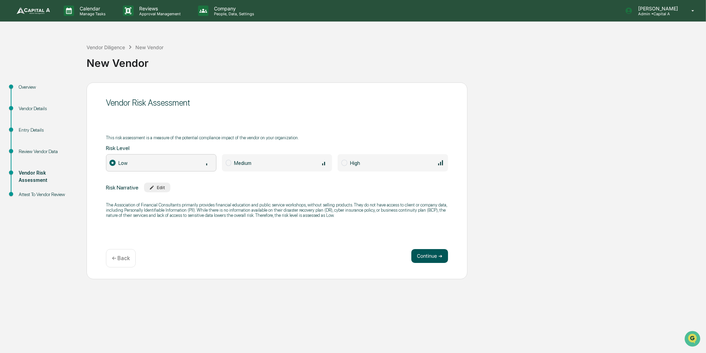
click at [431, 255] on button "Continue ➔" at bounding box center [429, 256] width 37 height 14
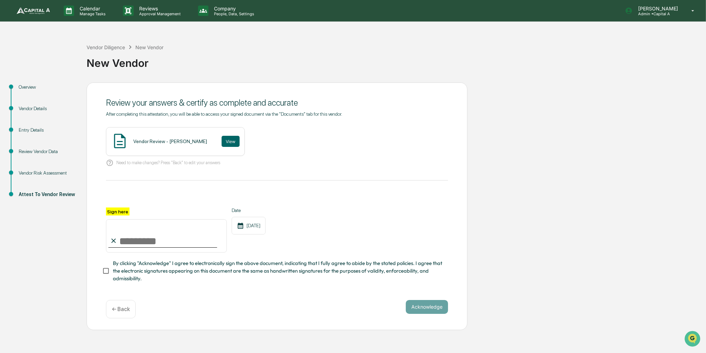
click at [198, 235] on input "Sign here" at bounding box center [166, 235] width 121 height 33
type input "**********"
click at [164, 271] on span "By clicking "Acknowledge" I agree to electronically sign the above document, in…" at bounding box center [277, 270] width 329 height 23
click at [222, 142] on button "View" at bounding box center [231, 141] width 18 height 11
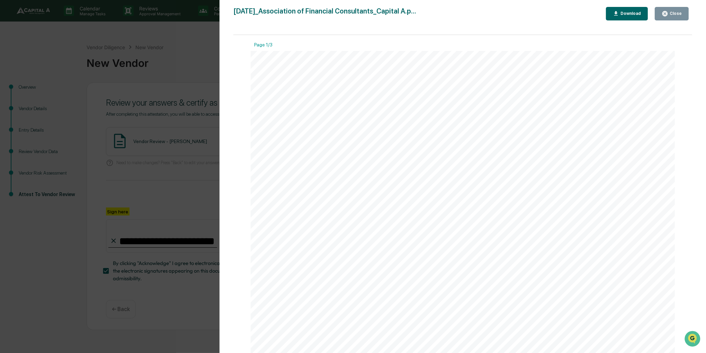
click at [686, 15] on button "Close" at bounding box center [671, 13] width 34 height 13
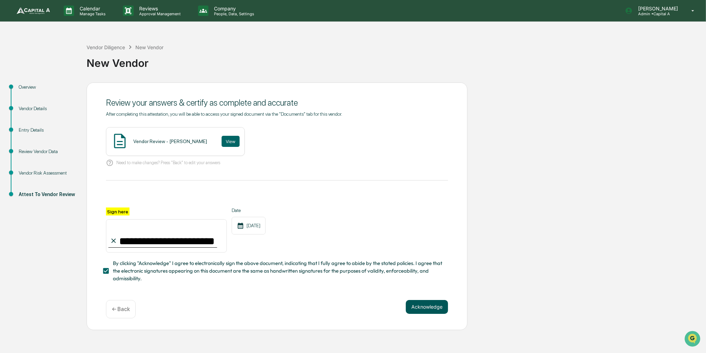
click at [428, 304] on button "Acknowledge" at bounding box center [427, 307] width 42 height 14
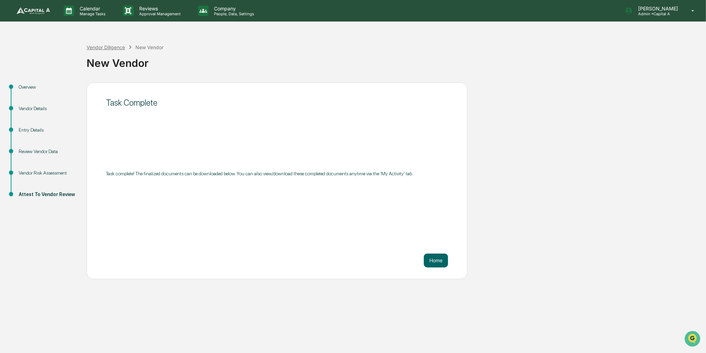
click at [116, 50] on div "Vendor Diligence" at bounding box center [106, 47] width 38 height 6
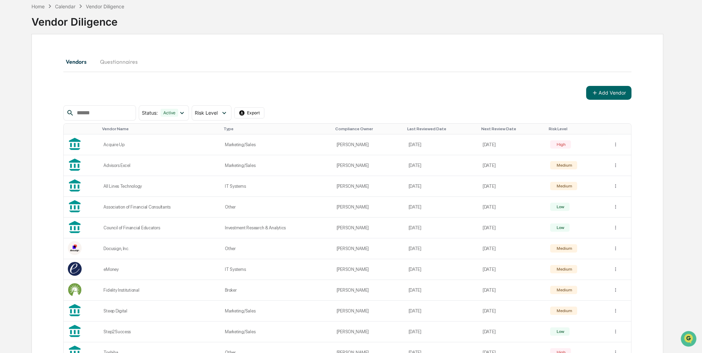
scroll to position [35, 0]
click at [627, 85] on button "Add Vendor" at bounding box center [608, 92] width 45 height 14
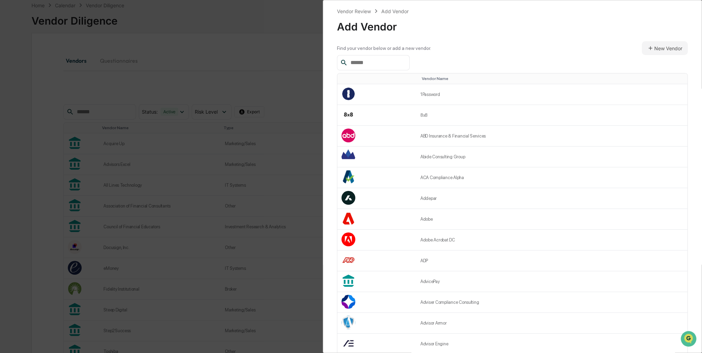
click at [407, 65] on input "text" at bounding box center [377, 62] width 59 height 9
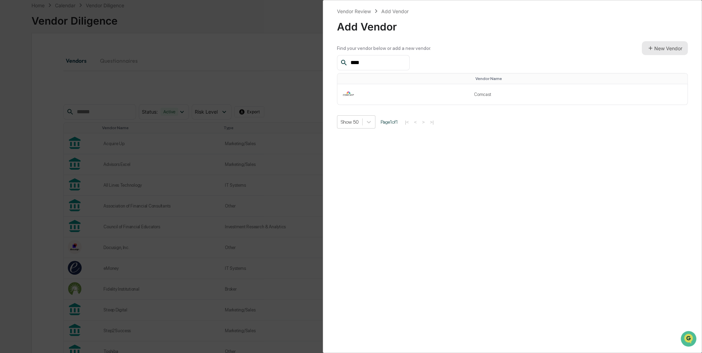
type input "****"
click at [647, 52] on button "New Vendor" at bounding box center [665, 48] width 46 height 14
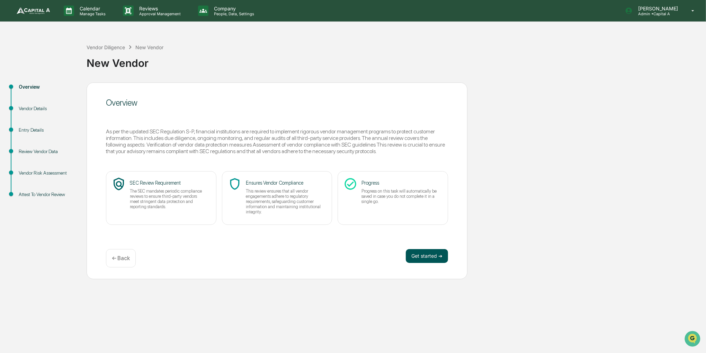
click at [432, 251] on button "Get started ➔" at bounding box center [427, 256] width 42 height 14
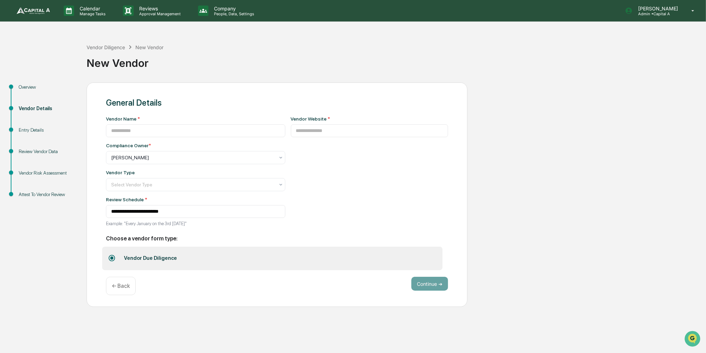
click at [327, 137] on div "Vendor Website *" at bounding box center [369, 173] width 157 height 115
click at [324, 135] on input at bounding box center [369, 130] width 157 height 13
paste input "**********"
type input "**********"
click at [220, 129] on input at bounding box center [195, 130] width 179 height 13
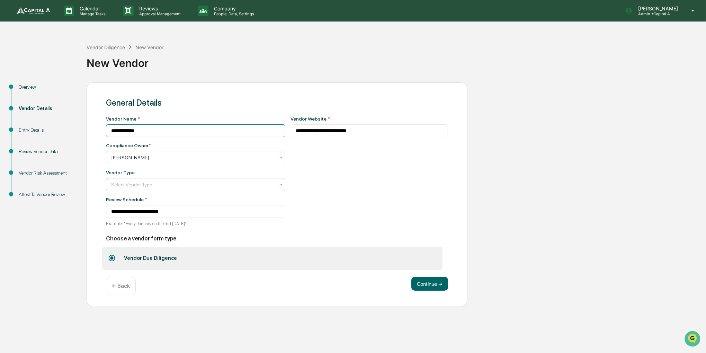
type input "**********"
click at [213, 182] on div at bounding box center [192, 184] width 163 height 7
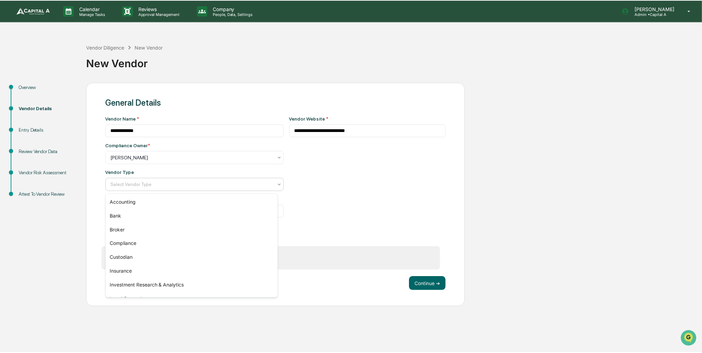
scroll to position [79, 0]
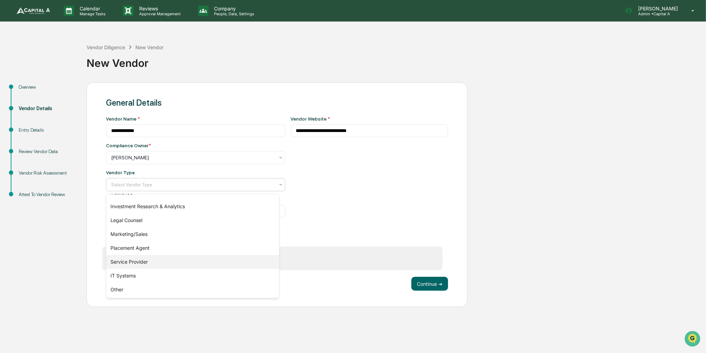
click at [170, 260] on div "Service Provider" at bounding box center [192, 262] width 173 height 14
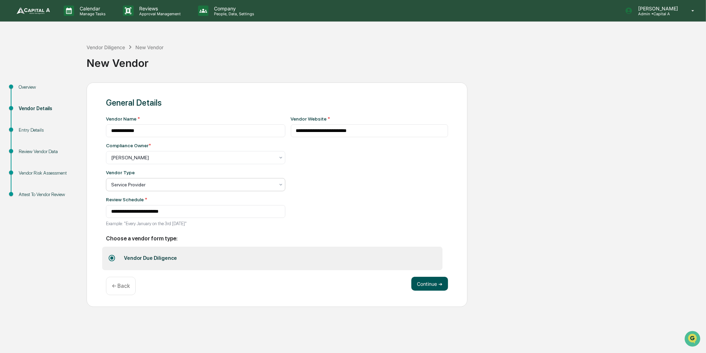
click at [419, 286] on button "Continue ➔" at bounding box center [429, 284] width 37 height 14
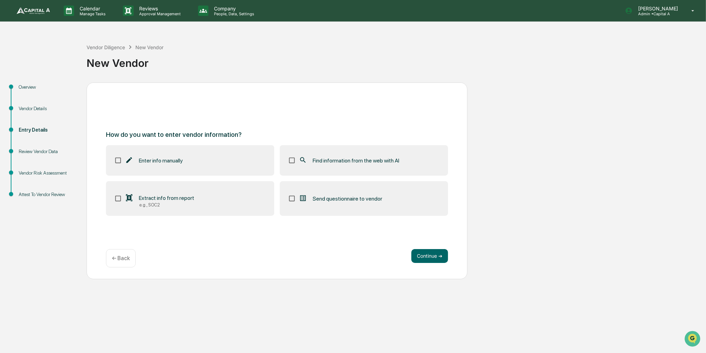
click at [379, 172] on label "Find information from the web with AI" at bounding box center [364, 160] width 168 height 30
click at [433, 253] on button "Continue ➔" at bounding box center [429, 256] width 37 height 14
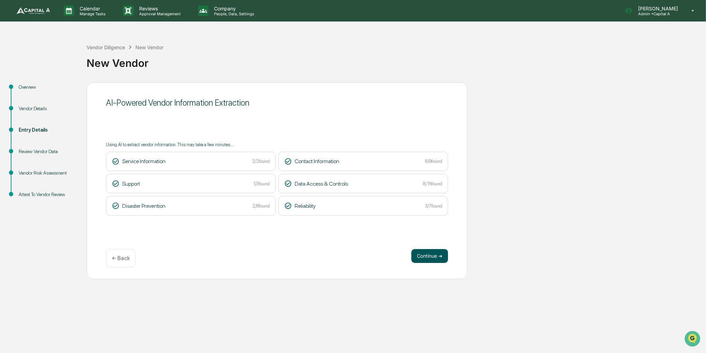
click at [429, 257] on button "Continue ➔" at bounding box center [429, 256] width 37 height 14
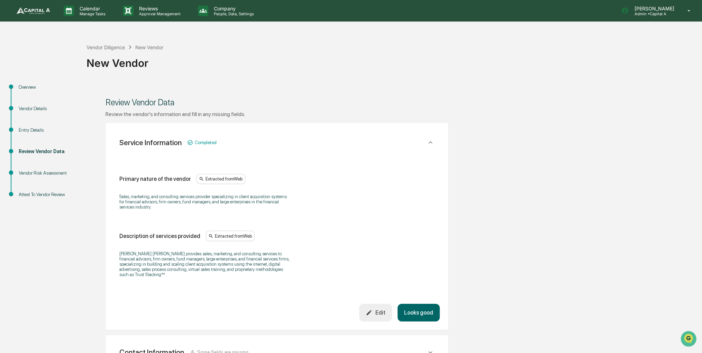
click at [430, 309] on button "Looks good" at bounding box center [419, 313] width 42 height 18
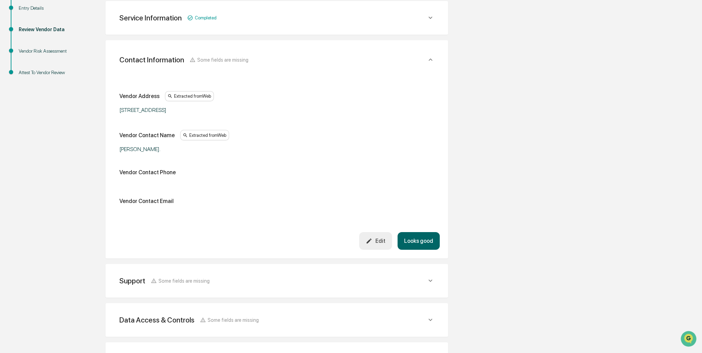
scroll to position [123, 0]
click at [383, 243] on div "Edit" at bounding box center [375, 240] width 19 height 7
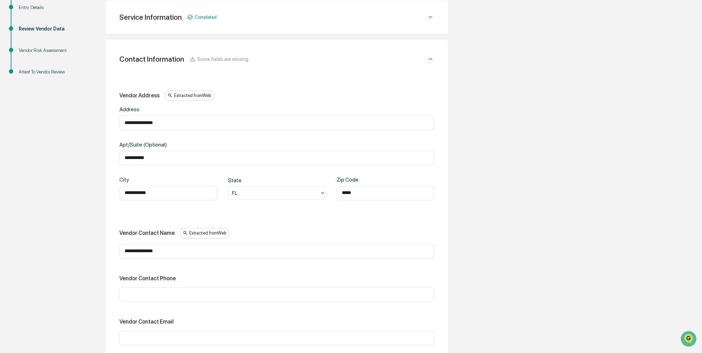
click at [178, 292] on input "text" at bounding box center [277, 294] width 305 height 7
paste input "**********"
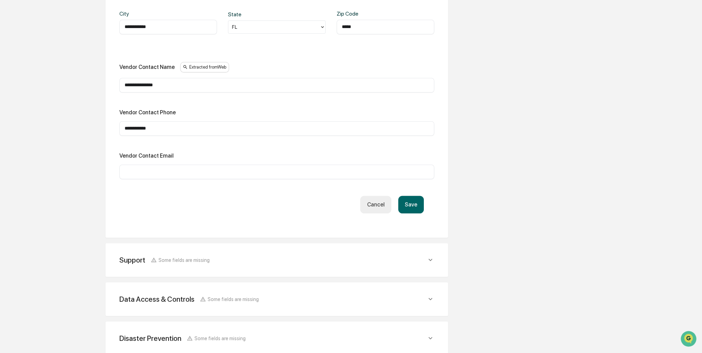
scroll to position [296, 0]
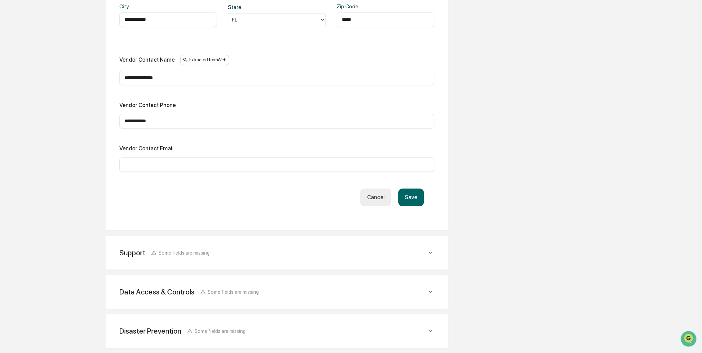
type input "**********"
click at [176, 169] on div "​" at bounding box center [276, 164] width 315 height 15
click at [176, 167] on div "​" at bounding box center [276, 164] width 315 height 15
paste input "**********"
type input "**********"
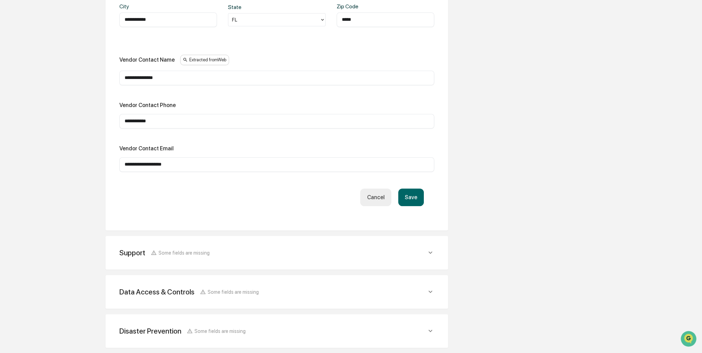
click at [401, 201] on button "Save" at bounding box center [411, 197] width 26 height 18
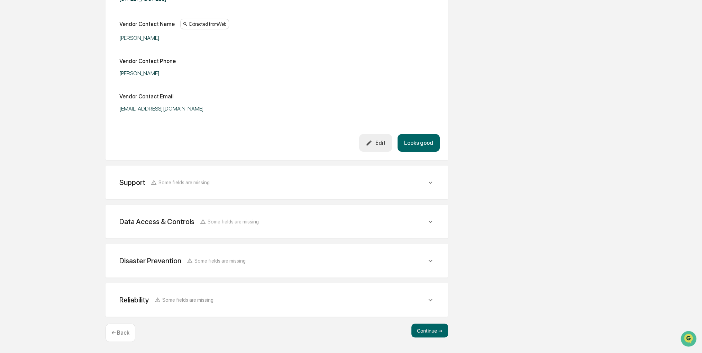
click at [427, 139] on button "Looks good" at bounding box center [419, 143] width 42 height 18
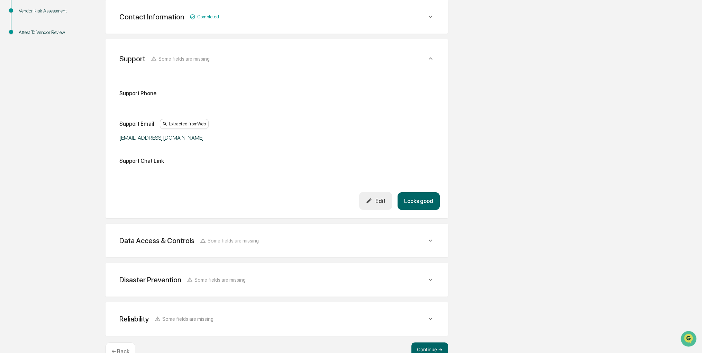
scroll to position [162, 0]
click at [373, 194] on button "Edit" at bounding box center [375, 201] width 33 height 18
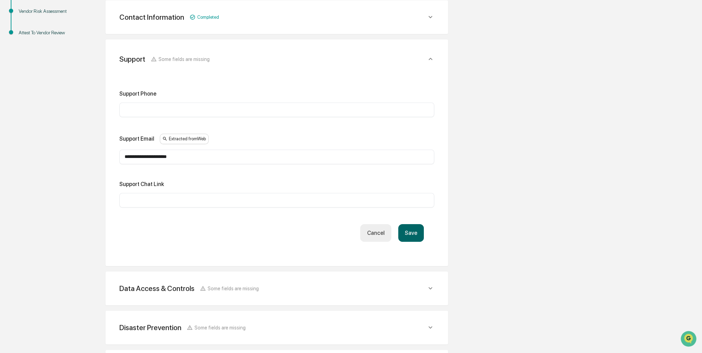
click at [186, 197] on input "text" at bounding box center [277, 200] width 305 height 7
click at [215, 106] on input "text" at bounding box center [277, 109] width 305 height 7
click at [418, 236] on button "Save" at bounding box center [411, 233] width 26 height 18
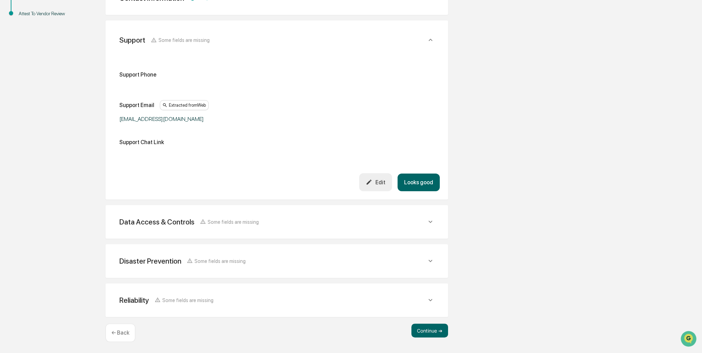
click at [414, 188] on button "Looks good" at bounding box center [419, 182] width 42 height 18
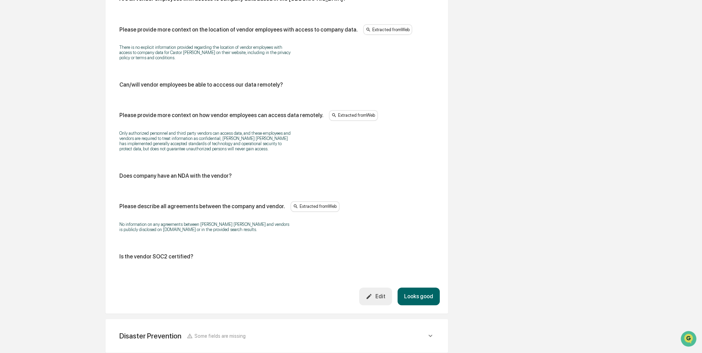
scroll to position [631, 0]
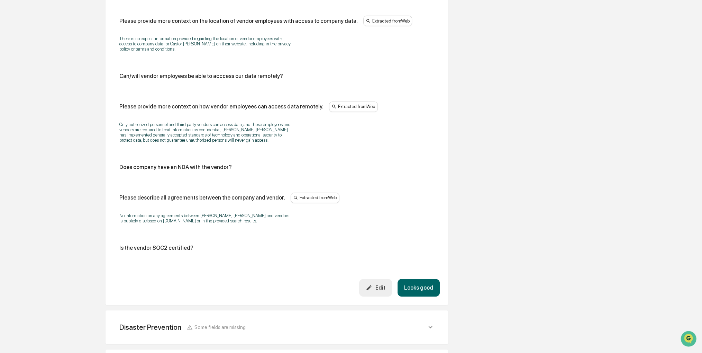
click at [375, 284] on div "Edit" at bounding box center [375, 287] width 19 height 7
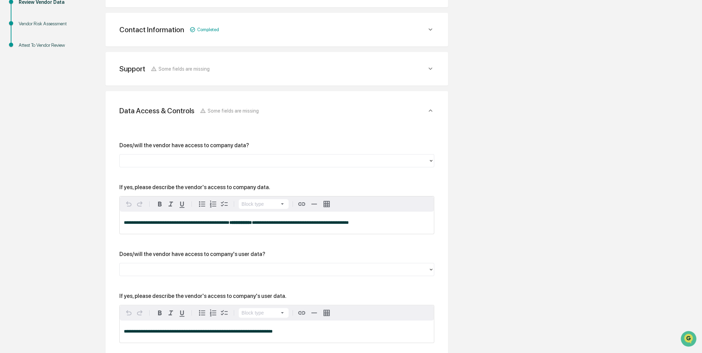
scroll to position [146, 0]
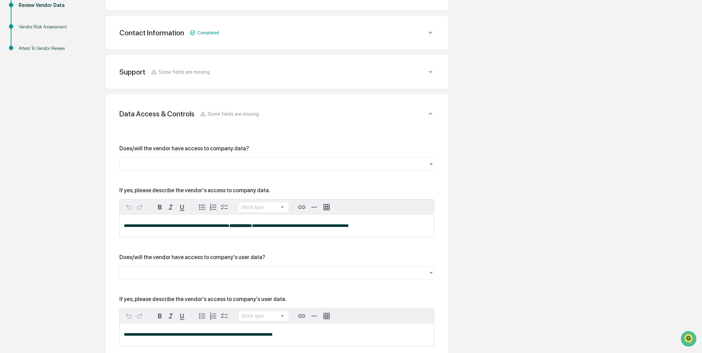
click at [206, 157] on div at bounding box center [276, 163] width 315 height 13
click at [204, 153] on div "Does/will the vendor have access to company data?" at bounding box center [276, 157] width 315 height 25
click at [190, 164] on div at bounding box center [274, 164] width 302 height 8
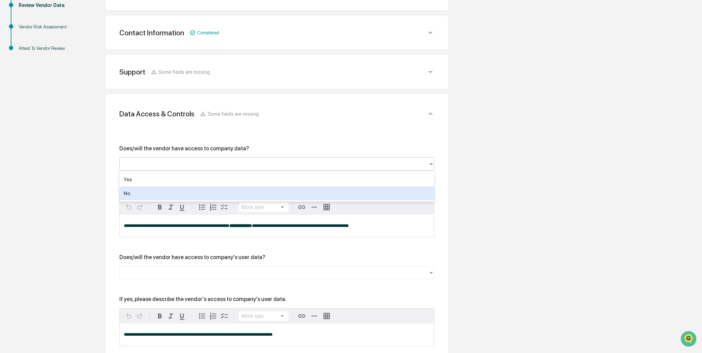
click at [171, 189] on div "No" at bounding box center [276, 193] width 315 height 14
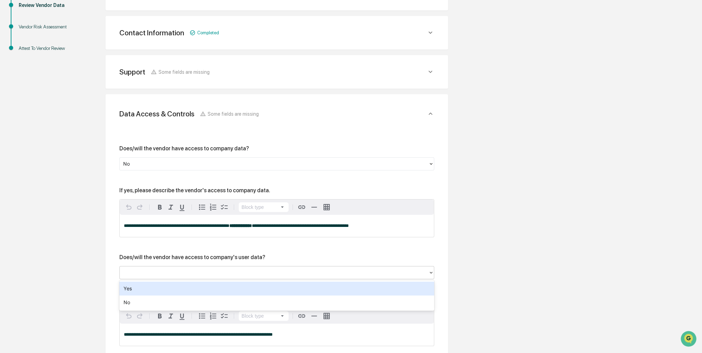
click at [171, 273] on div at bounding box center [274, 272] width 302 height 8
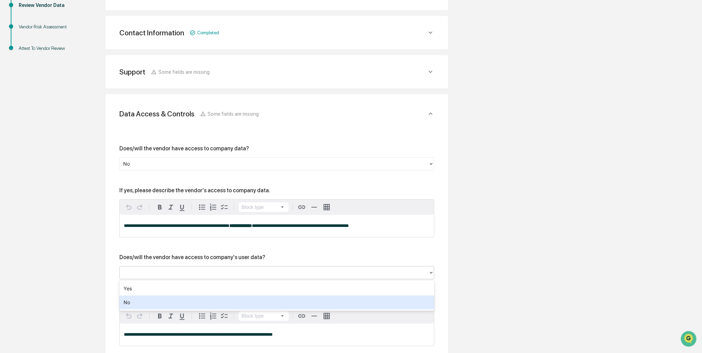
click at [168, 300] on div "No" at bounding box center [276, 302] width 315 height 14
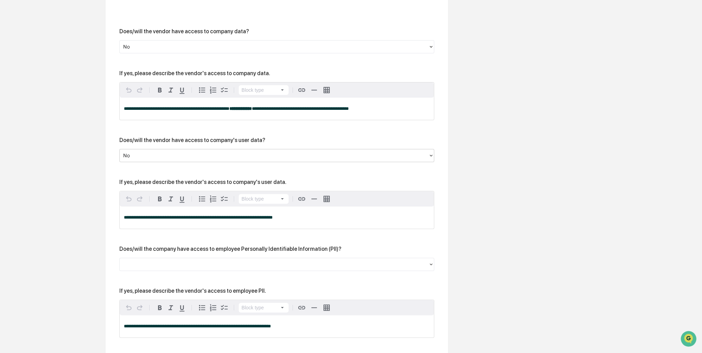
scroll to position [319, 0]
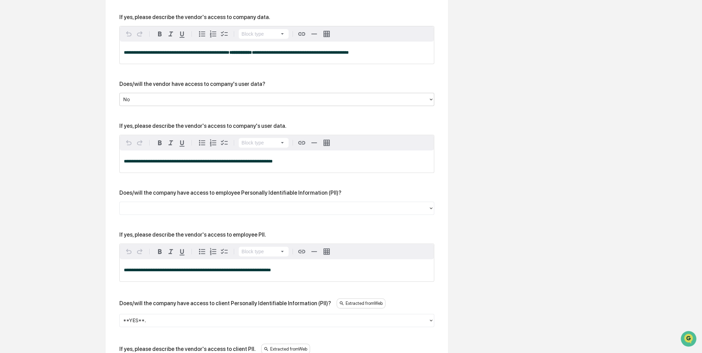
click at [181, 210] on div at bounding box center [274, 208] width 302 height 8
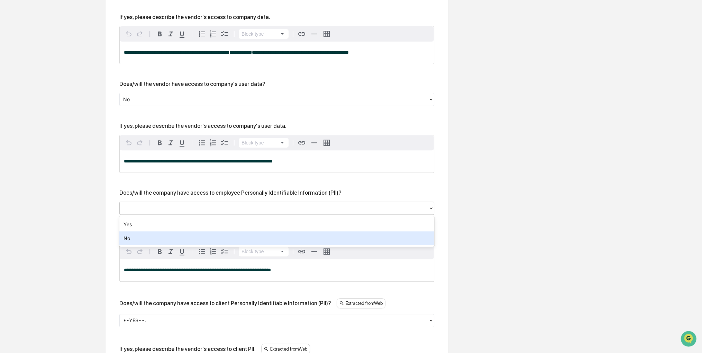
click at [161, 234] on div "No" at bounding box center [276, 238] width 315 height 14
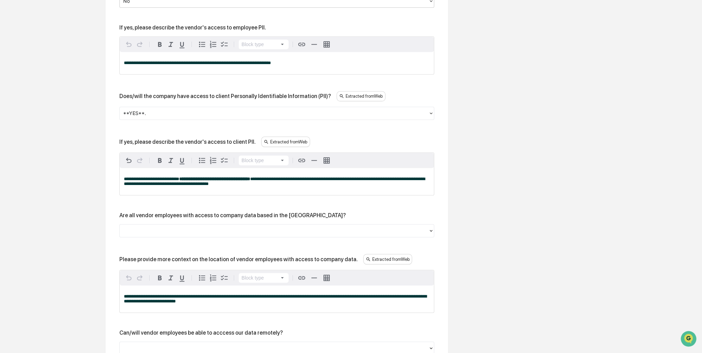
scroll to position [527, 0]
click at [187, 115] on div at bounding box center [274, 113] width 302 height 8
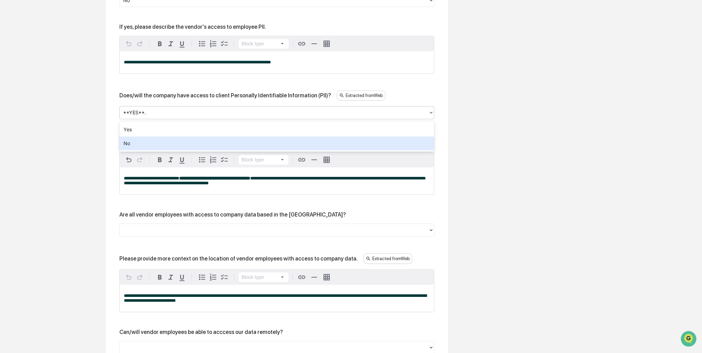
click at [174, 139] on div "No" at bounding box center [276, 143] width 315 height 14
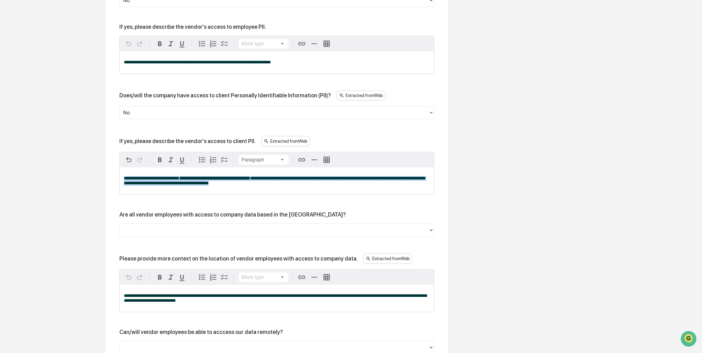
drag, startPoint x: 227, startPoint y: 188, endPoint x: 91, endPoint y: 177, distance: 136.8
click at [91, 177] on div "Review Vendor Data Review the vendor's information and fill in any missing fiel…" at bounding box center [277, 156] width 381 height 1201
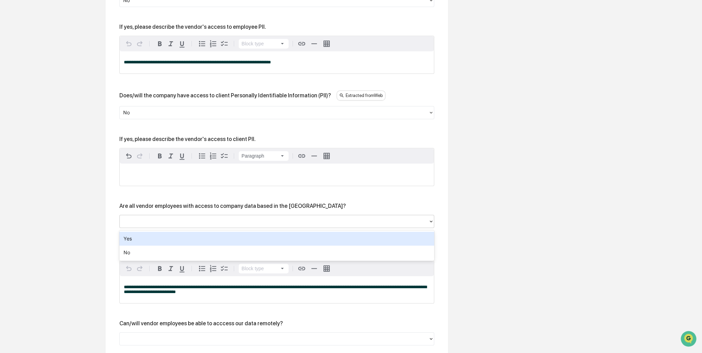
click at [243, 219] on div at bounding box center [274, 221] width 302 height 8
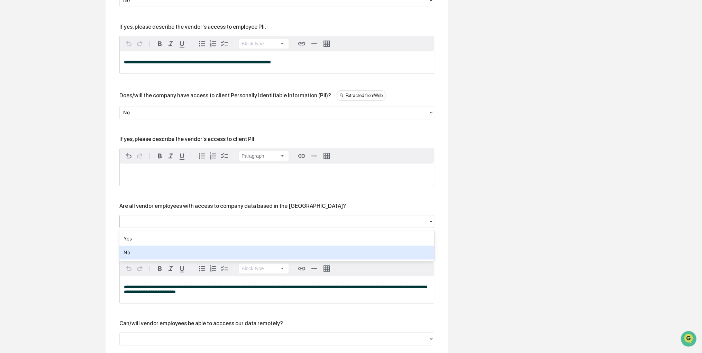
click at [239, 253] on div "No" at bounding box center [276, 252] width 315 height 14
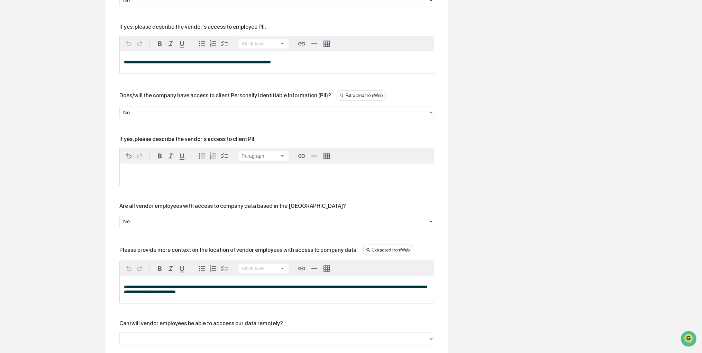
drag, startPoint x: 98, startPoint y: 228, endPoint x: 64, endPoint y: 235, distance: 34.7
click at [64, 235] on div "Overview Vendor Details Entry Details Review Vendor Data Vendor Risk Assessment…" at bounding box center [350, 152] width 695 height 1193
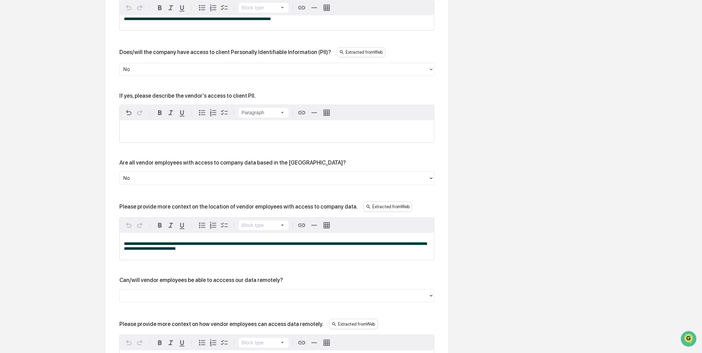
scroll to position [596, 0]
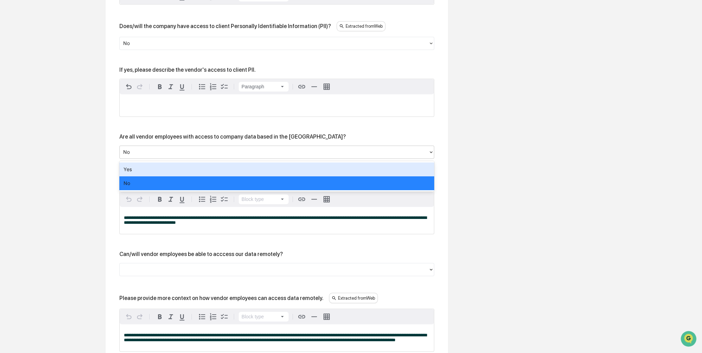
click at [168, 154] on div at bounding box center [274, 152] width 302 height 8
click at [128, 171] on div "Yes" at bounding box center [276, 169] width 315 height 14
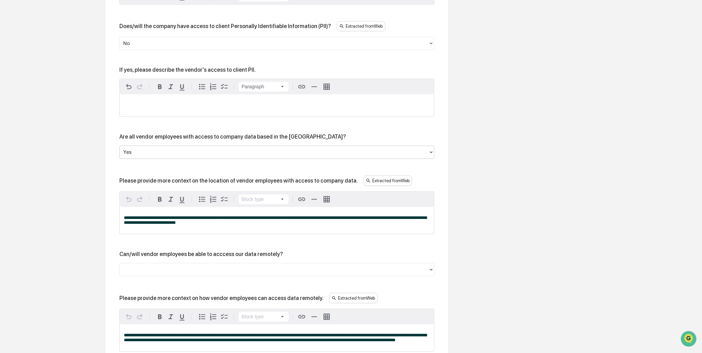
click at [112, 180] on div "**********" at bounding box center [277, 104] width 343 height 920
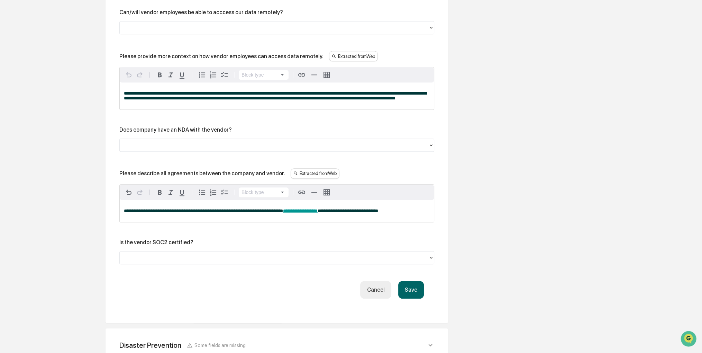
scroll to position [838, 0]
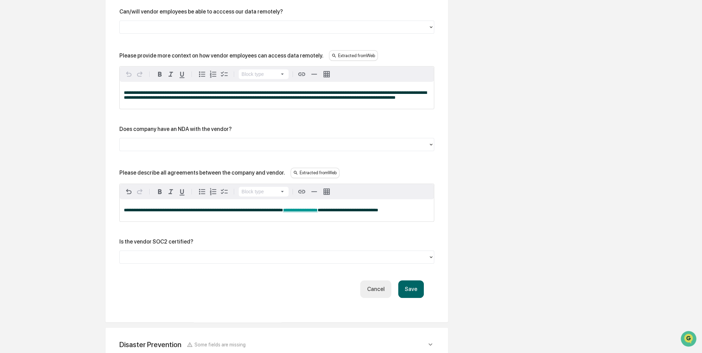
click at [410, 298] on button "Save" at bounding box center [411, 289] width 26 height 18
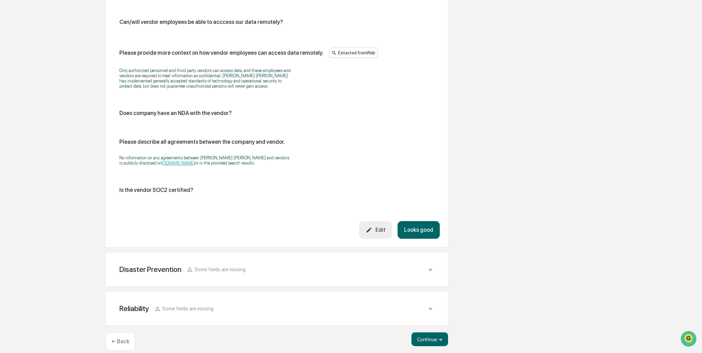
click at [414, 224] on button "Looks good" at bounding box center [419, 230] width 42 height 18
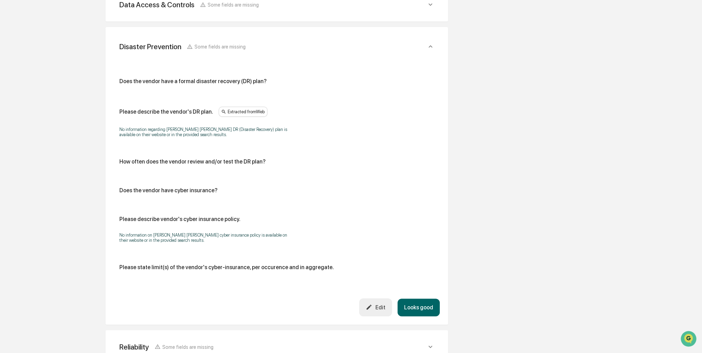
scroll to position [239, 0]
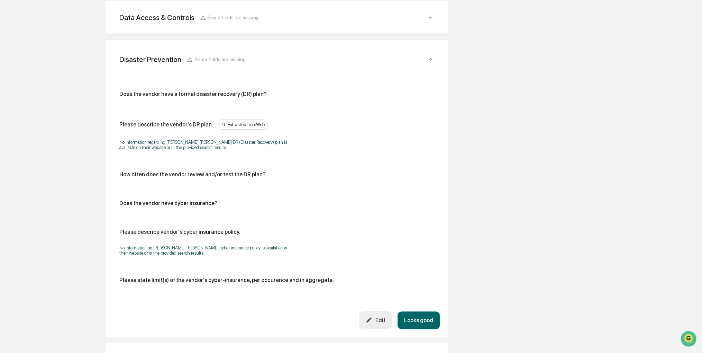
click at [415, 325] on button "Looks good" at bounding box center [419, 320] width 42 height 18
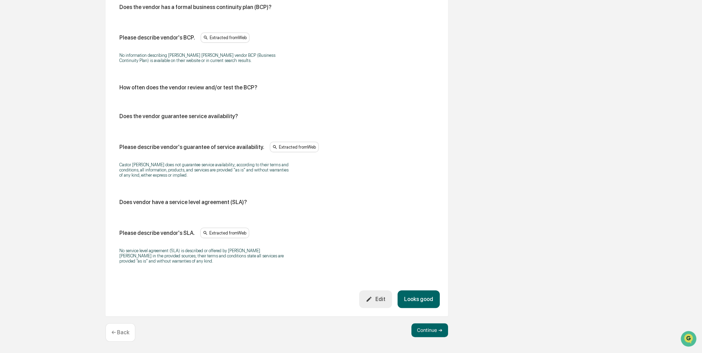
click at [415, 301] on button "Looks good" at bounding box center [419, 299] width 42 height 18
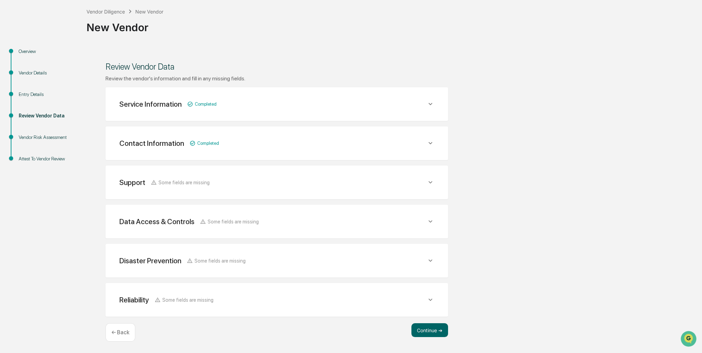
scroll to position [35, 0]
click at [428, 327] on button "Continue ➔" at bounding box center [430, 331] width 37 height 14
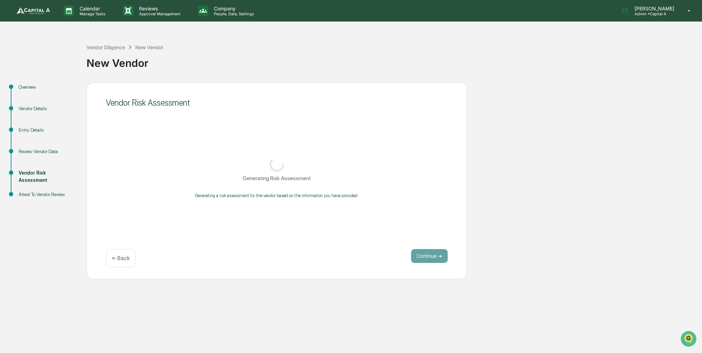
scroll to position [0, 0]
drag, startPoint x: 510, startPoint y: 194, endPoint x: 495, endPoint y: 183, distance: 18.8
click at [495, 183] on div "Overview Vendor Details Entry Details Review Vendor Data Vendor Risk Assessment…" at bounding box center [352, 180] width 699 height 197
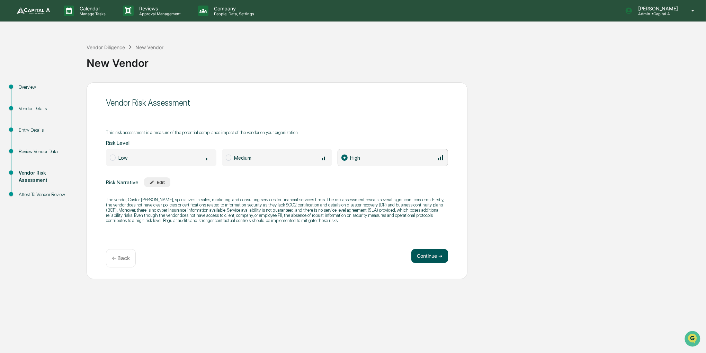
click at [422, 252] on button "Continue ➔" at bounding box center [429, 256] width 37 height 14
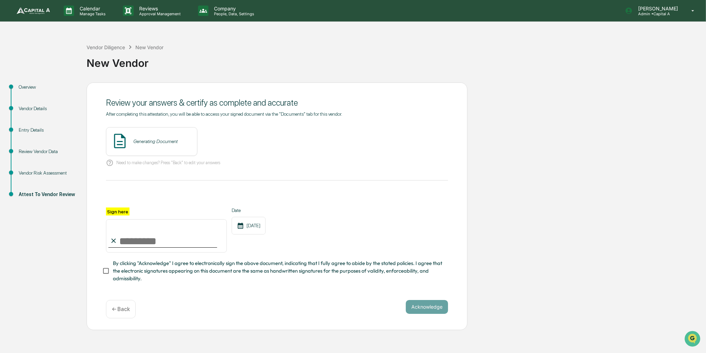
click at [191, 245] on input "Sign here" at bounding box center [166, 235] width 121 height 33
type input "**********"
click at [133, 270] on span "By clicking "Acknowledge" I agree to electronically sign the above document, in…" at bounding box center [277, 270] width 329 height 23
click at [226, 138] on button "View" at bounding box center [231, 141] width 18 height 11
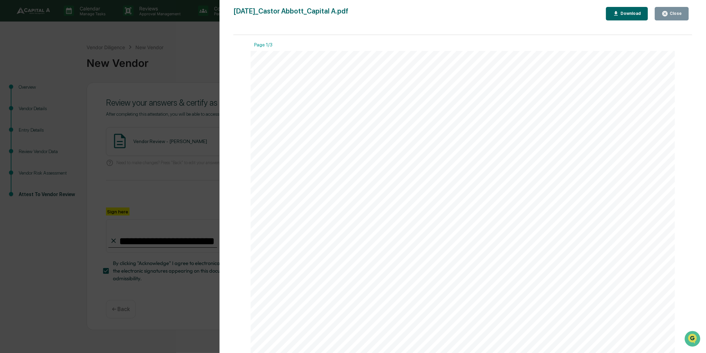
click at [678, 10] on div "Close" at bounding box center [671, 13] width 20 height 7
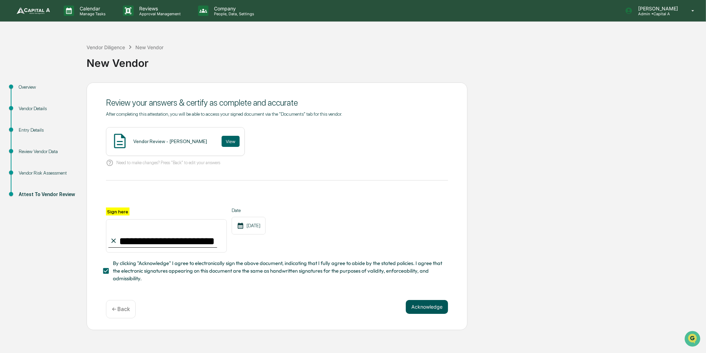
click at [434, 314] on button "Acknowledge" at bounding box center [427, 307] width 42 height 14
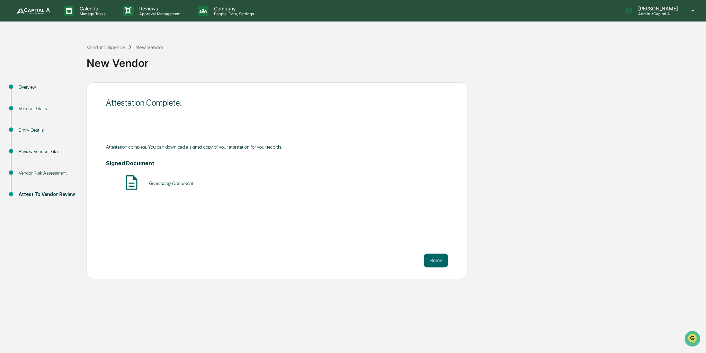
click at [117, 51] on div "Vendor Diligence New Vendor" at bounding box center [125, 47] width 77 height 8
click at [117, 48] on div "Vendor Diligence" at bounding box center [106, 47] width 38 height 6
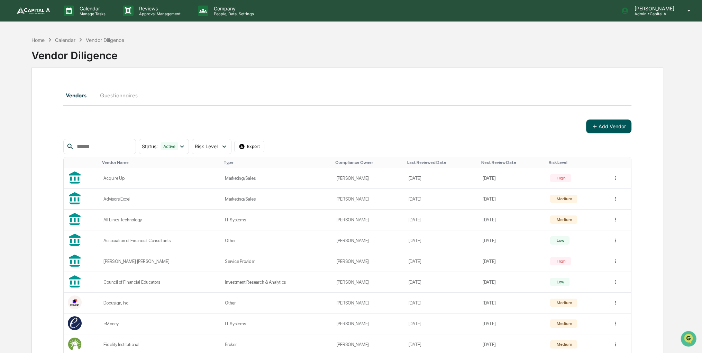
click at [622, 128] on button "Add Vendor" at bounding box center [608, 126] width 45 height 14
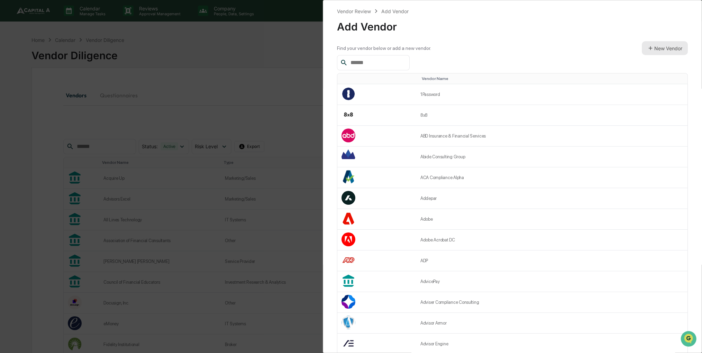
click at [673, 42] on button "New Vendor" at bounding box center [665, 48] width 46 height 14
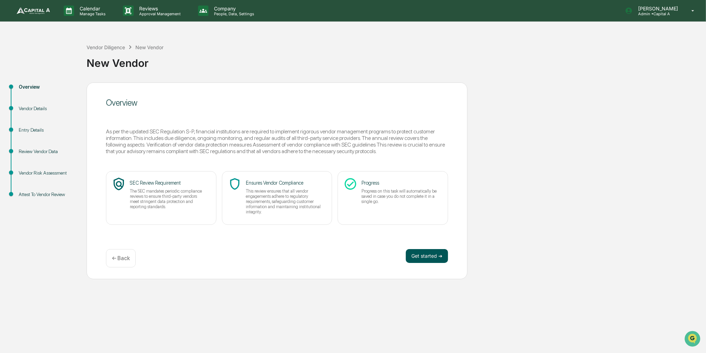
click at [433, 257] on button "Get started ➔" at bounding box center [427, 256] width 42 height 14
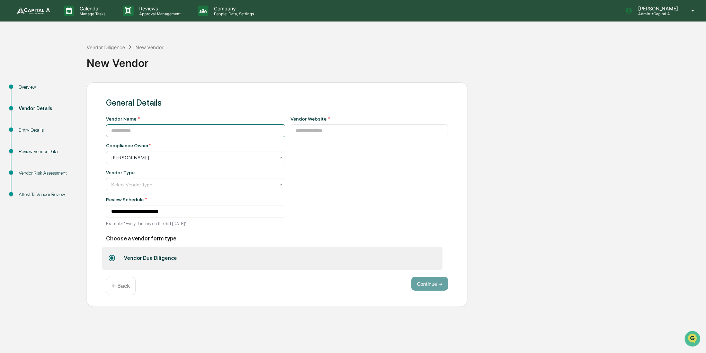
click at [243, 135] on input at bounding box center [195, 130] width 179 height 13
type input "********"
click at [319, 130] on input at bounding box center [369, 130] width 157 height 13
paste input "**********"
type input "**********"
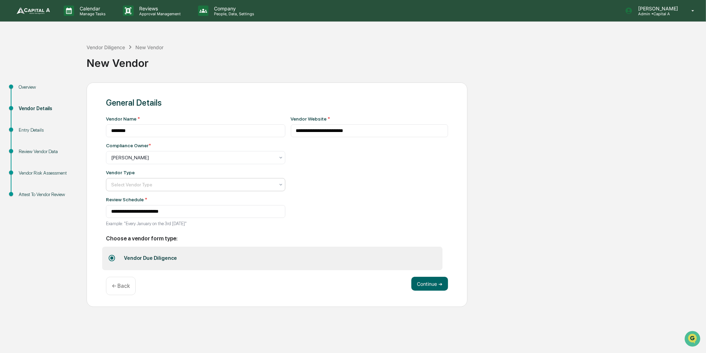
click at [170, 182] on div at bounding box center [192, 184] width 163 height 7
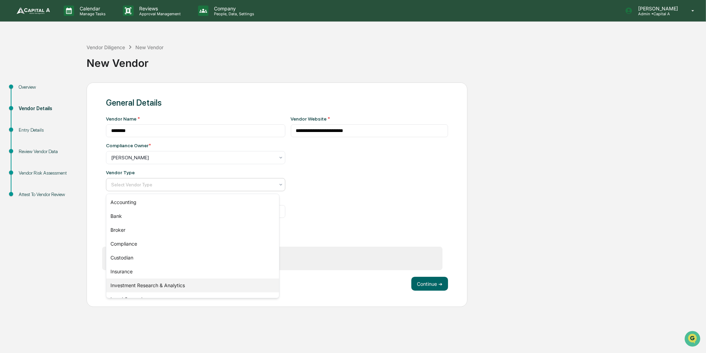
click at [192, 279] on div "Investment Research & Analytics" at bounding box center [192, 285] width 173 height 14
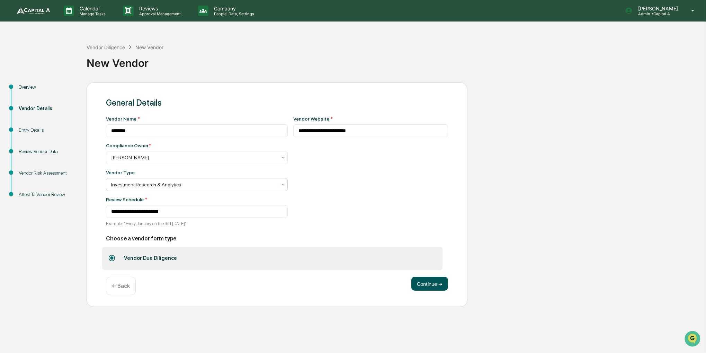
click at [429, 287] on button "Continue ➔" at bounding box center [429, 284] width 37 height 14
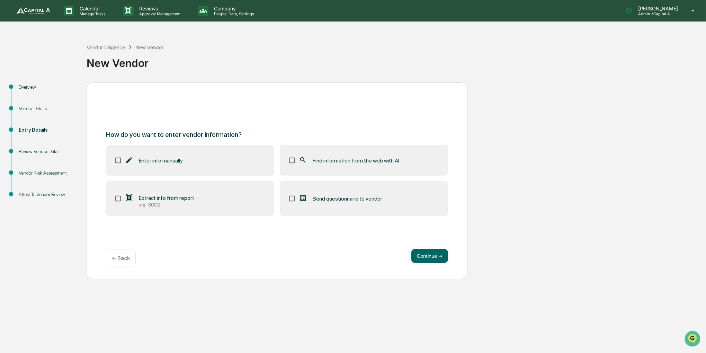
click at [401, 168] on label "Find information from the web with AI" at bounding box center [364, 160] width 168 height 30
click at [439, 251] on button "Continue ➔" at bounding box center [429, 256] width 37 height 14
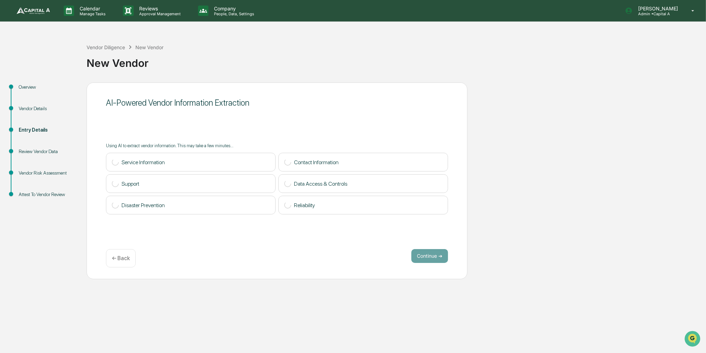
click at [389, 173] on div "AI-Powered Vendor Information Extraction Using AI to extract vendor information…" at bounding box center [277, 180] width 381 height 197
drag, startPoint x: 324, startPoint y: 76, endPoint x: 315, endPoint y: 70, distance: 10.6
click at [315, 70] on div "New Vendor" at bounding box center [395, 61] width 616 height 21
click at [435, 254] on button "Continue ➔" at bounding box center [429, 256] width 37 height 14
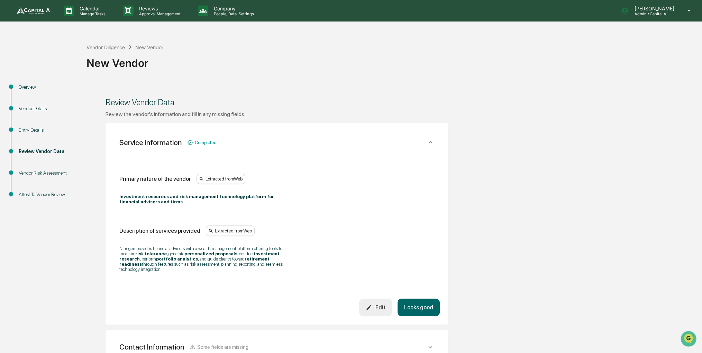
click at [432, 305] on button "Looks good" at bounding box center [419, 307] width 42 height 18
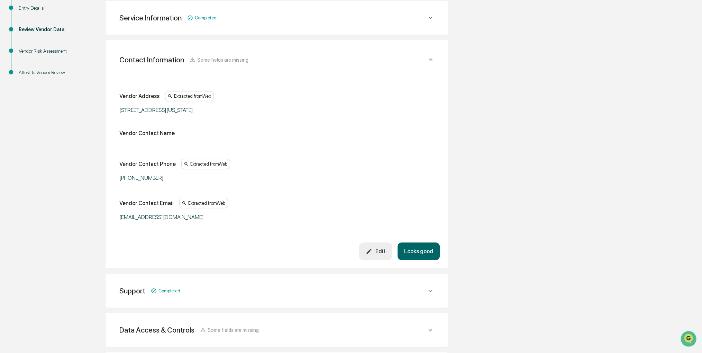
scroll to position [123, 0]
click at [385, 251] on div "Edit" at bounding box center [375, 250] width 19 height 7
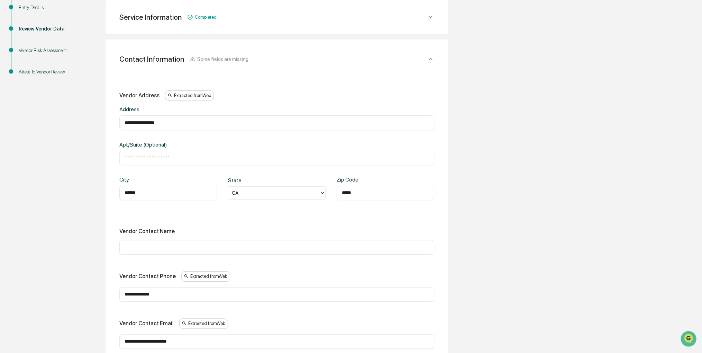
click at [314, 249] on input "text" at bounding box center [277, 247] width 305 height 7
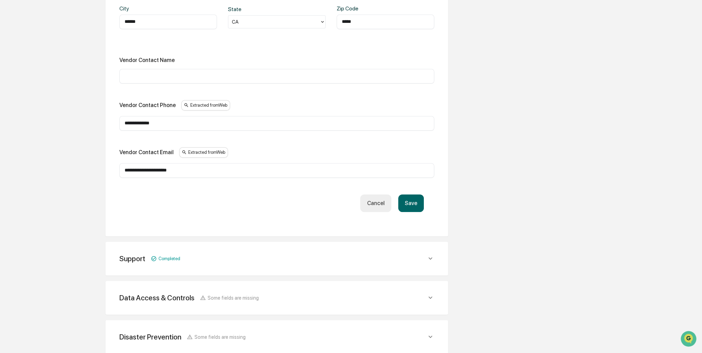
scroll to position [330, 0]
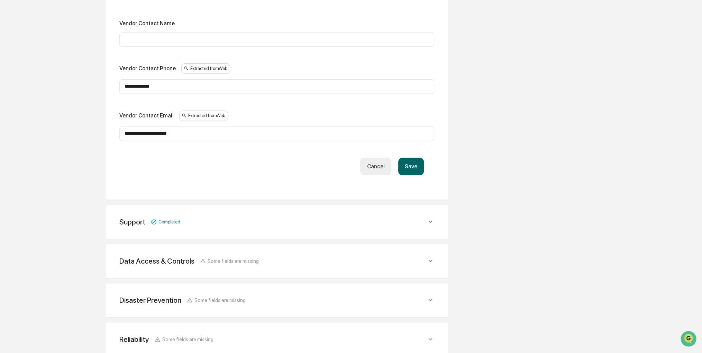
click at [414, 160] on button "Save" at bounding box center [411, 166] width 26 height 18
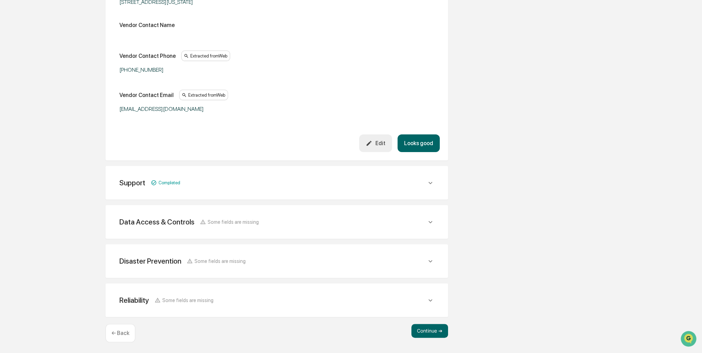
click at [414, 144] on button "Looks good" at bounding box center [419, 143] width 42 height 18
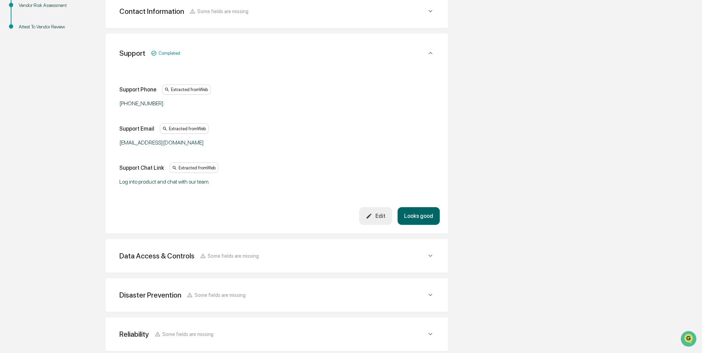
scroll to position [162, 0]
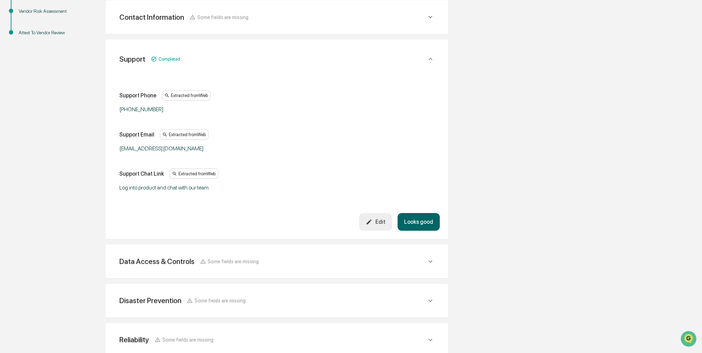
click at [416, 225] on button "Looks good" at bounding box center [419, 222] width 42 height 18
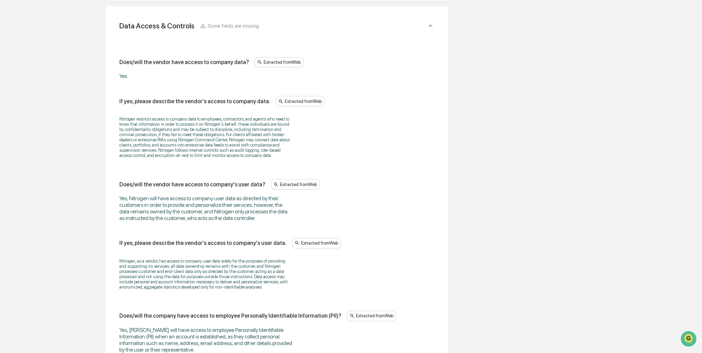
scroll to position [235, 0]
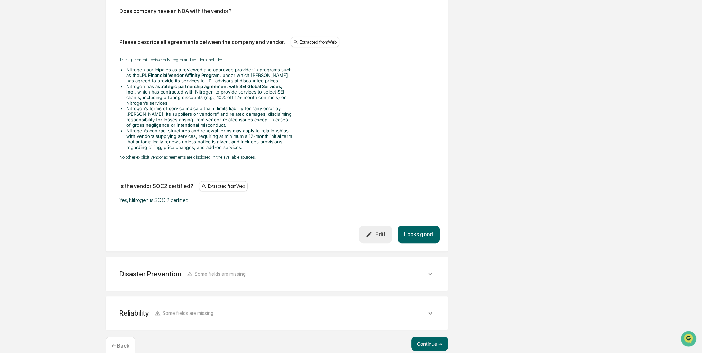
click at [427, 225] on button "Looks good" at bounding box center [419, 234] width 42 height 18
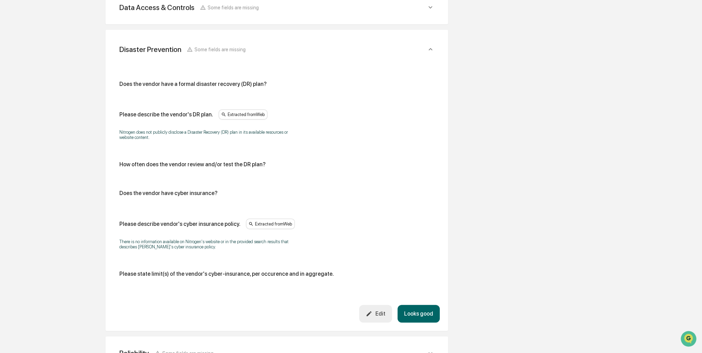
scroll to position [239, 0]
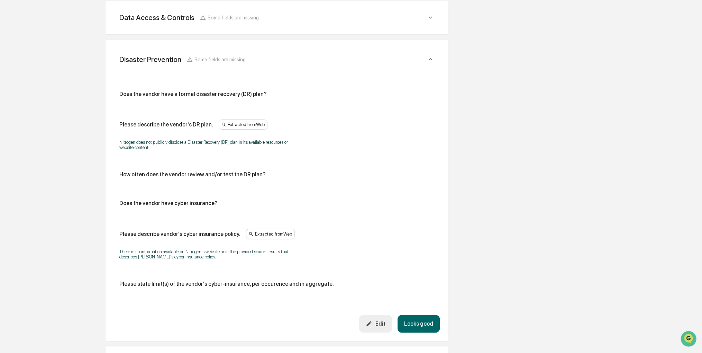
click at [372, 323] on icon "button" at bounding box center [369, 323] width 7 height 7
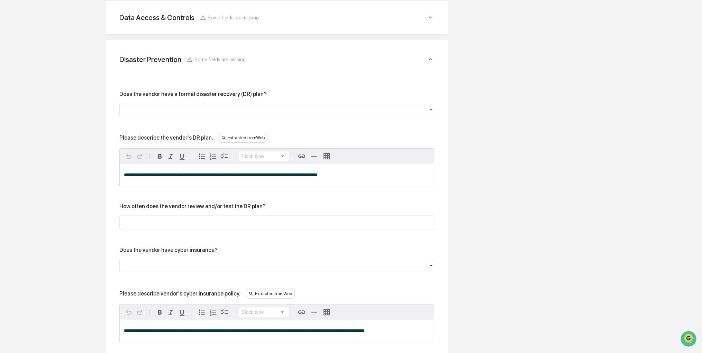
click at [289, 113] on div at bounding box center [274, 109] width 309 height 11
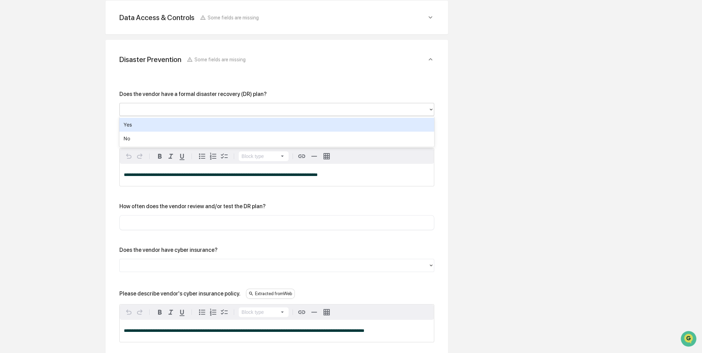
click at [273, 126] on div "Yes" at bounding box center [276, 125] width 315 height 14
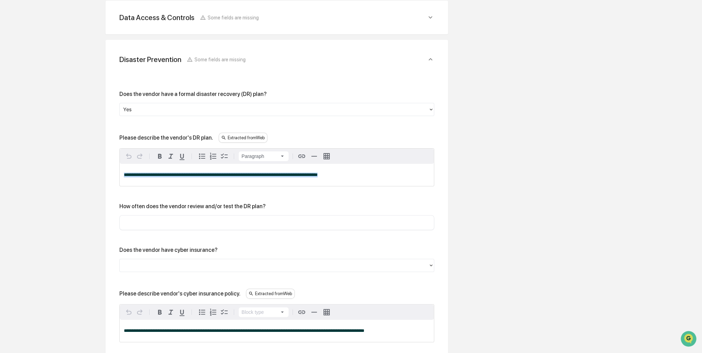
drag, startPoint x: 330, startPoint y: 174, endPoint x: 118, endPoint y: 172, distance: 211.8
click at [118, 172] on div "**********" at bounding box center [277, 253] width 326 height 365
click at [154, 175] on span "**********" at bounding box center [221, 174] width 194 height 4
click at [209, 198] on div "**********" at bounding box center [276, 238] width 315 height 295
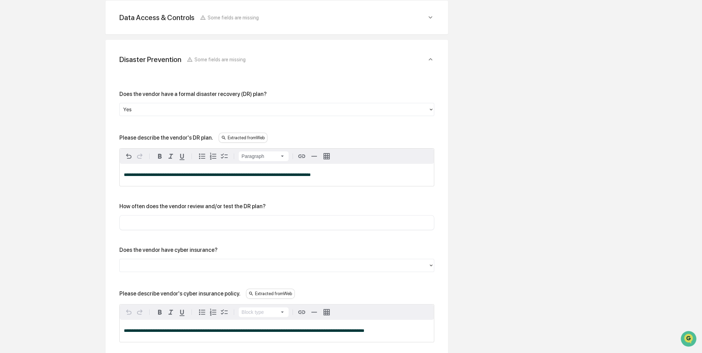
click at [179, 224] on input "text" at bounding box center [277, 222] width 305 height 7
type input "********"
click at [323, 271] on div at bounding box center [276, 265] width 315 height 13
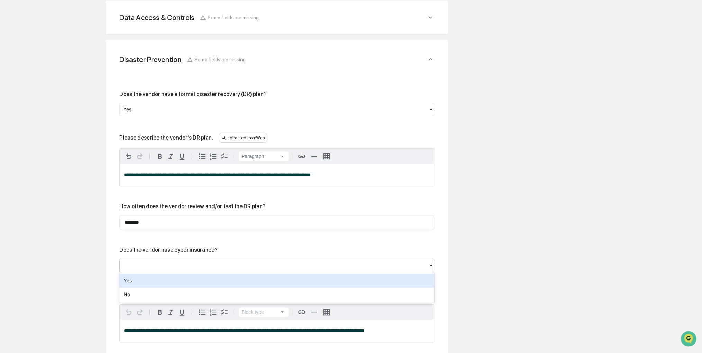
click at [299, 275] on div "Yes" at bounding box center [276, 280] width 315 height 14
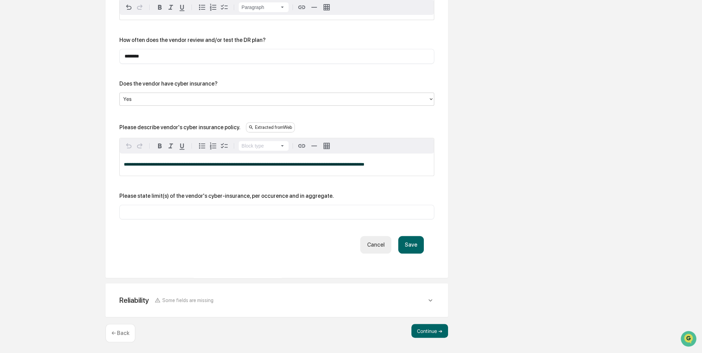
scroll to position [406, 0]
drag, startPoint x: 293, startPoint y: 234, endPoint x: 253, endPoint y: 245, distance: 41.6
click at [253, 245] on div "Save Cancel" at bounding box center [277, 244] width 294 height 18
drag, startPoint x: 375, startPoint y: 164, endPoint x: 103, endPoint y: 165, distance: 272.0
click at [103, 165] on div "Review Vendor Data Review the vendor's information and fill in any missing fiel…" at bounding box center [277, 14] width 381 height 677
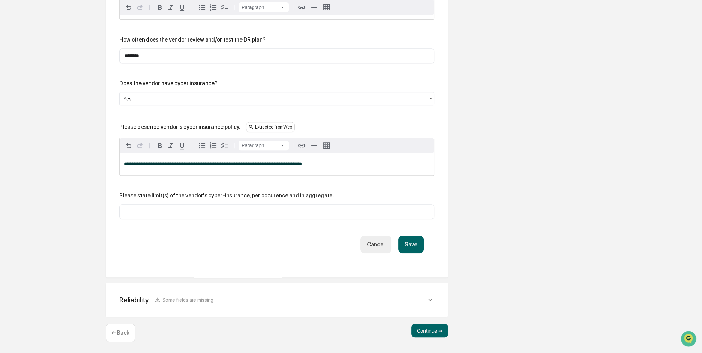
click at [421, 239] on button "Save" at bounding box center [411, 244] width 26 height 18
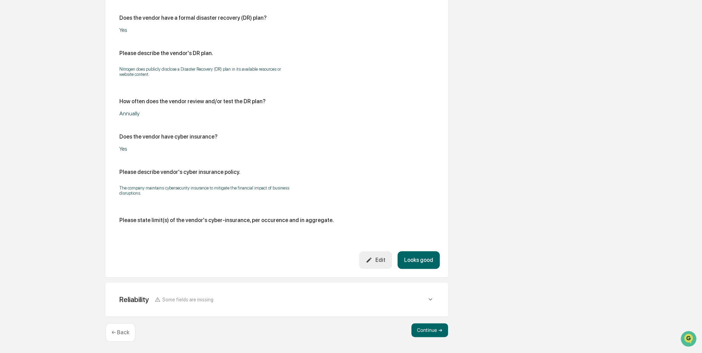
click at [421, 256] on button "Looks good" at bounding box center [419, 260] width 42 height 18
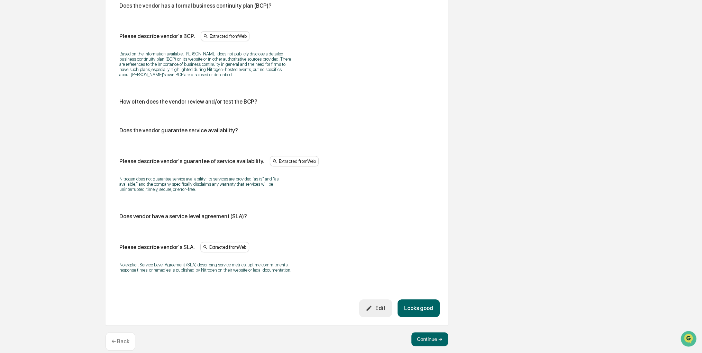
scroll to position [376, 0]
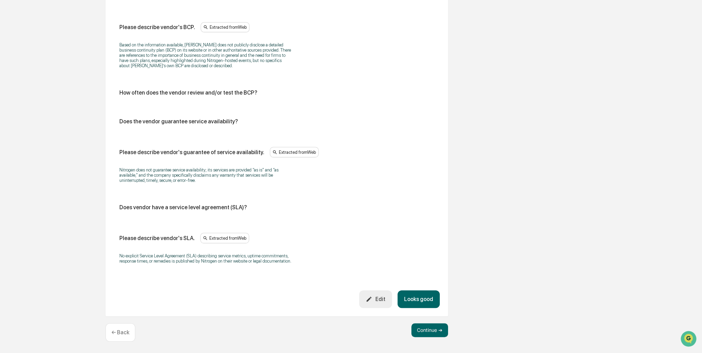
click at [376, 298] on div "Edit" at bounding box center [375, 299] width 19 height 7
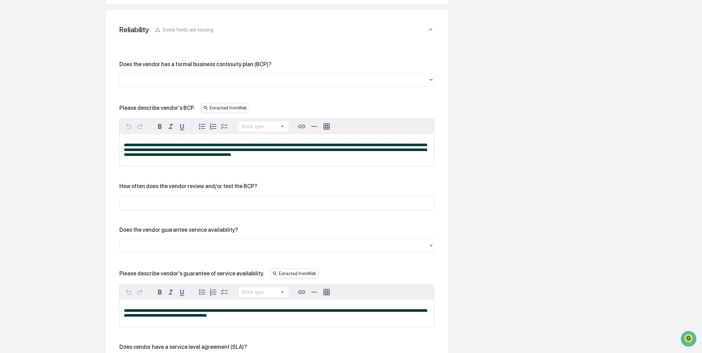
scroll to position [307, 0]
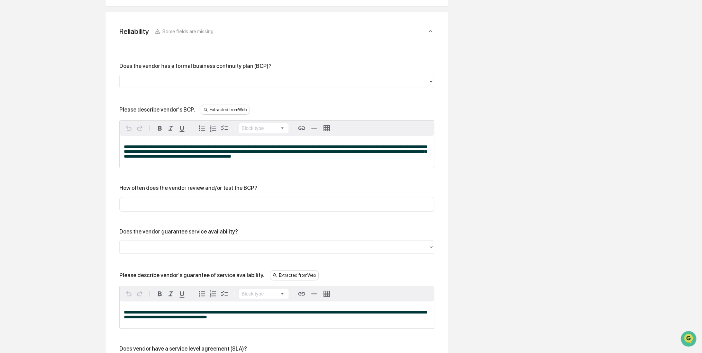
click at [205, 83] on div at bounding box center [274, 81] width 302 height 8
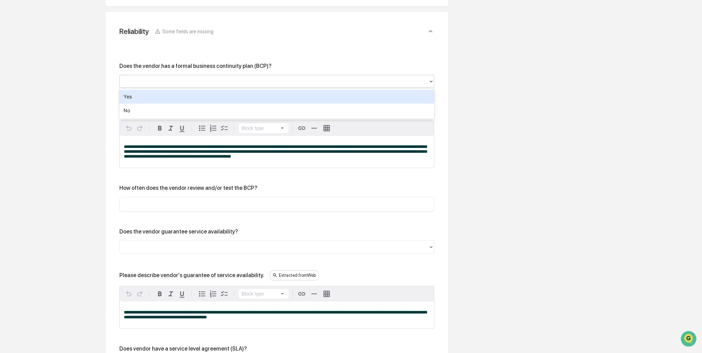
click at [196, 95] on div "Yes" at bounding box center [276, 97] width 315 height 14
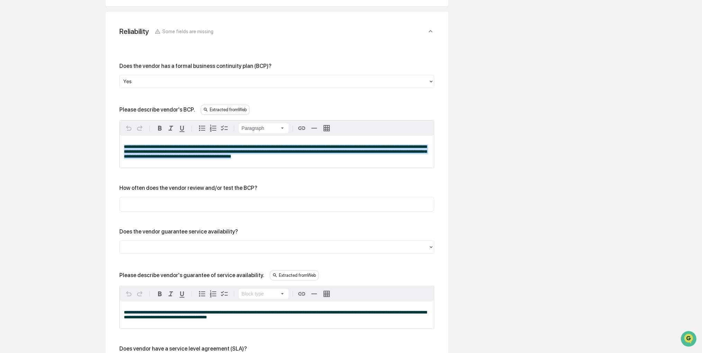
drag, startPoint x: 261, startPoint y: 159, endPoint x: 91, endPoint y: 128, distance: 172.3
click at [91, 128] on div "Review Vendor Data Review the vendor's information and fill in any missing fiel…" at bounding box center [277, 158] width 381 height 765
click at [283, 164] on div "**********" at bounding box center [277, 152] width 314 height 32
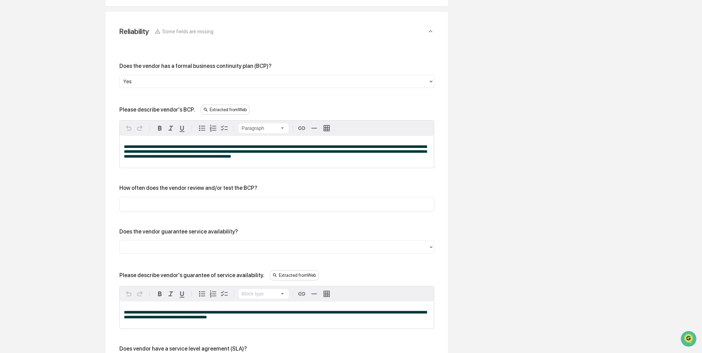
click at [216, 145] on span "**********" at bounding box center [275, 151] width 303 height 14
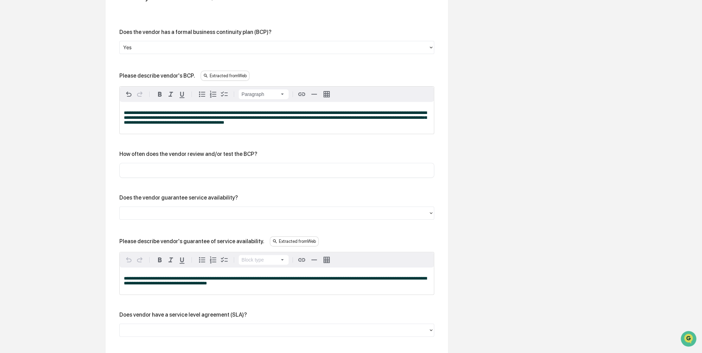
scroll to position [341, 0]
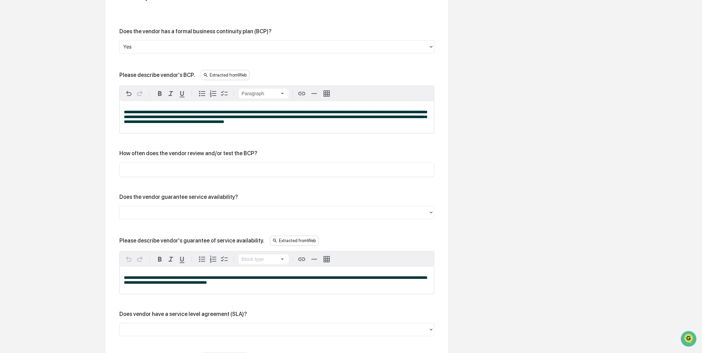
click at [210, 166] on input "text" at bounding box center [277, 169] width 305 height 7
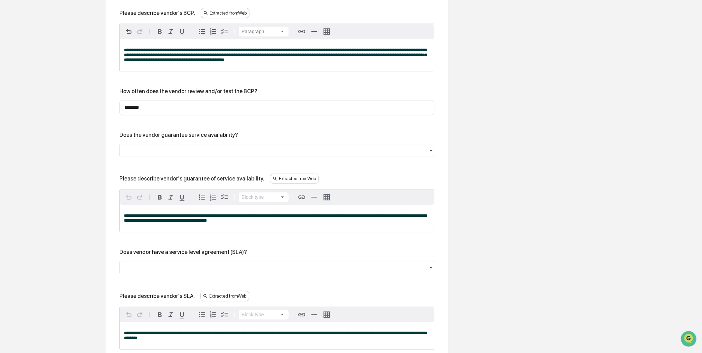
scroll to position [410, 0]
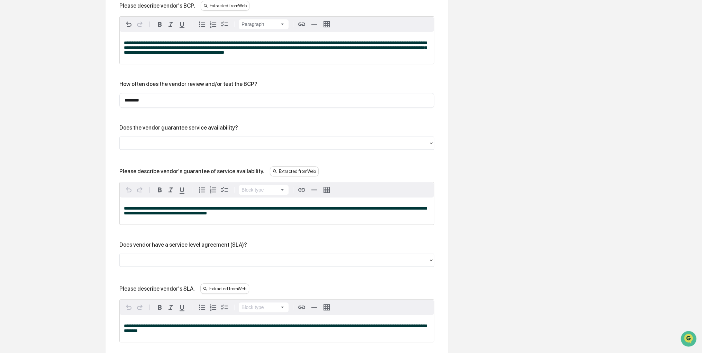
type input "********"
drag, startPoint x: 205, startPoint y: 216, endPoint x: 90, endPoint y: 199, distance: 116.5
click at [90, 199] on div "Review Vendor Data Review the vendor's information and fill in any missing fiel…" at bounding box center [277, 54] width 381 height 765
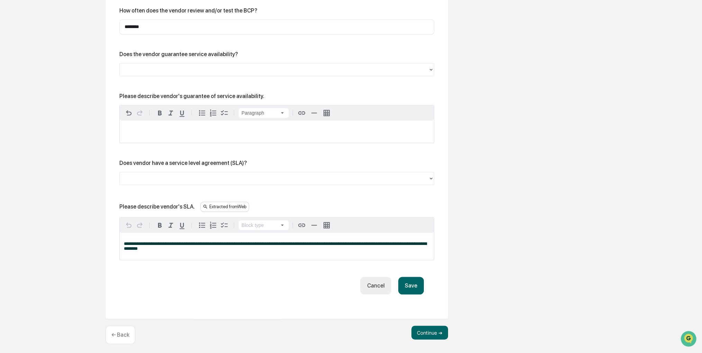
scroll to position [488, 0]
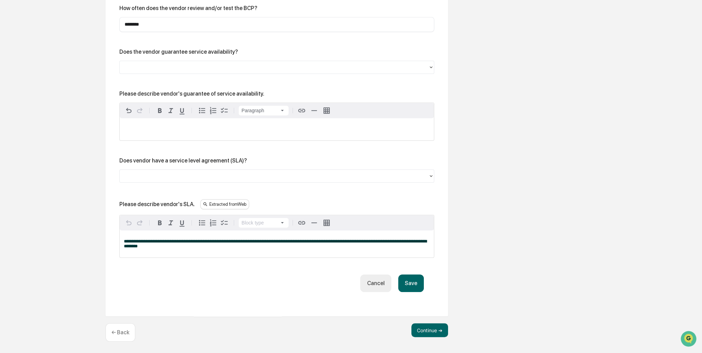
click at [416, 287] on button "Save" at bounding box center [411, 283] width 26 height 18
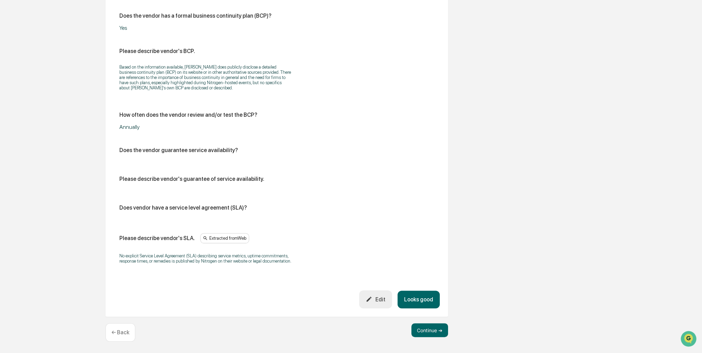
click at [421, 299] on button "Looks good" at bounding box center [419, 299] width 42 height 18
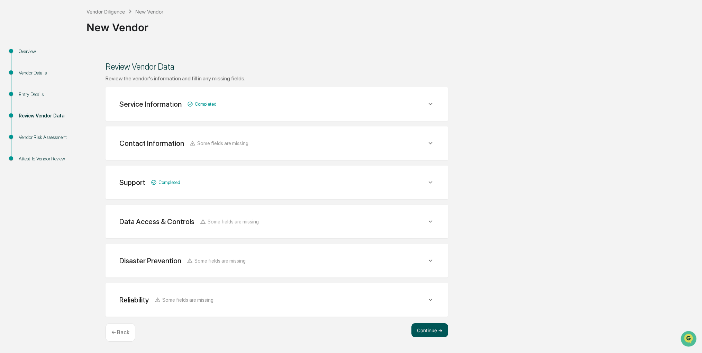
scroll to position [35, 0]
click at [428, 333] on button "Continue ➔" at bounding box center [430, 331] width 37 height 14
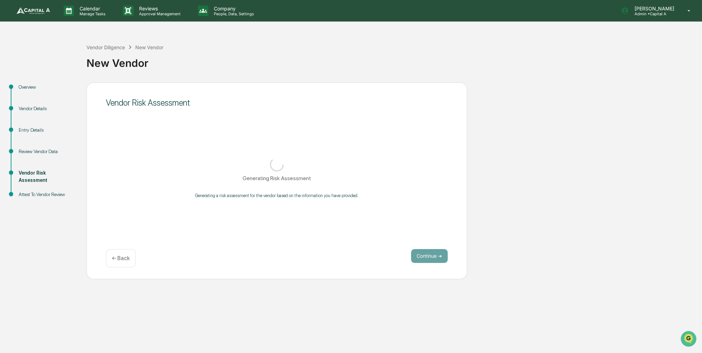
scroll to position [0, 0]
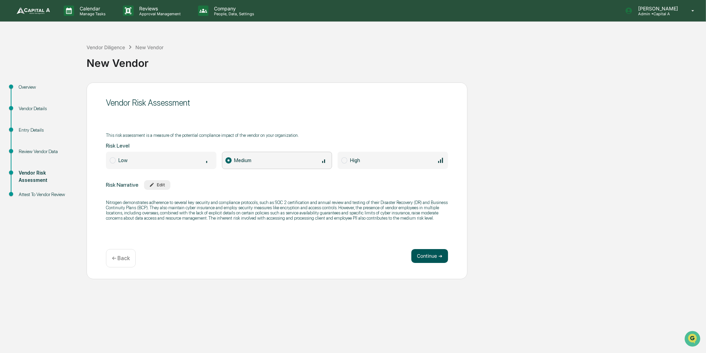
click at [427, 260] on button "Continue ➔" at bounding box center [429, 256] width 37 height 14
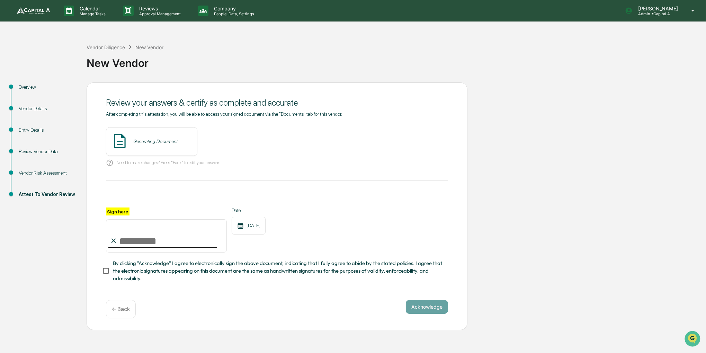
click at [195, 240] on input "Sign here" at bounding box center [166, 235] width 121 height 33
type input "**********"
click at [163, 273] on span "By clicking "Acknowledge" I agree to electronically sign the above document, in…" at bounding box center [277, 270] width 329 height 23
click at [222, 143] on button "View" at bounding box center [231, 141] width 18 height 11
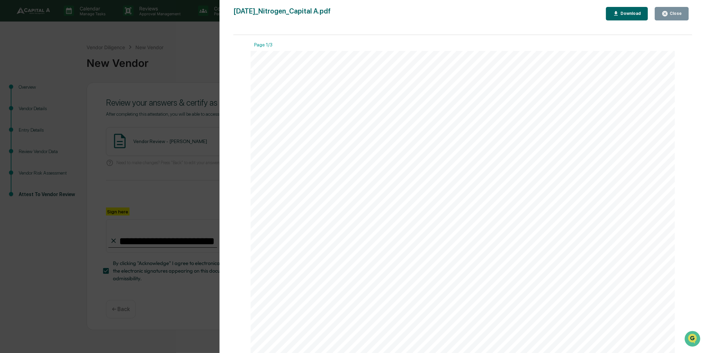
click at [669, 16] on div "Close" at bounding box center [671, 13] width 20 height 7
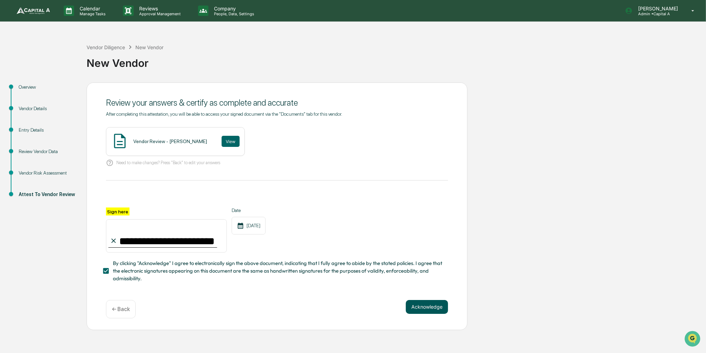
click at [418, 311] on button "Acknowledge" at bounding box center [427, 307] width 42 height 14
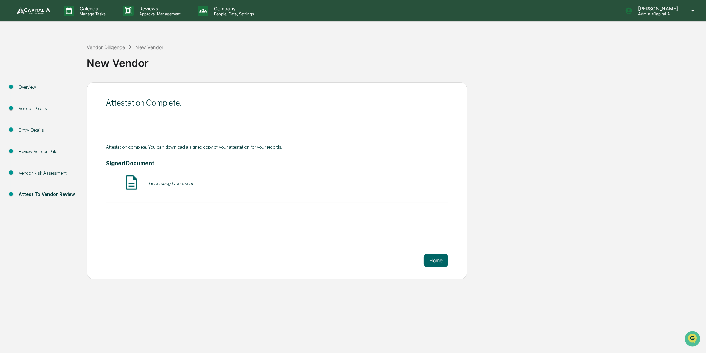
click at [105, 46] on div "Vendor Diligence" at bounding box center [106, 47] width 38 height 6
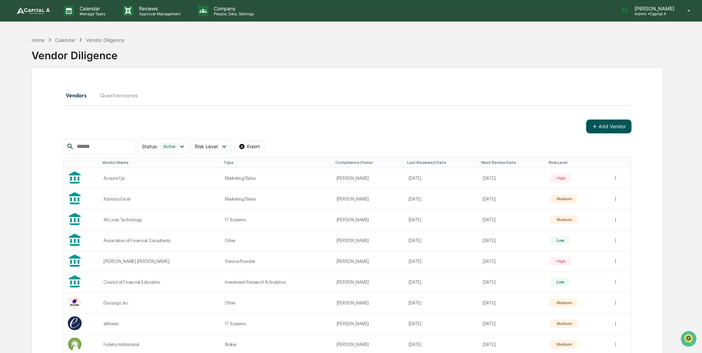
click at [613, 127] on button "Add Vendor" at bounding box center [608, 126] width 45 height 14
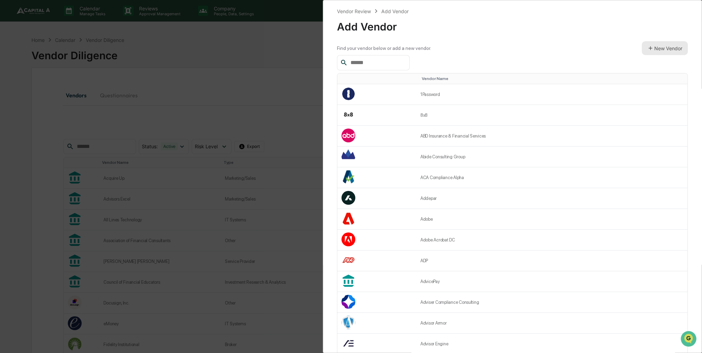
click at [658, 48] on button "New Vendor" at bounding box center [665, 48] width 46 height 14
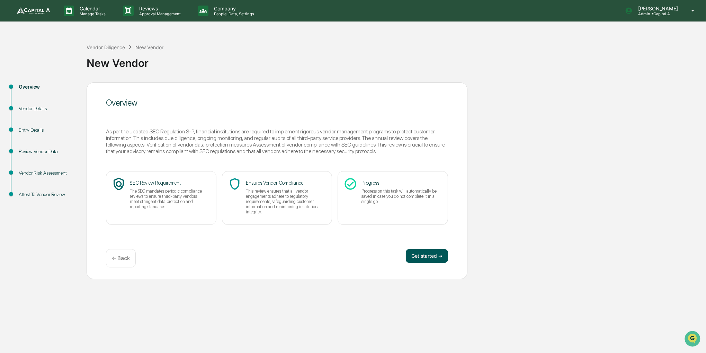
click at [436, 249] on button "Get started ➔" at bounding box center [427, 256] width 42 height 14
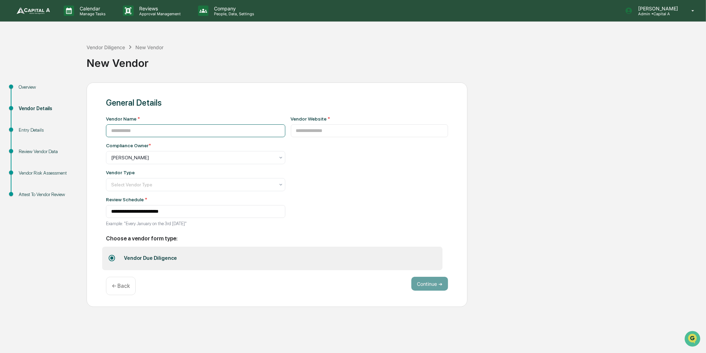
click at [210, 130] on input at bounding box center [195, 130] width 179 height 13
type input "**********"
click at [324, 132] on input at bounding box center [369, 130] width 157 height 13
paste input "**********"
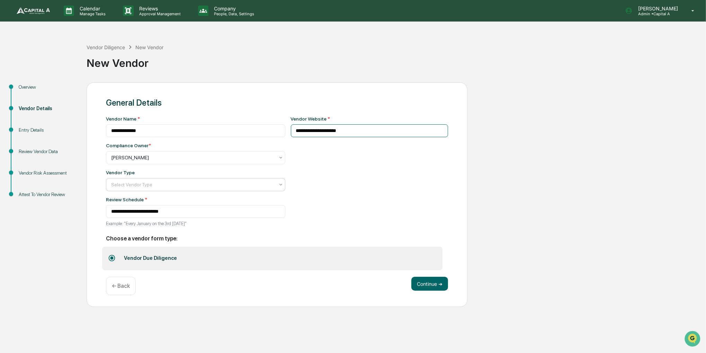
type input "**********"
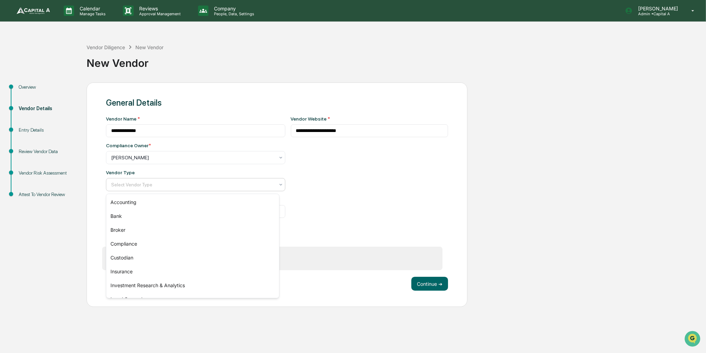
click at [217, 184] on div at bounding box center [192, 184] width 163 height 7
click at [156, 259] on div "Custodian" at bounding box center [192, 258] width 173 height 14
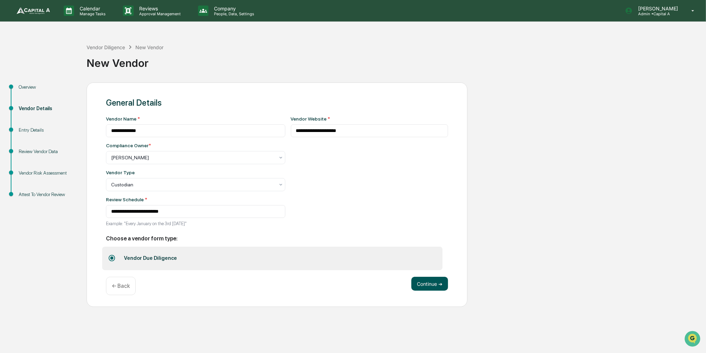
click at [419, 285] on button "Continue ➔" at bounding box center [429, 284] width 37 height 14
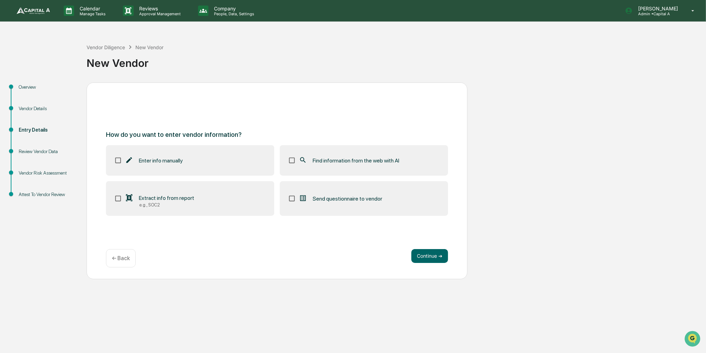
click at [391, 170] on label "Find information from the web with AI" at bounding box center [364, 160] width 168 height 30
click at [435, 258] on button "Continue ➔" at bounding box center [429, 256] width 37 height 14
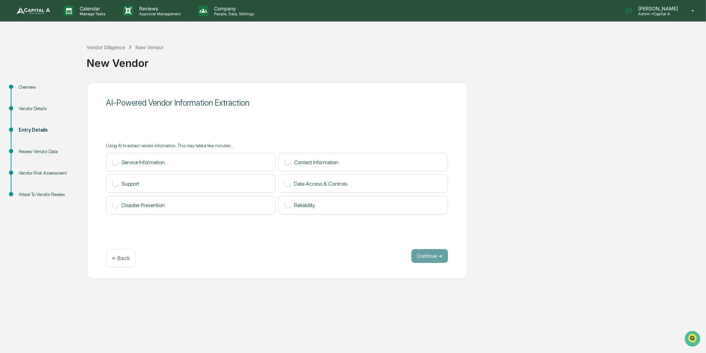
drag, startPoint x: 525, startPoint y: 203, endPoint x: 512, endPoint y: 195, distance: 15.1
click at [512, 195] on div "Overview Vendor Details Entry Details Review Vendor Data Vendor Risk Assessment…" at bounding box center [352, 180] width 699 height 197
drag, startPoint x: 546, startPoint y: 223, endPoint x: 532, endPoint y: 220, distance: 14.1
click at [532, 220] on div "Overview Vendor Details Entry Details Review Vendor Data Vendor Risk Assessment…" at bounding box center [352, 180] width 699 height 197
click at [429, 256] on button "Continue ➔" at bounding box center [429, 256] width 37 height 14
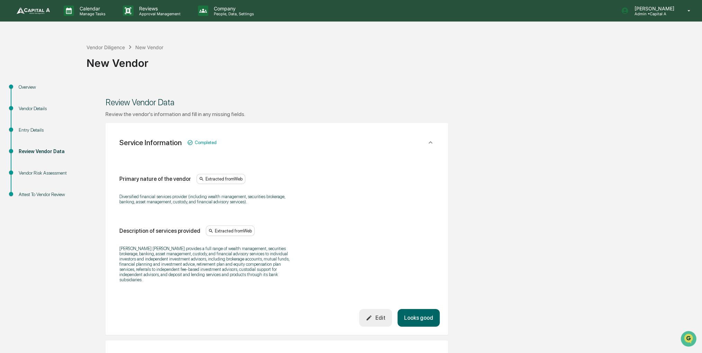
click at [417, 309] on button "Looks good" at bounding box center [419, 318] width 42 height 18
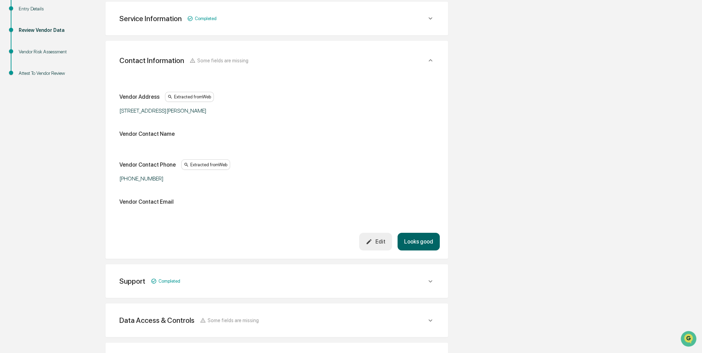
scroll to position [123, 0]
click at [415, 239] on button "Looks good" at bounding box center [419, 240] width 42 height 18
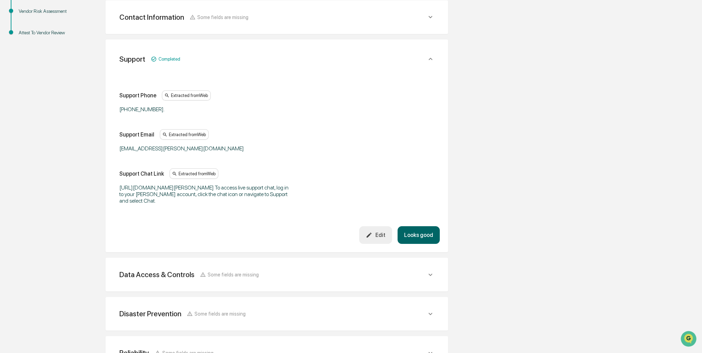
click at [424, 232] on button "Looks good" at bounding box center [419, 235] width 42 height 18
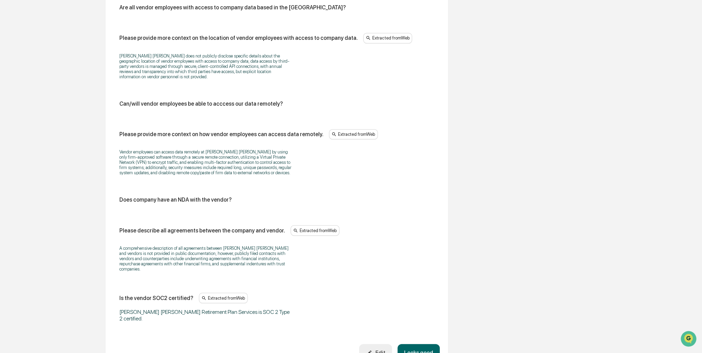
scroll to position [754, 0]
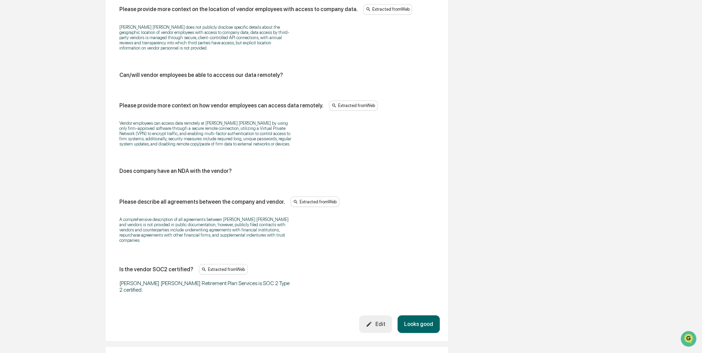
click at [420, 315] on button "Looks good" at bounding box center [419, 324] width 42 height 18
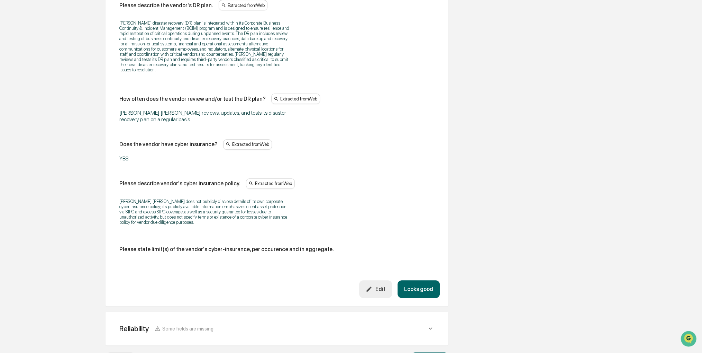
scroll to position [378, 0]
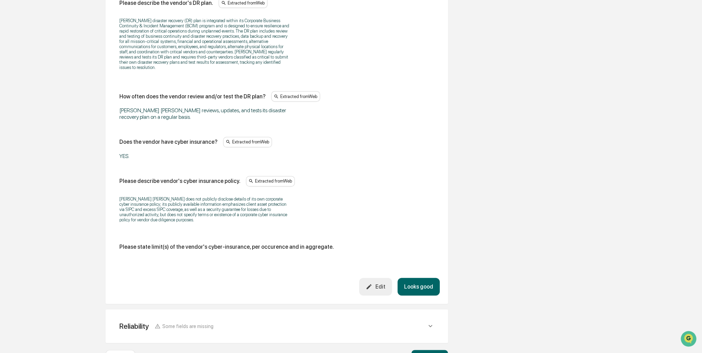
click at [433, 278] on button "Looks good" at bounding box center [419, 287] width 42 height 18
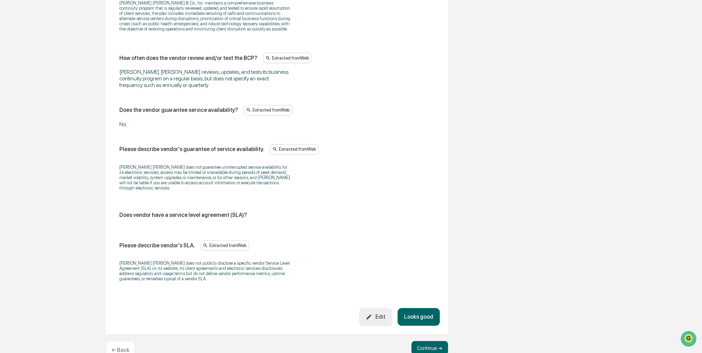
scroll to position [441, 0]
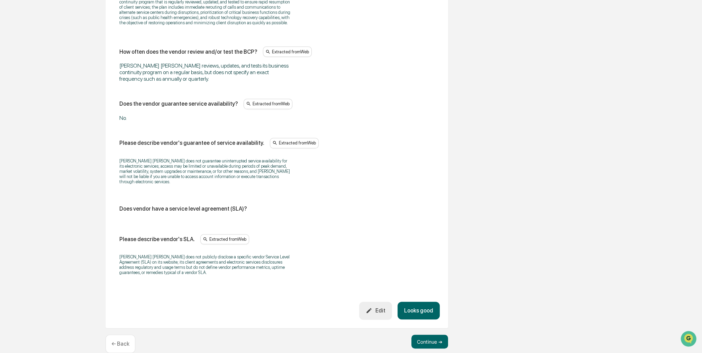
click at [425, 301] on button "Looks good" at bounding box center [419, 310] width 42 height 18
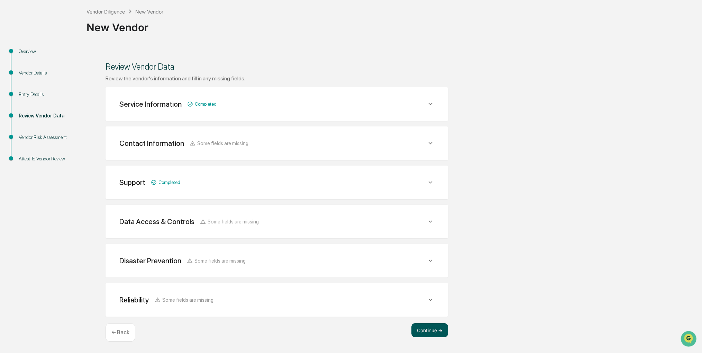
scroll to position [35, 0]
click at [431, 327] on button "Continue ➔" at bounding box center [430, 331] width 37 height 14
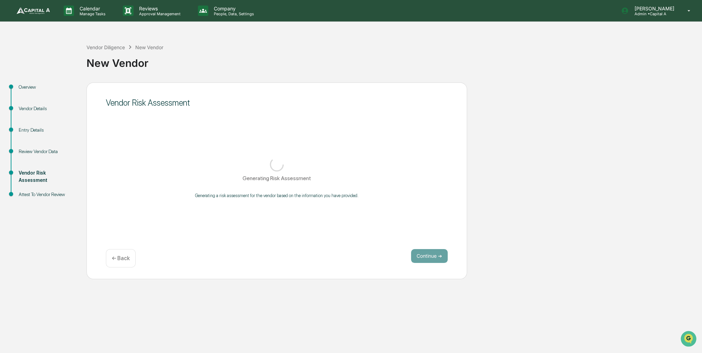
scroll to position [0, 0]
drag, startPoint x: 433, startPoint y: 192, endPoint x: 407, endPoint y: 175, distance: 31.5
click at [407, 175] on div "Generating Risk Assessment Generating a risk assessment for the vendor based on…" at bounding box center [277, 177] width 342 height 52
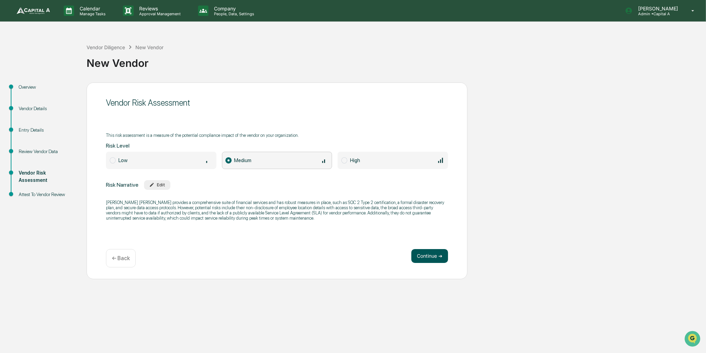
click at [423, 257] on button "Continue ➔" at bounding box center [429, 256] width 37 height 14
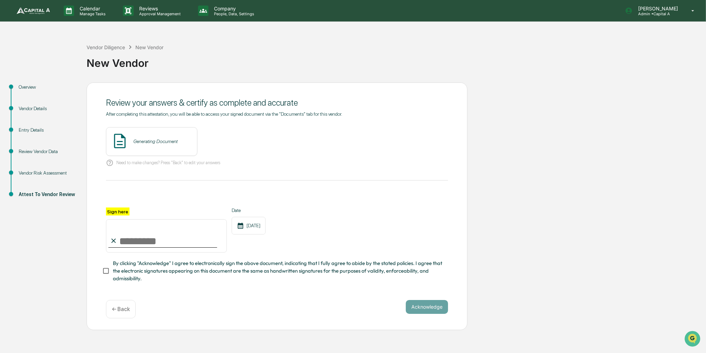
click at [137, 237] on input "Sign here" at bounding box center [166, 235] width 121 height 33
type input "**********"
click at [150, 264] on span "By clicking "Acknowledge" I agree to electronically sign the above document, in…" at bounding box center [277, 270] width 329 height 23
click at [222, 139] on button "View" at bounding box center [231, 141] width 18 height 11
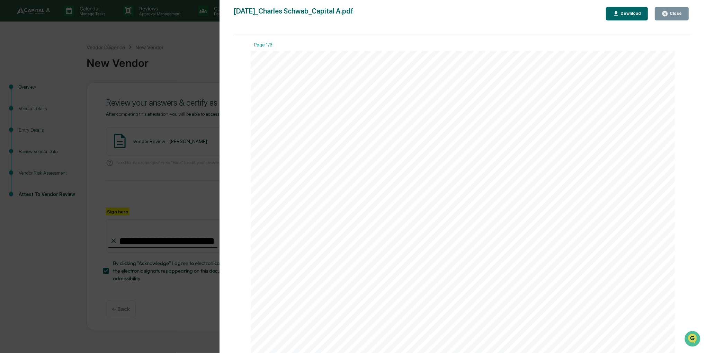
click at [669, 18] on button "Close" at bounding box center [671, 13] width 34 height 13
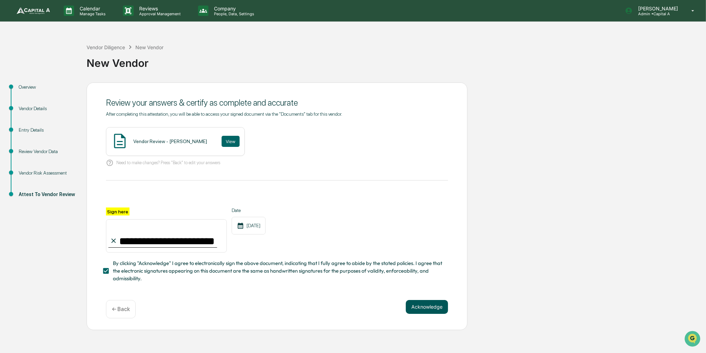
click at [425, 310] on button "Acknowledge" at bounding box center [427, 307] width 42 height 14
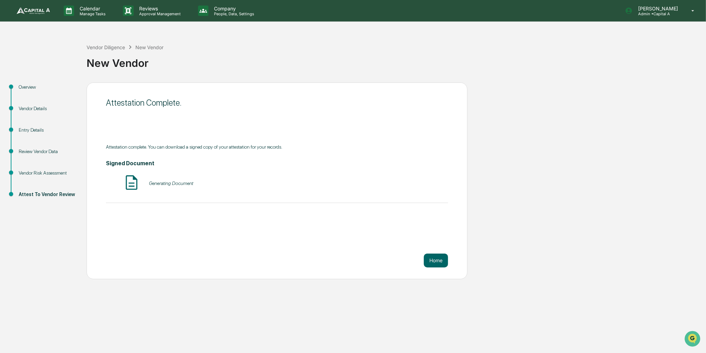
drag, startPoint x: 529, startPoint y: 160, endPoint x: 511, endPoint y: 160, distance: 18.3
click at [511, 160] on div "Overview Vendor Details Entry Details Review Vendor Data Vendor Risk Assessment…" at bounding box center [352, 180] width 699 height 197
click at [102, 45] on div "Vendor Diligence" at bounding box center [106, 47] width 38 height 6
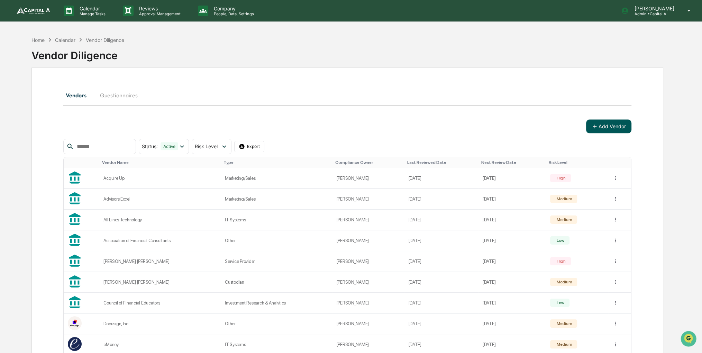
click at [615, 128] on button "Add Vendor" at bounding box center [608, 126] width 45 height 14
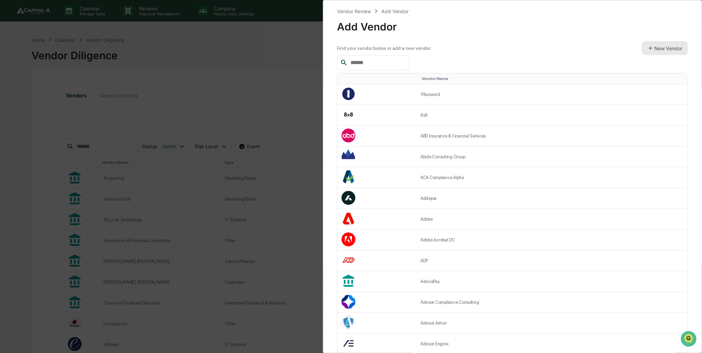
click at [670, 52] on button "New Vendor" at bounding box center [665, 48] width 46 height 14
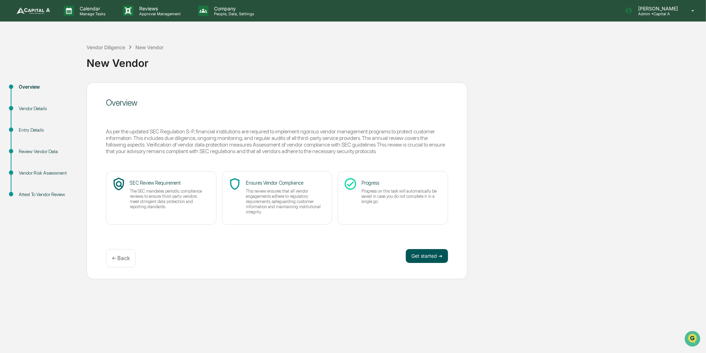
click at [424, 250] on button "Get started ➔" at bounding box center [427, 256] width 42 height 14
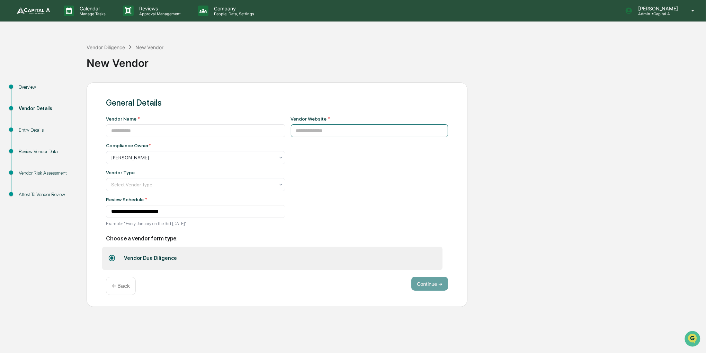
click at [309, 126] on input at bounding box center [369, 130] width 157 height 13
paste input "**********"
type input "**********"
click at [210, 126] on input at bounding box center [195, 130] width 179 height 13
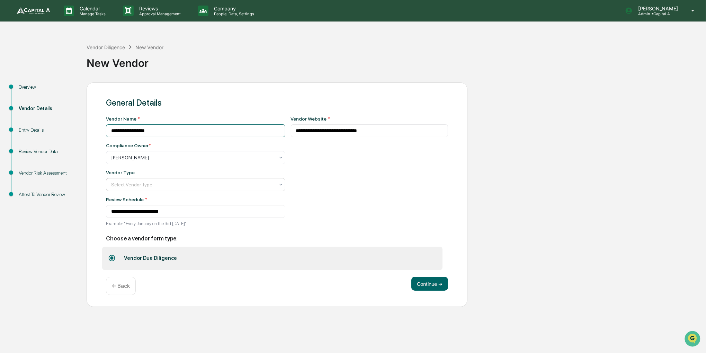
type input "**********"
click at [212, 188] on div at bounding box center [192, 184] width 163 height 7
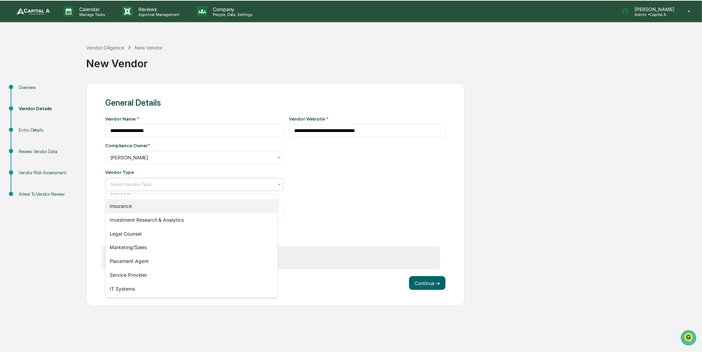
scroll to position [69, 0]
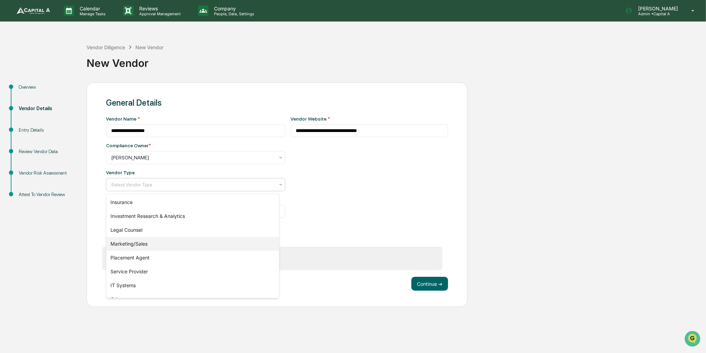
click at [166, 242] on div "Marketing/Sales" at bounding box center [192, 244] width 173 height 14
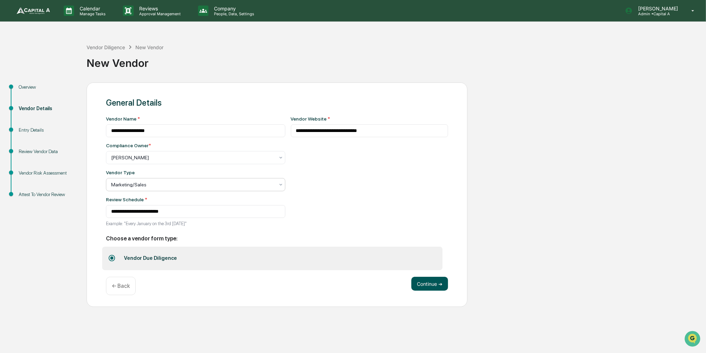
click at [430, 283] on button "Continue ➔" at bounding box center [429, 284] width 37 height 14
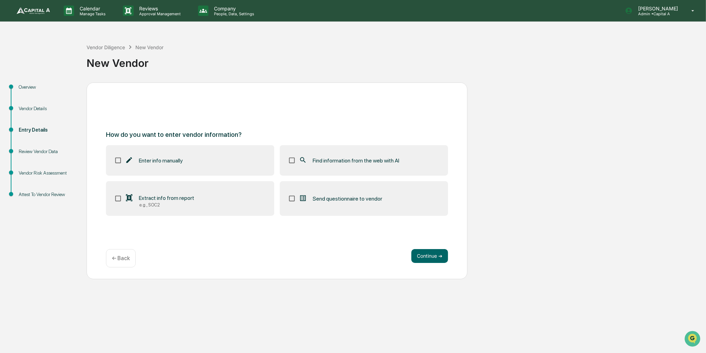
click at [373, 169] on label "Find information from the web with AI" at bounding box center [364, 160] width 168 height 30
click at [425, 250] on button "Continue ➔" at bounding box center [429, 256] width 37 height 14
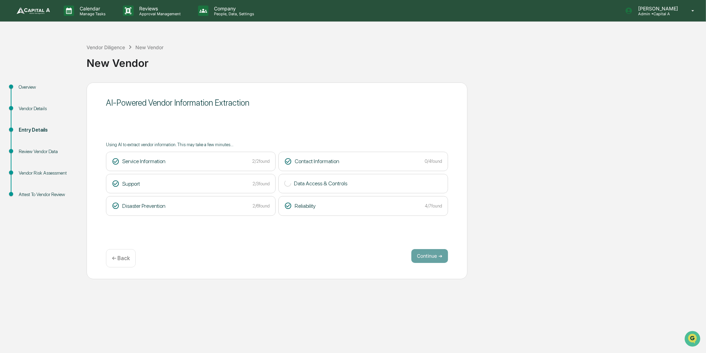
drag, startPoint x: 586, startPoint y: 270, endPoint x: 548, endPoint y: 243, distance: 46.4
click at [548, 243] on div "Overview Vendor Details Entry Details Review Vendor Data Vendor Risk Assessment…" at bounding box center [352, 180] width 699 height 197
drag, startPoint x: 534, startPoint y: 198, endPoint x: 519, endPoint y: 199, distance: 15.3
click at [519, 199] on div "Overview Vendor Details Entry Details Review Vendor Data Vendor Risk Assessment…" at bounding box center [352, 180] width 699 height 197
drag, startPoint x: 593, startPoint y: 190, endPoint x: 580, endPoint y: 189, distance: 12.8
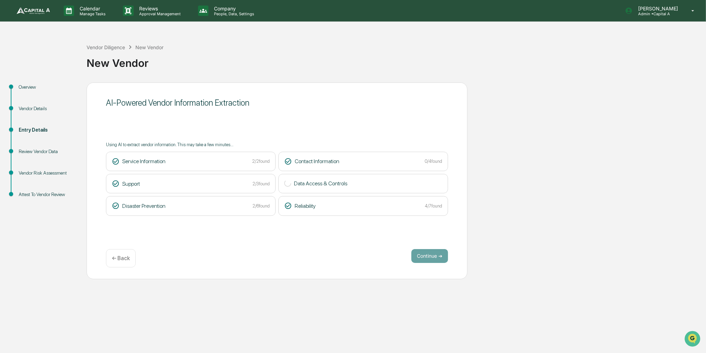
click at [580, 189] on div "Overview Vendor Details Entry Details Review Vendor Data Vendor Risk Assessment…" at bounding box center [352, 180] width 699 height 197
drag, startPoint x: 534, startPoint y: 155, endPoint x: 509, endPoint y: 129, distance: 36.7
click at [509, 129] on div "Overview Vendor Details Entry Details Review Vendor Data Vendor Risk Assessment…" at bounding box center [352, 180] width 699 height 197
drag, startPoint x: 315, startPoint y: 51, endPoint x: 290, endPoint y: 55, distance: 25.3
click at [290, 55] on div "New Vendor" at bounding box center [395, 60] width 616 height 18
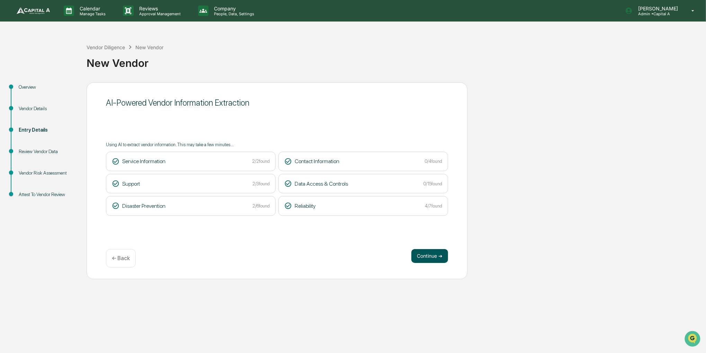
click at [425, 259] on button "Continue ➔" at bounding box center [429, 256] width 37 height 14
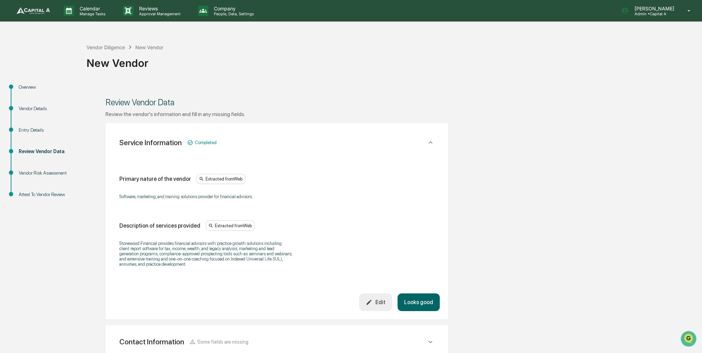
click at [426, 294] on button "Looks good" at bounding box center [419, 302] width 42 height 18
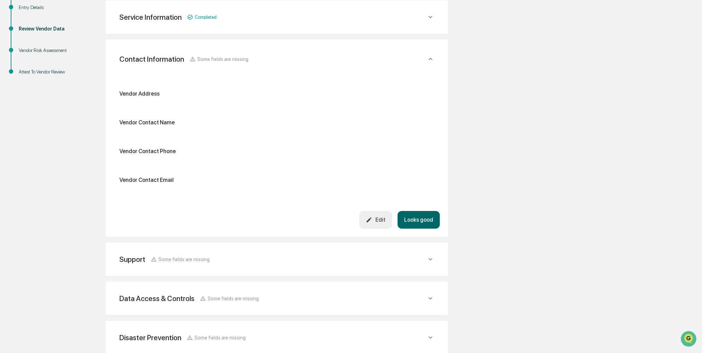
scroll to position [0, 0]
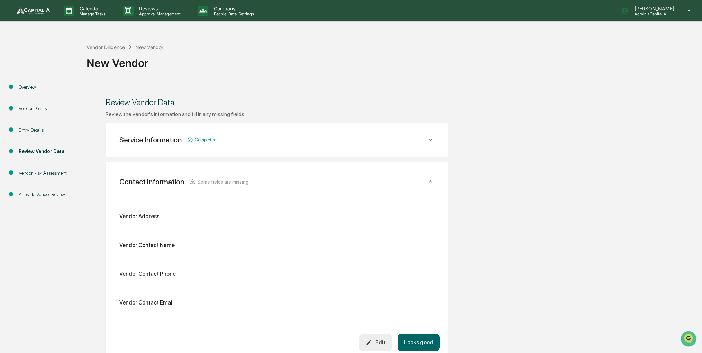
click at [385, 142] on div "Service Information Completed" at bounding box center [272, 139] width 307 height 9
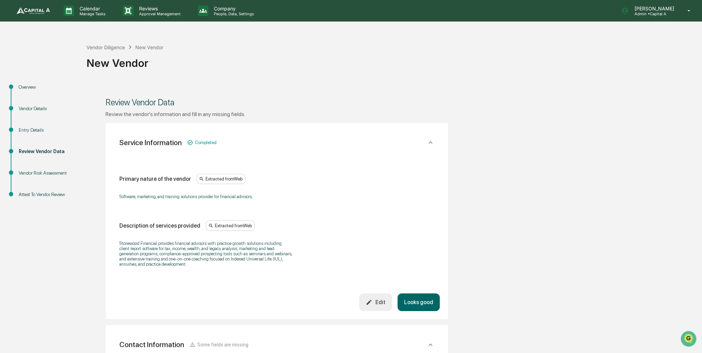
click at [386, 144] on div "Service Information Completed" at bounding box center [272, 142] width 307 height 9
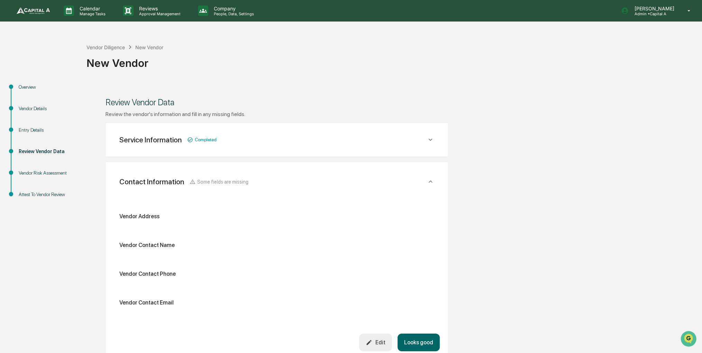
click at [371, 342] on icon "button" at bounding box center [369, 342] width 5 height 5
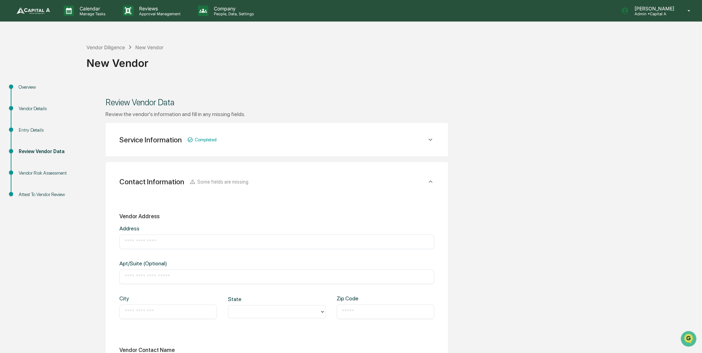
click at [228, 246] on div "​" at bounding box center [276, 241] width 315 height 15
click at [227, 243] on input "text" at bounding box center [277, 241] width 305 height 7
paste input "**********"
type input "**********"
click at [192, 308] on input "text" at bounding box center [168, 311] width 87 height 7
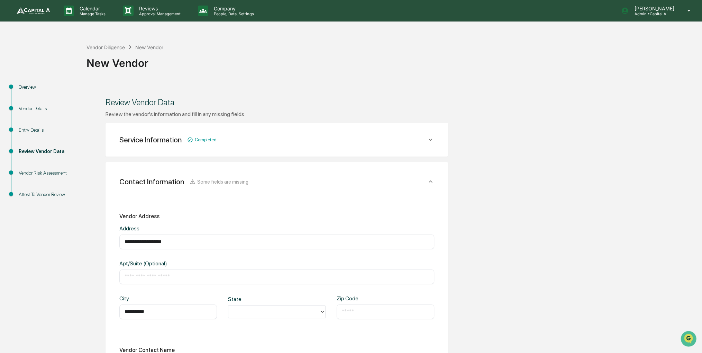
type input "**********"
type input "*"
paste input "*****"
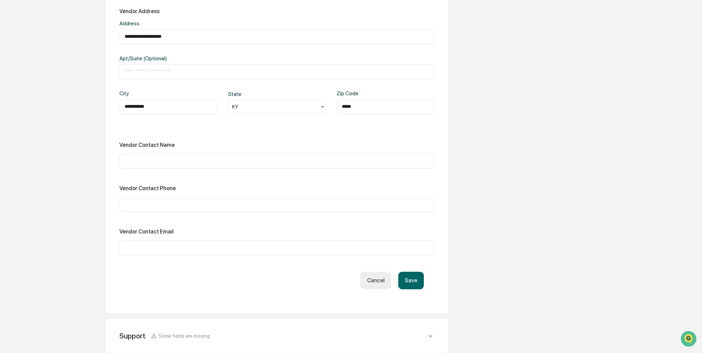
scroll to position [208, 0]
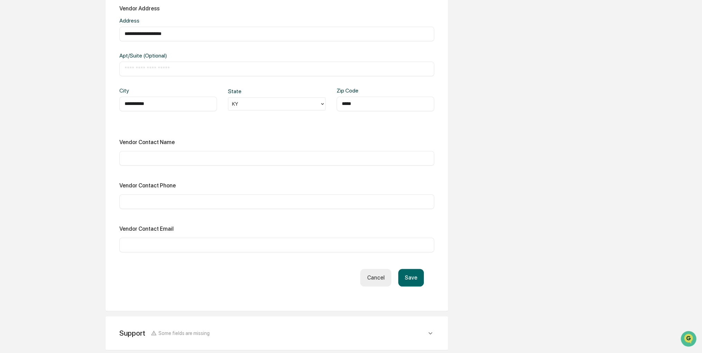
type input "*****"
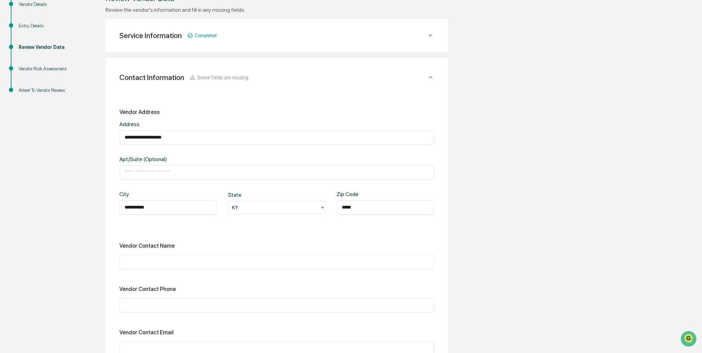
scroll to position [104, 0]
drag, startPoint x: 195, startPoint y: 141, endPoint x: 96, endPoint y: 135, distance: 99.2
click at [96, 135] on div "**********" at bounding box center [277, 293] width 381 height 629
paste input "**********"
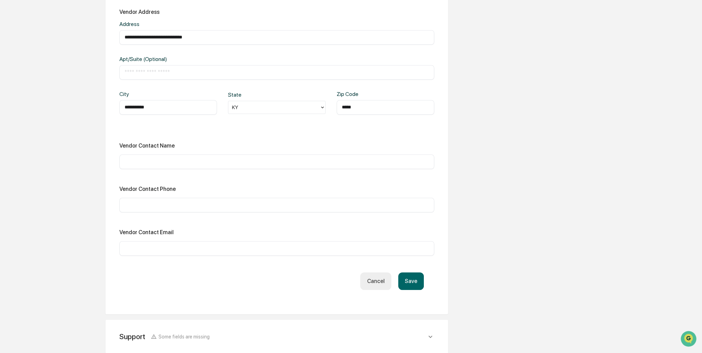
scroll to position [208, 0]
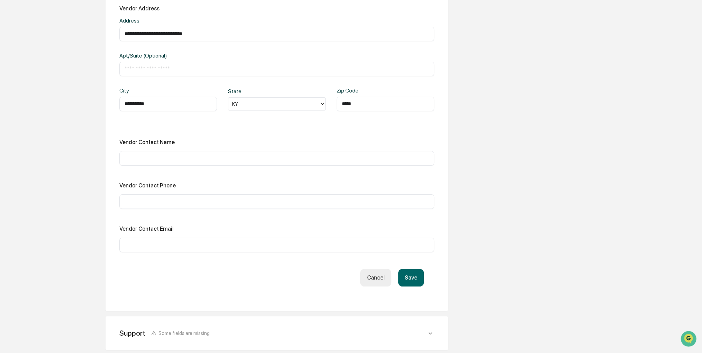
type input "**********"
click at [166, 242] on input "text" at bounding box center [277, 244] width 305 height 7
paste input "**********"
type input "**********"
click at [149, 206] on div "​" at bounding box center [276, 201] width 315 height 15
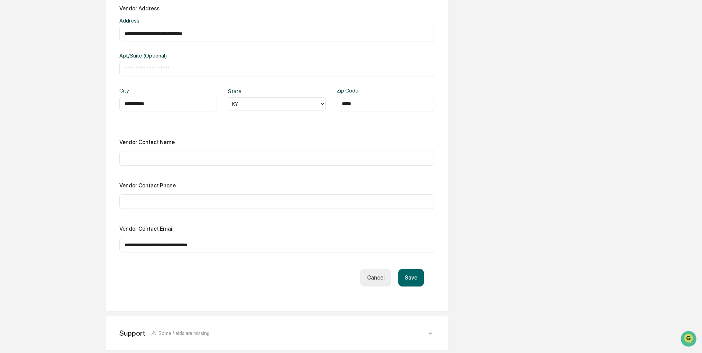
click at [147, 204] on input "text" at bounding box center [277, 201] width 305 height 7
paste input "**********"
type input "**********"
drag, startPoint x: 138, startPoint y: 244, endPoint x: 88, endPoint y: 243, distance: 49.5
click at [88, 243] on div "**********" at bounding box center [277, 189] width 381 height 629
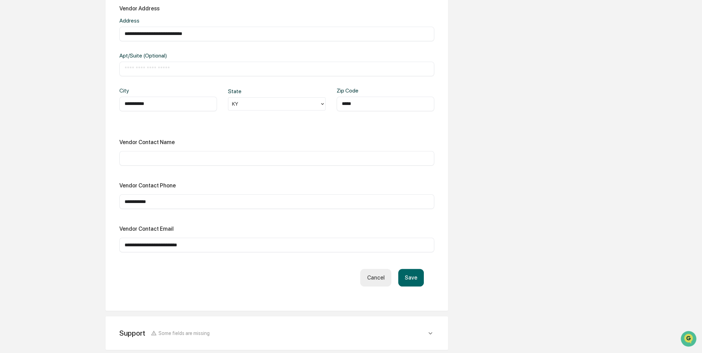
type input "**********"
click at [417, 279] on button "Save" at bounding box center [411, 278] width 26 height 18
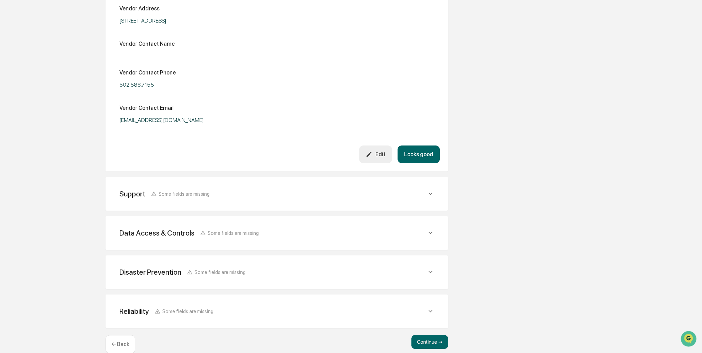
click at [413, 154] on button "Looks good" at bounding box center [419, 154] width 42 height 18
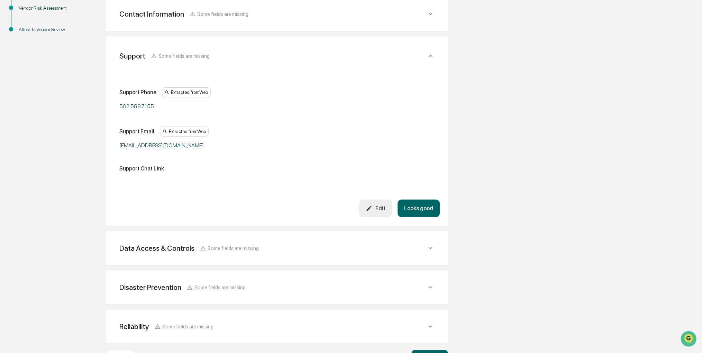
scroll to position [162, 0]
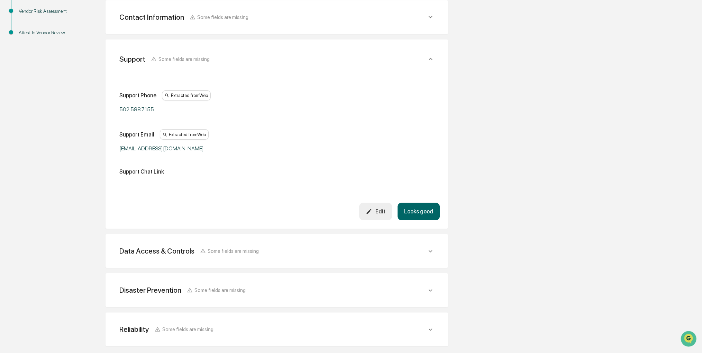
click at [421, 213] on button "Looks good" at bounding box center [419, 211] width 42 height 18
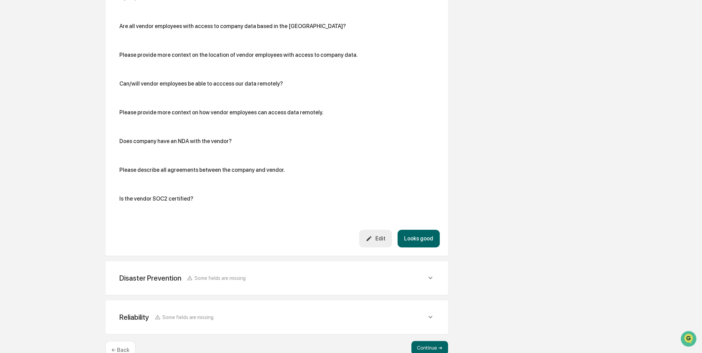
scroll to position [516, 0]
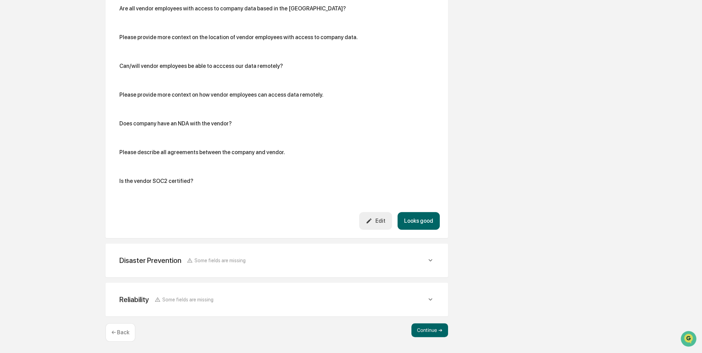
click at [379, 219] on div "Edit" at bounding box center [375, 220] width 19 height 7
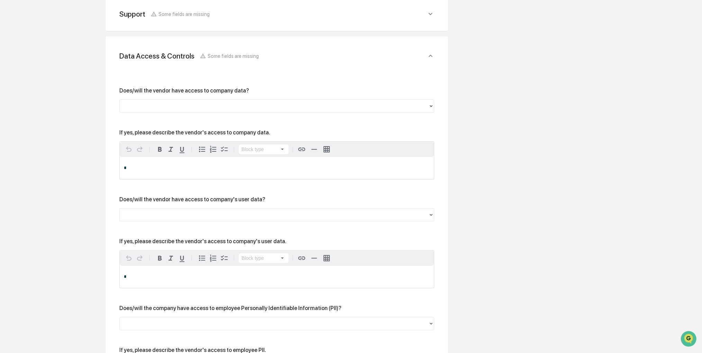
scroll to position [205, 0]
click at [212, 110] on div at bounding box center [274, 105] width 309 height 11
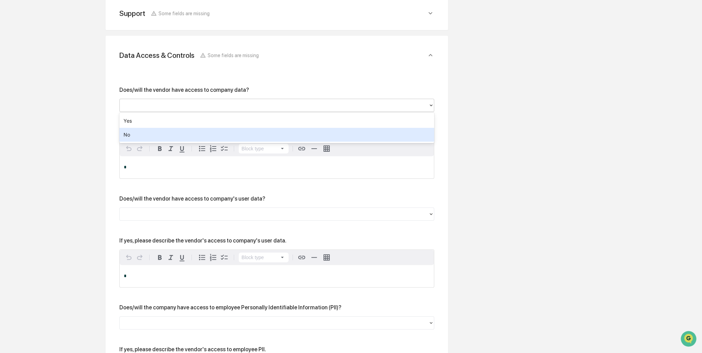
click at [187, 132] on div "No" at bounding box center [276, 135] width 315 height 14
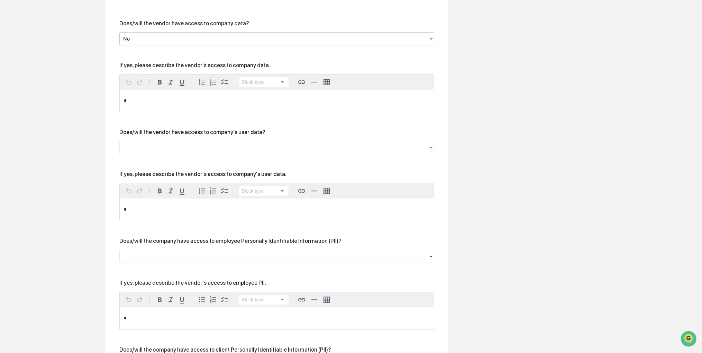
scroll to position [274, 0]
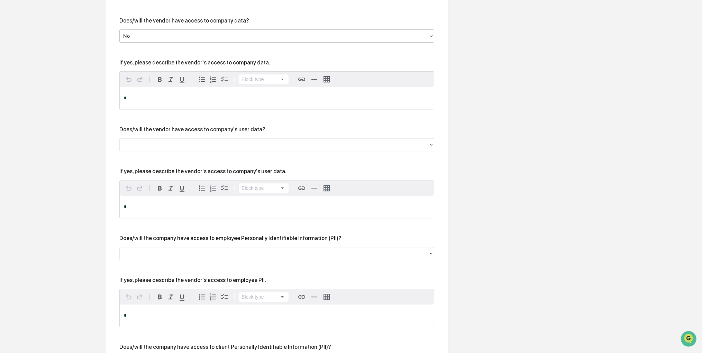
click at [187, 150] on div at bounding box center [274, 144] width 309 height 11
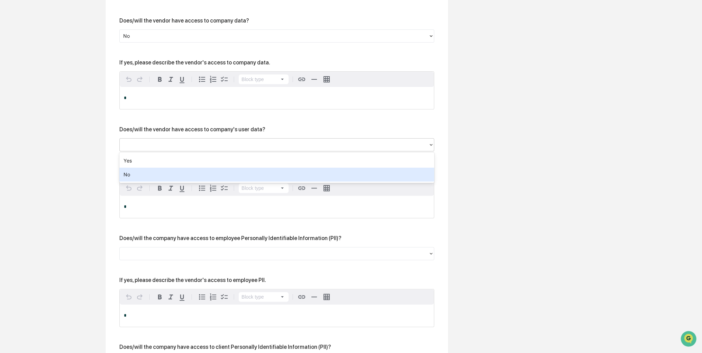
click at [166, 176] on div "No" at bounding box center [276, 175] width 315 height 14
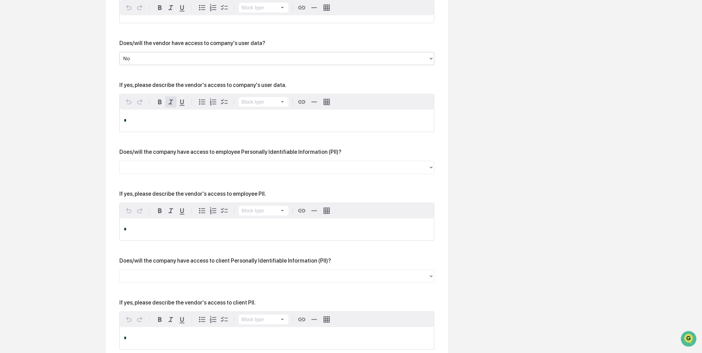
scroll to position [378, 0]
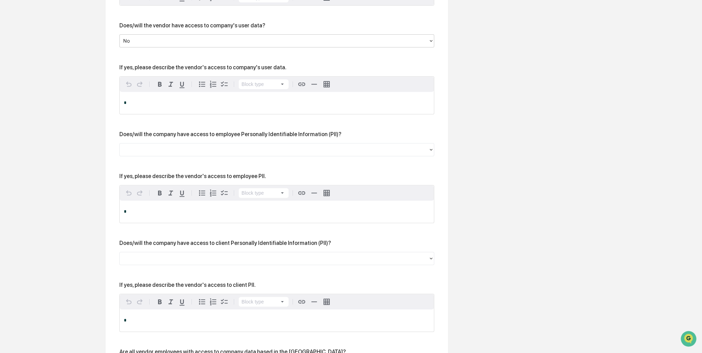
click at [181, 151] on div at bounding box center [274, 149] width 302 height 8
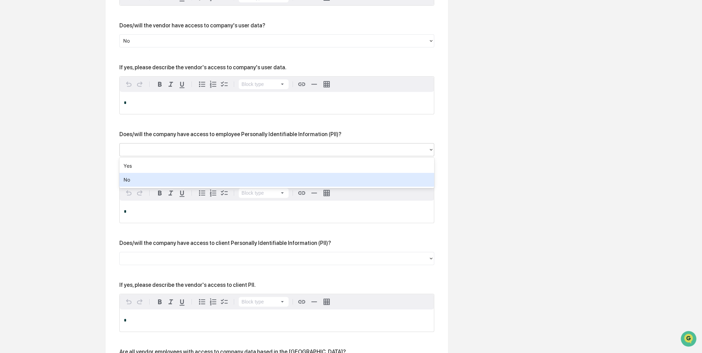
click at [166, 178] on div "No" at bounding box center [276, 180] width 315 height 14
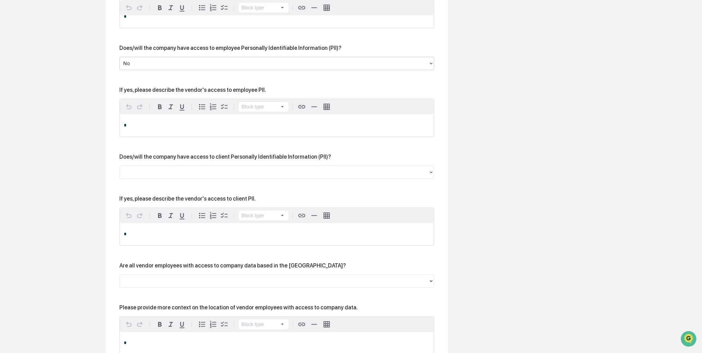
scroll to position [516, 0]
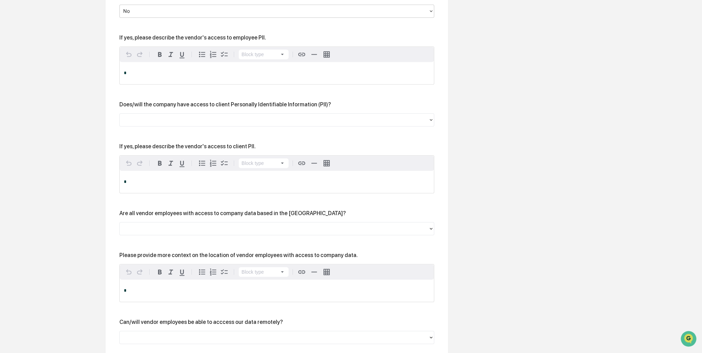
click at [192, 121] on div at bounding box center [274, 120] width 302 height 8
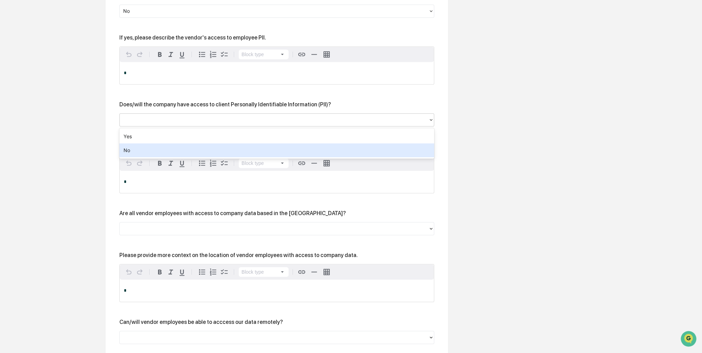
click at [168, 148] on div "No" at bounding box center [276, 150] width 315 height 14
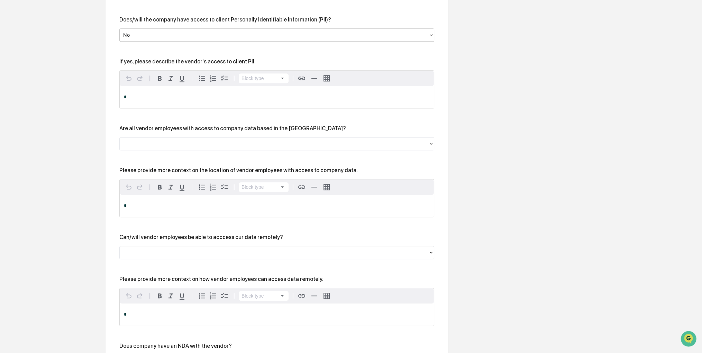
scroll to position [620, 0]
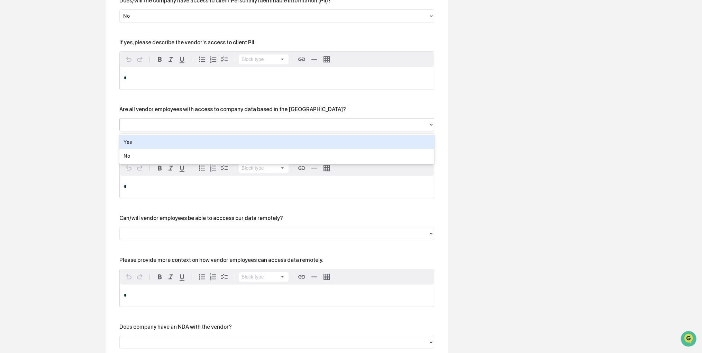
click at [199, 126] on div at bounding box center [274, 124] width 302 height 8
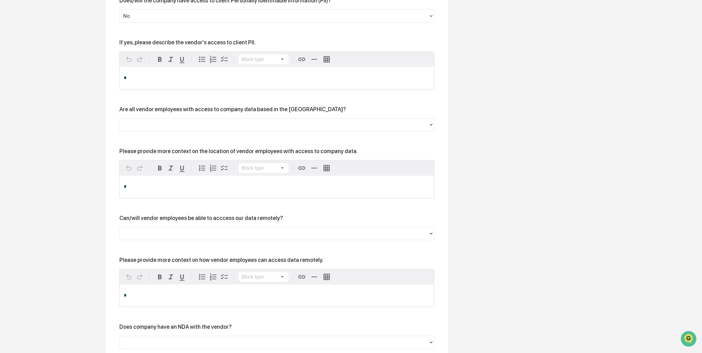
click at [231, 104] on div "Does/will the vendor have access to company data? No If yes, please describe th…" at bounding box center [276, 64] width 315 height 786
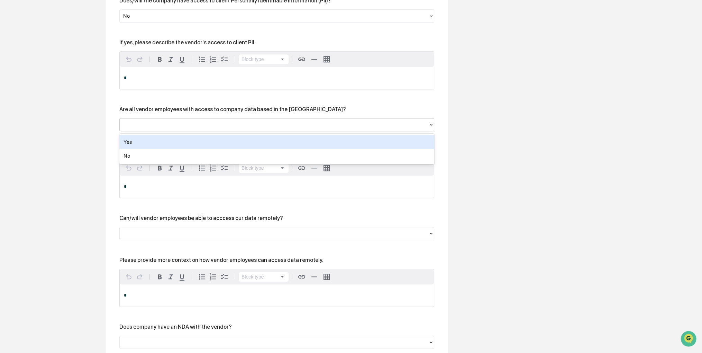
drag, startPoint x: 225, startPoint y: 129, endPoint x: 212, endPoint y: 141, distance: 17.6
click at [225, 128] on div at bounding box center [274, 124] width 302 height 8
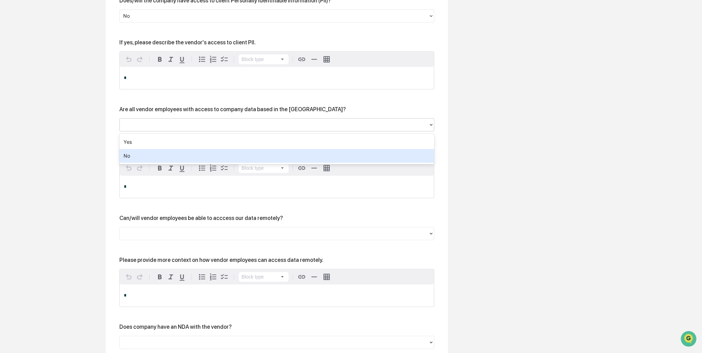
click at [205, 152] on div "No" at bounding box center [276, 156] width 315 height 14
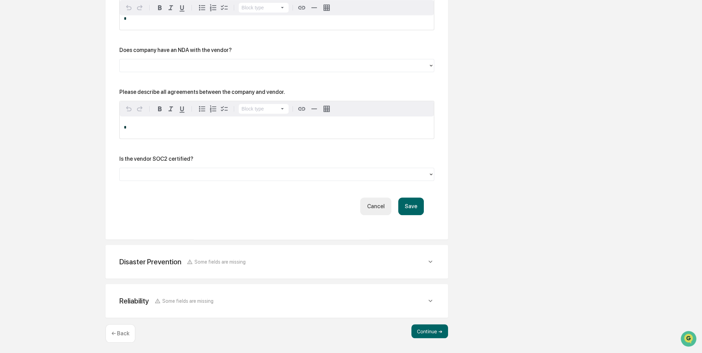
scroll to position [897, 0]
click at [401, 208] on button "Save" at bounding box center [411, 206] width 26 height 18
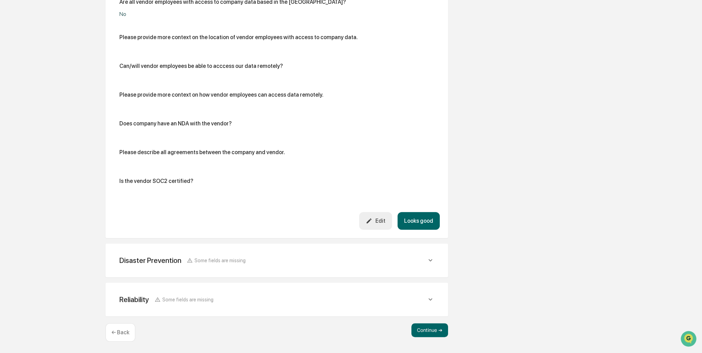
click at [410, 219] on button "Looks good" at bounding box center [419, 221] width 42 height 18
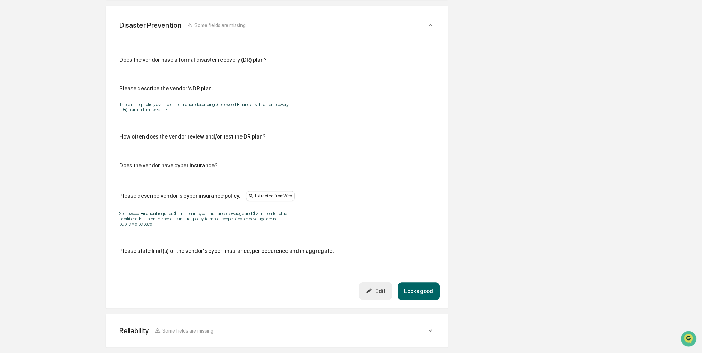
scroll to position [274, 0]
click at [413, 286] on button "Looks good" at bounding box center [419, 291] width 42 height 18
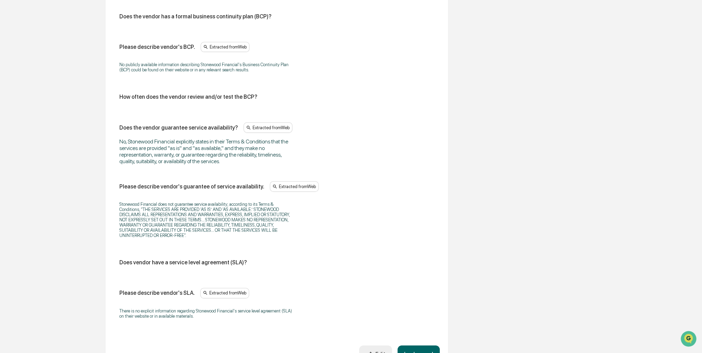
scroll to position [411, 0]
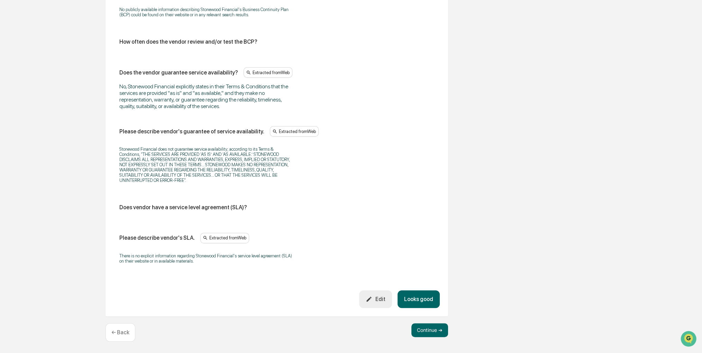
click at [416, 300] on button "Looks good" at bounding box center [419, 299] width 42 height 18
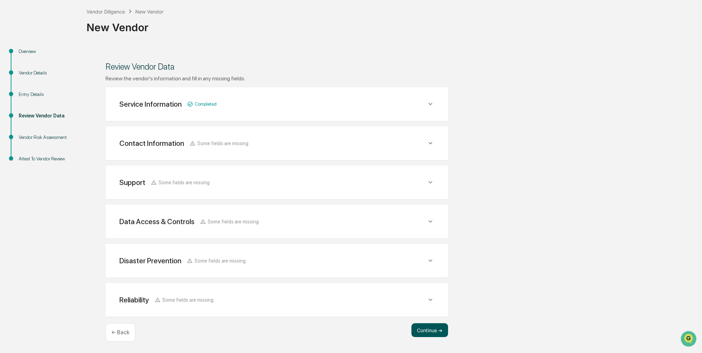
scroll to position [35, 0]
click at [430, 331] on button "Continue ➔" at bounding box center [430, 331] width 37 height 14
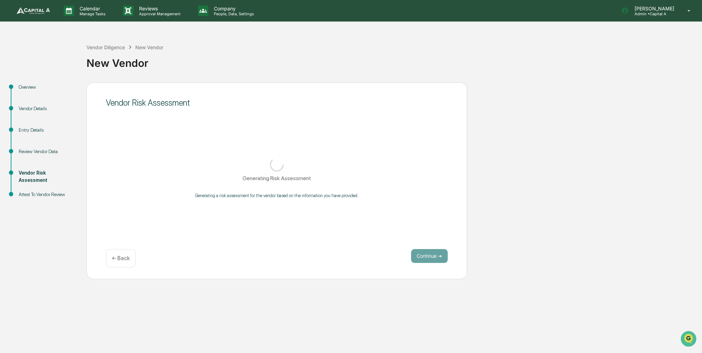
scroll to position [0, 0]
click at [431, 313] on div "Calendar Manage Tasks Reviews Approval Management Company People, Data, Setting…" at bounding box center [353, 176] width 706 height 353
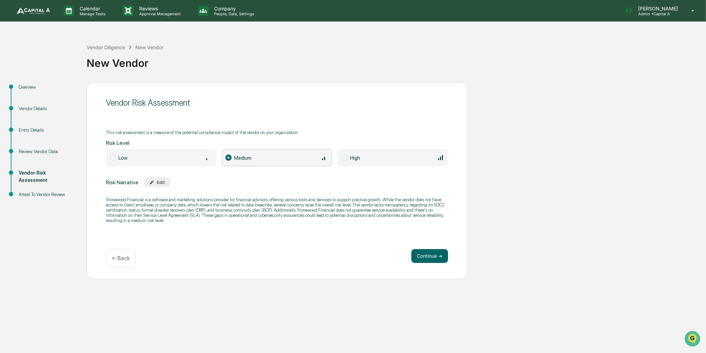
drag, startPoint x: 541, startPoint y: 170, endPoint x: 533, endPoint y: 161, distance: 12.3
click at [533, 161] on div "Overview Vendor Details Entry Details Review Vendor Data Vendor Risk Assessment…" at bounding box center [352, 180] width 699 height 197
click at [415, 257] on button "Continue ➔" at bounding box center [429, 256] width 37 height 14
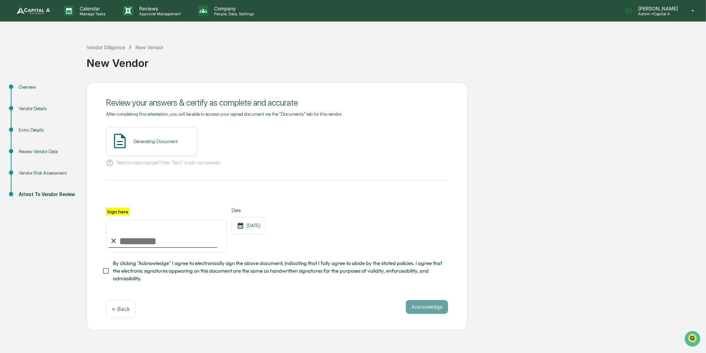
click at [189, 241] on input "Sign here" at bounding box center [166, 235] width 121 height 33
type input "**********"
click at [180, 272] on span "By clicking "Acknowledge" I agree to electronically sign the above document, in…" at bounding box center [277, 270] width 329 height 23
click at [223, 142] on button "View" at bounding box center [231, 141] width 18 height 11
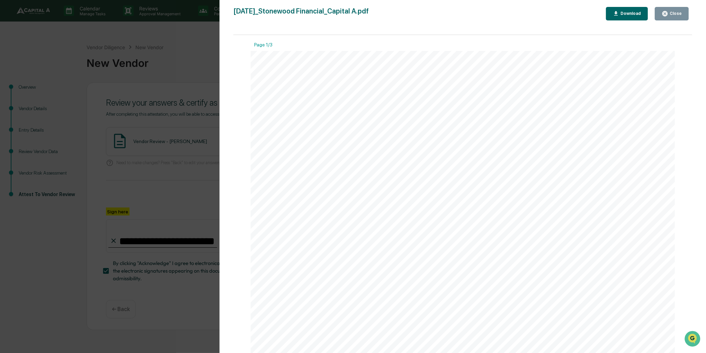
click at [677, 13] on div "Close" at bounding box center [674, 13] width 13 height 5
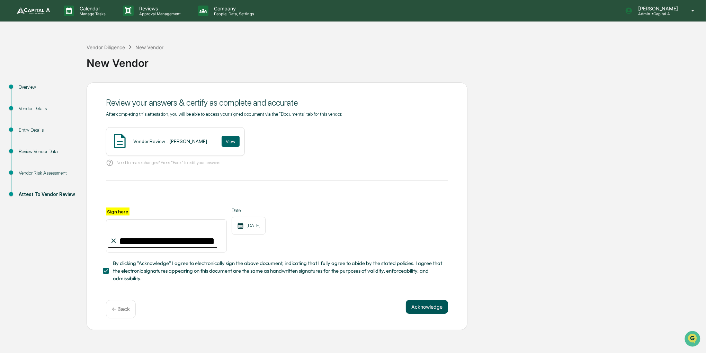
click at [421, 302] on button "Acknowledge" at bounding box center [427, 307] width 42 height 14
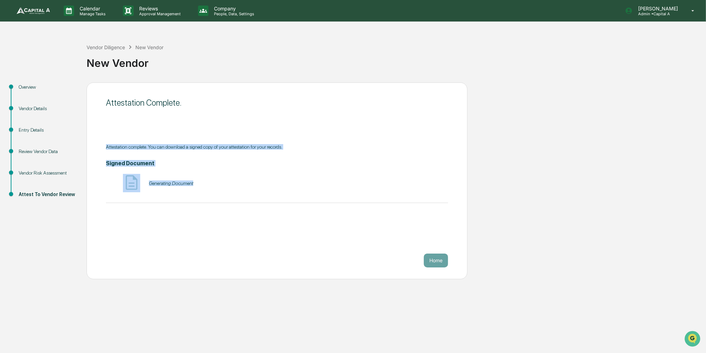
click at [173, 107] on div "Attestation Complete. Attestation complete. You can download a signed copy of y…" at bounding box center [277, 180] width 381 height 197
click at [53, 16] on link at bounding box center [38, 10] width 42 height 21
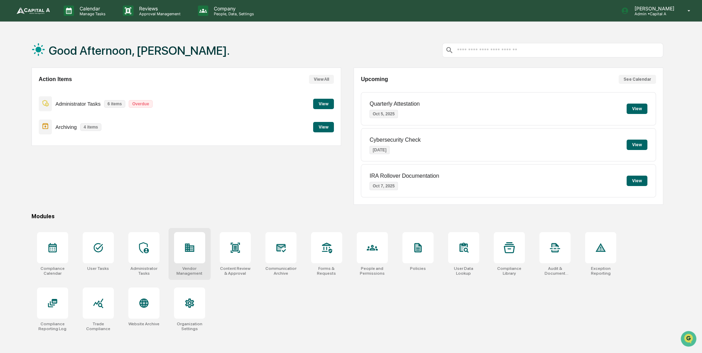
click at [205, 251] on div at bounding box center [189, 247] width 31 height 31
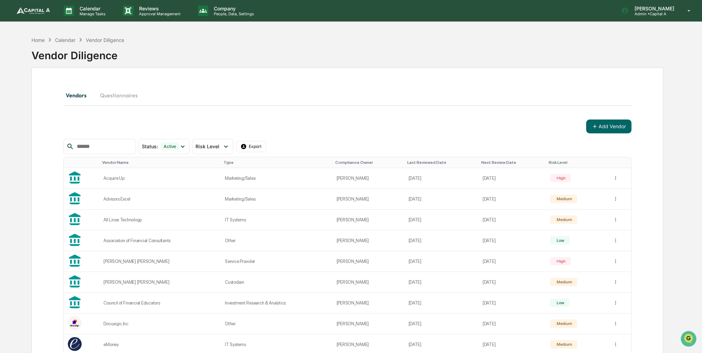
drag, startPoint x: 393, startPoint y: 120, endPoint x: 380, endPoint y: 120, distance: 13.5
click at [380, 120] on div "Add Vendor" at bounding box center [347, 126] width 568 height 14
click at [653, 8] on p "[PERSON_NAME]" at bounding box center [653, 9] width 49 height 6
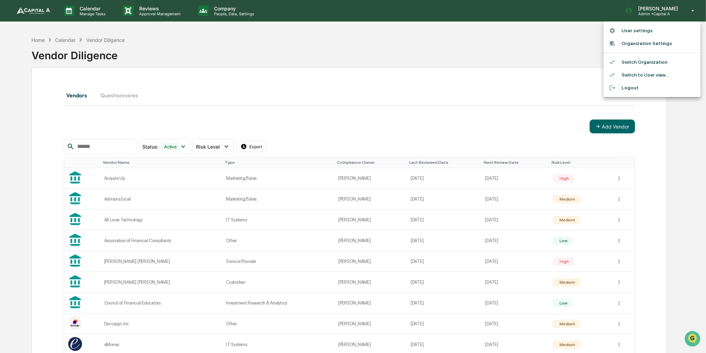
click at [649, 63] on li "Switch Organization" at bounding box center [651, 62] width 97 height 13
